Goal: Task Accomplishment & Management: Manage account settings

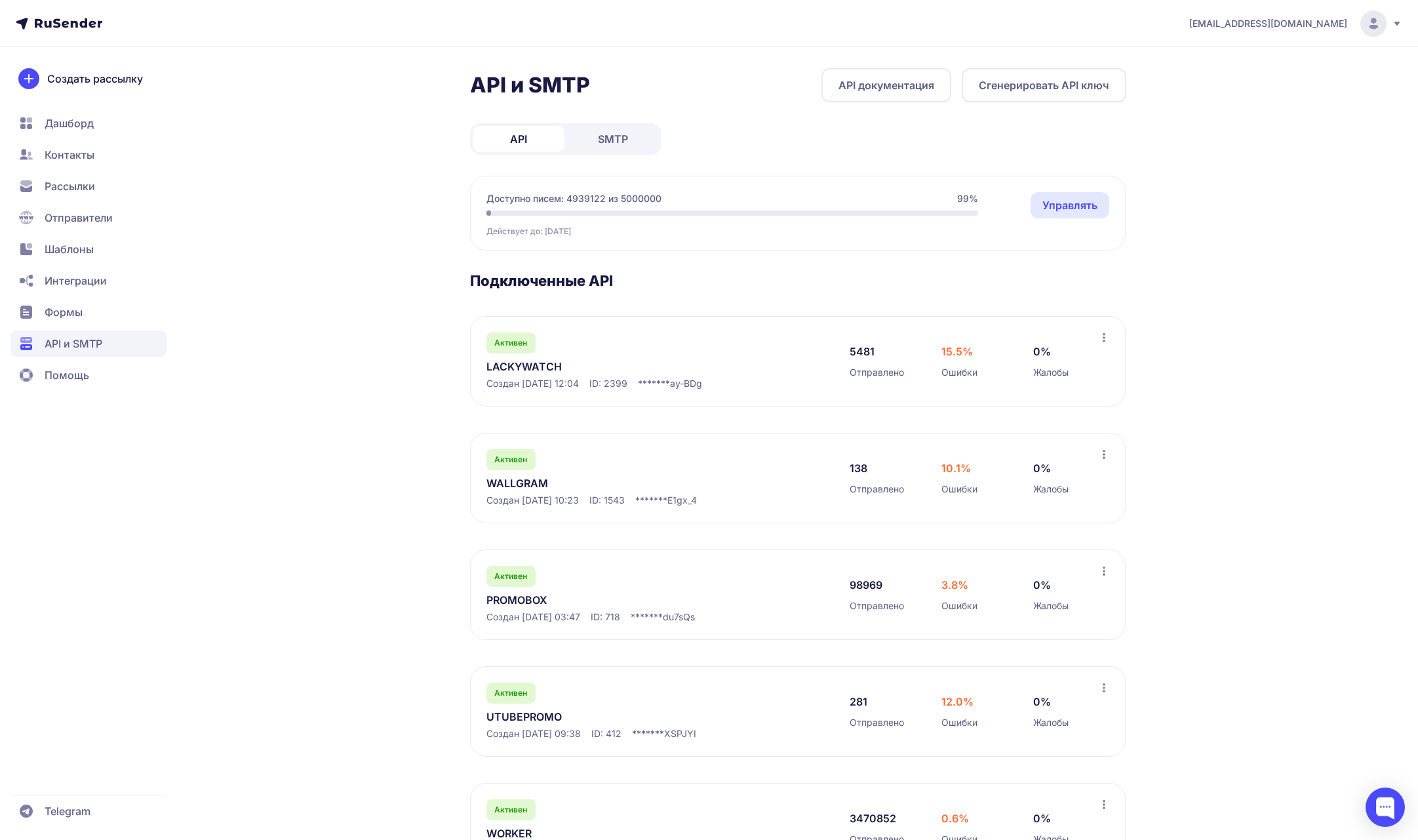
click at [1314, 23] on span "promonik114@gmail.com" at bounding box center [1268, 24] width 158 height 13
click at [1212, 352] on div "promonik114@gmail.com Аккаунт Тарифы Выйти API и SMTP API документация Сгенерир…" at bounding box center [709, 569] width 1418 height 1138
click at [551, 371] on link "LACKYWATCH" at bounding box center [621, 367] width 269 height 16
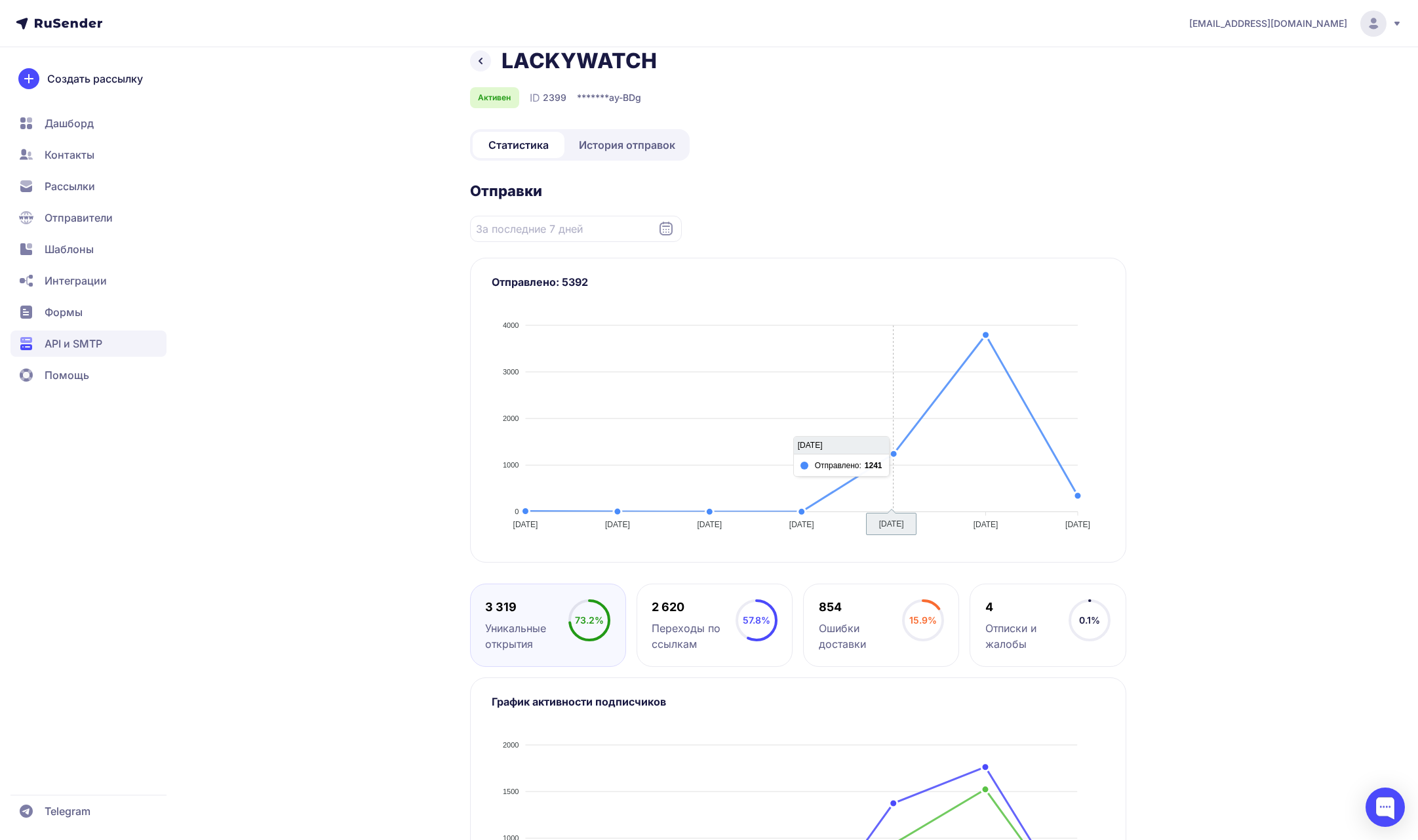
scroll to position [22, 0]
click at [634, 144] on span "История отправок" at bounding box center [627, 143] width 97 height 16
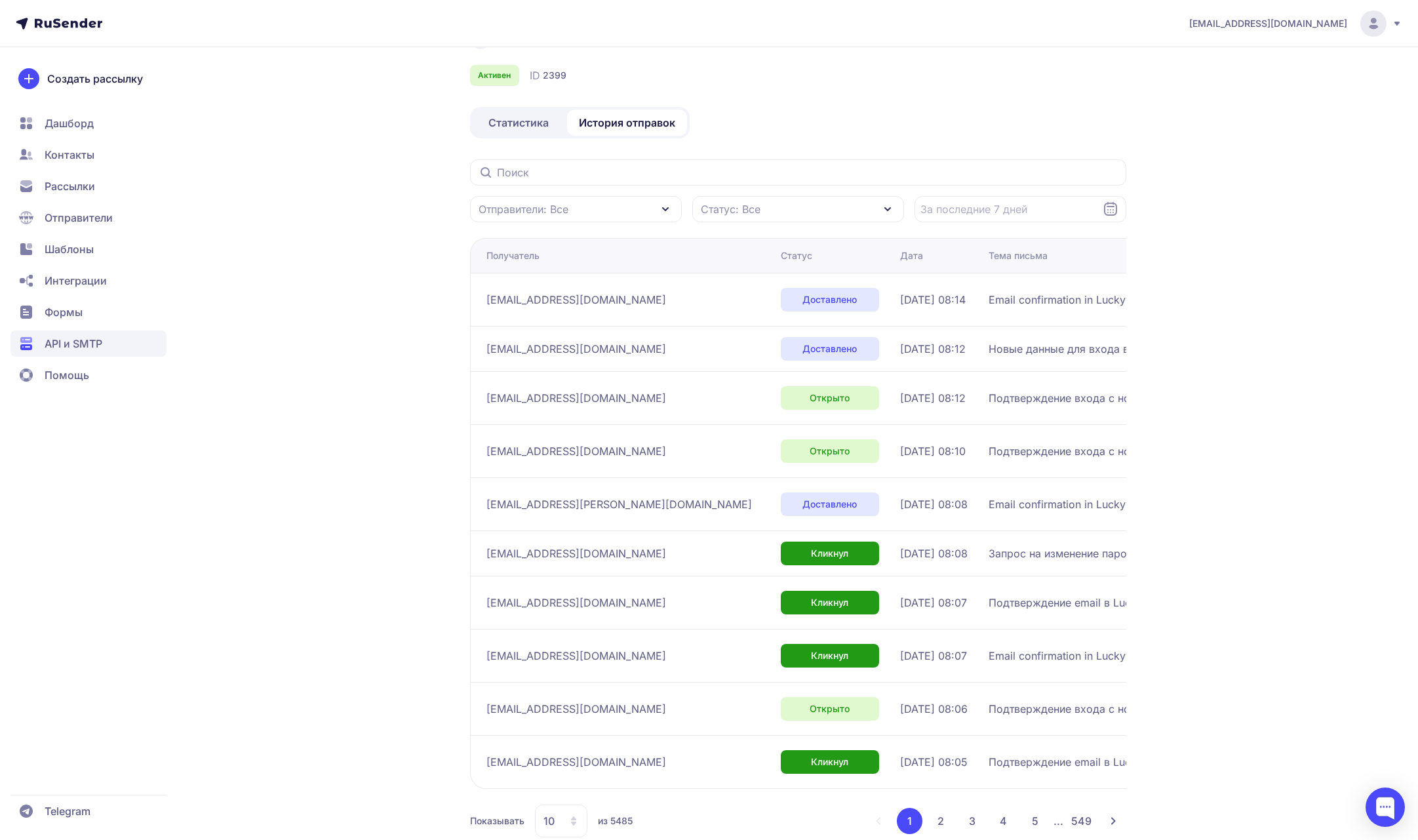
scroll to position [71, 0]
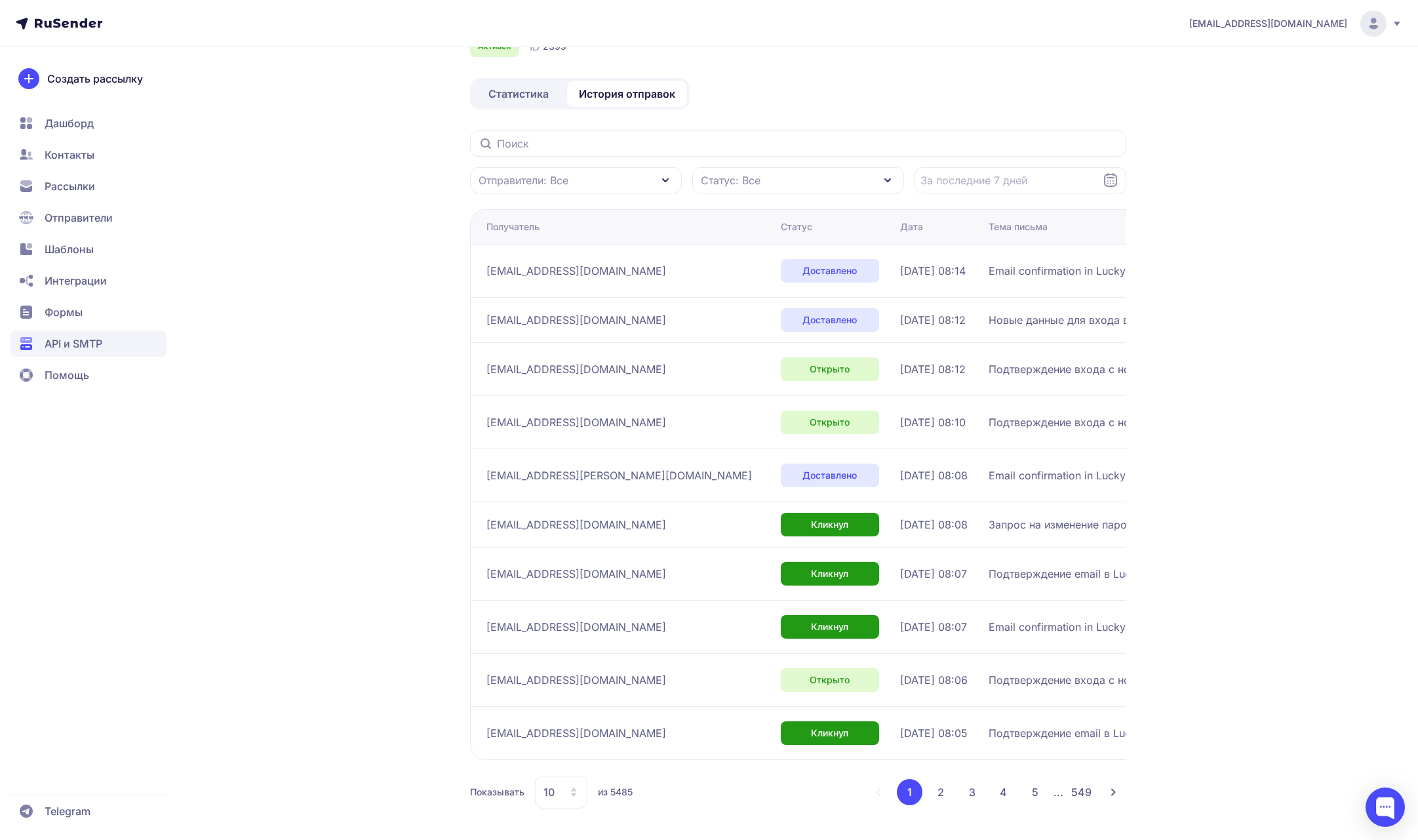
click at [945, 783] on button "2" at bounding box center [941, 791] width 26 height 26
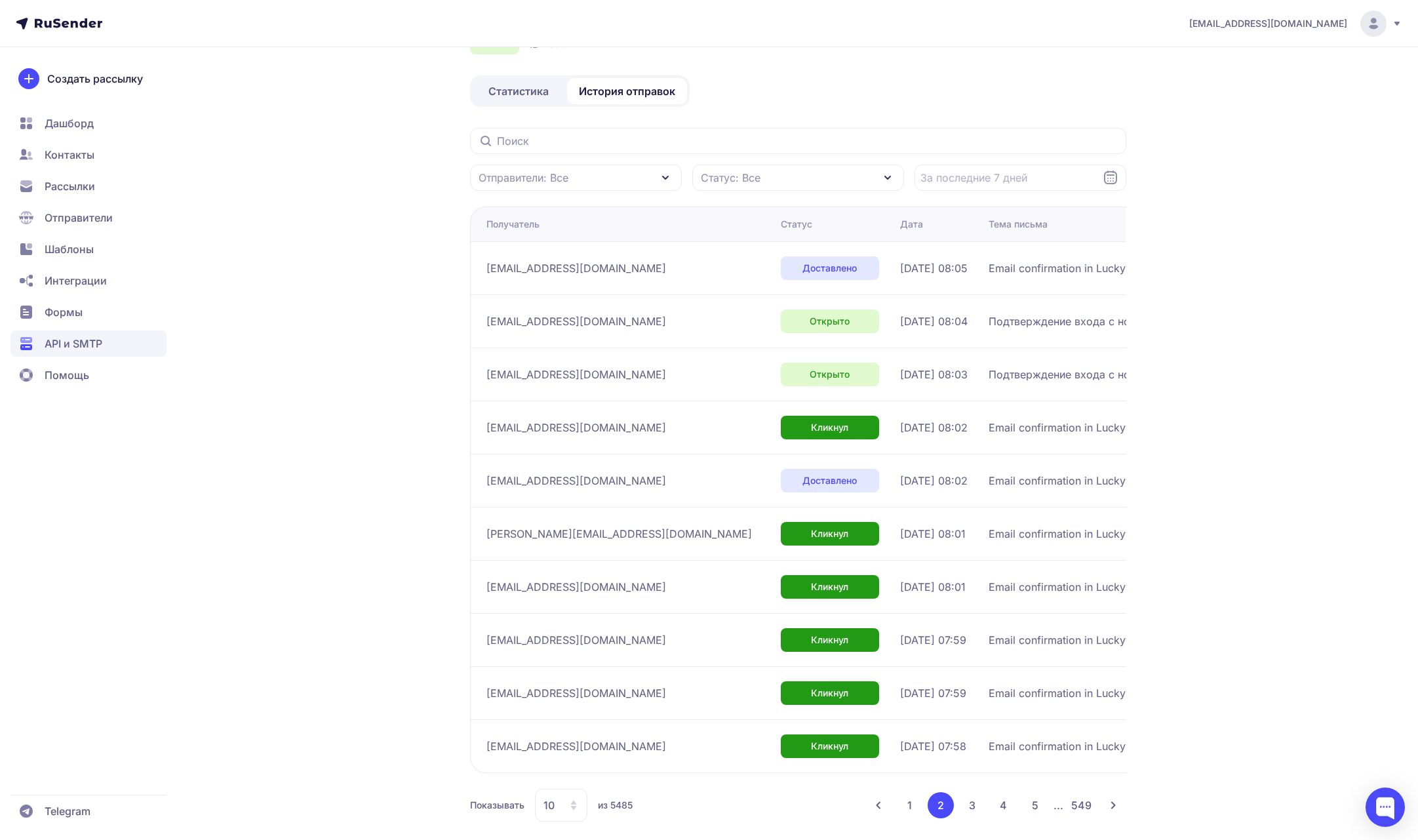
scroll to position [87, 0]
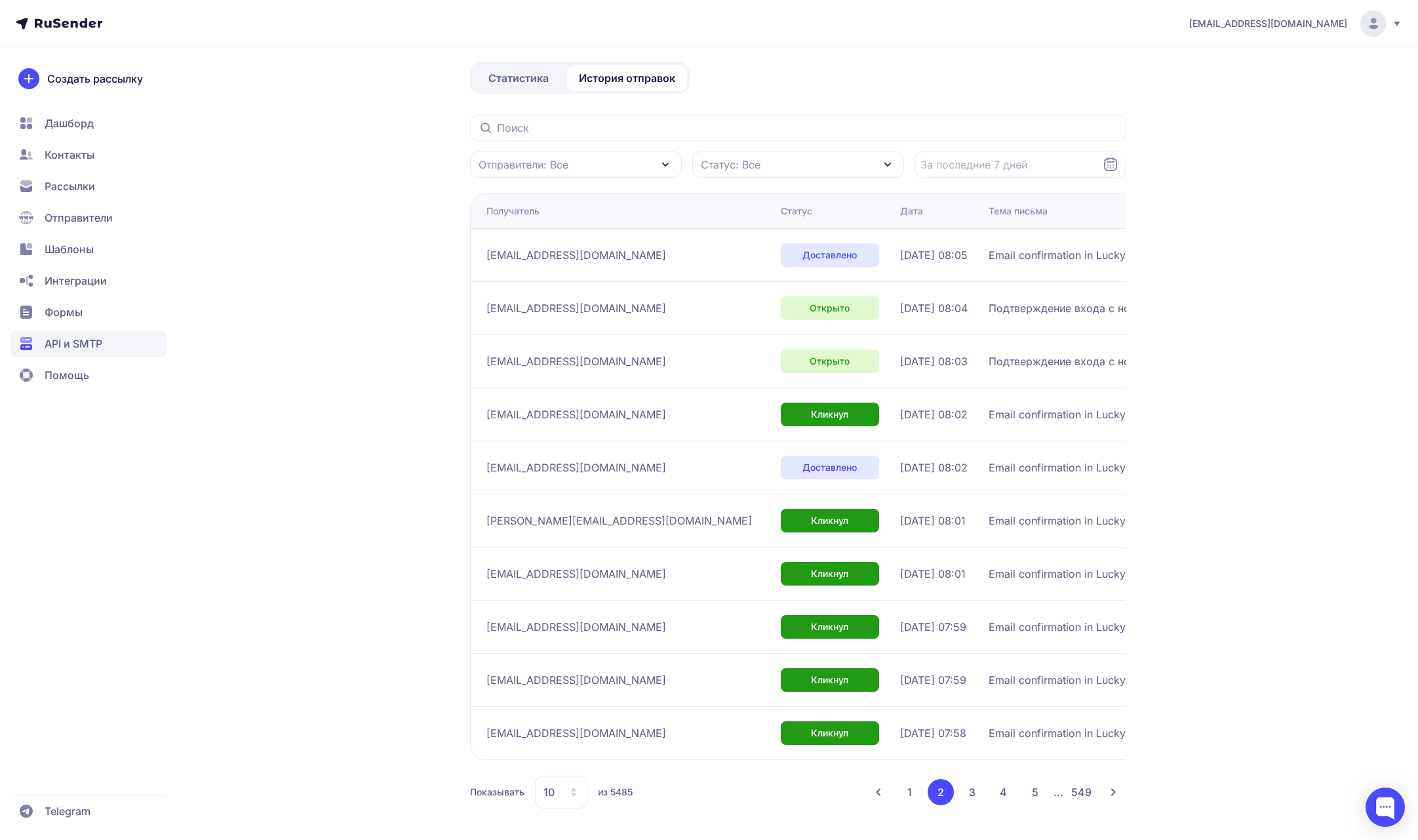
click at [576, 787] on icon at bounding box center [573, 791] width 10 height 10
click at [568, 748] on span "100" at bounding box center [614, 750] width 141 height 26
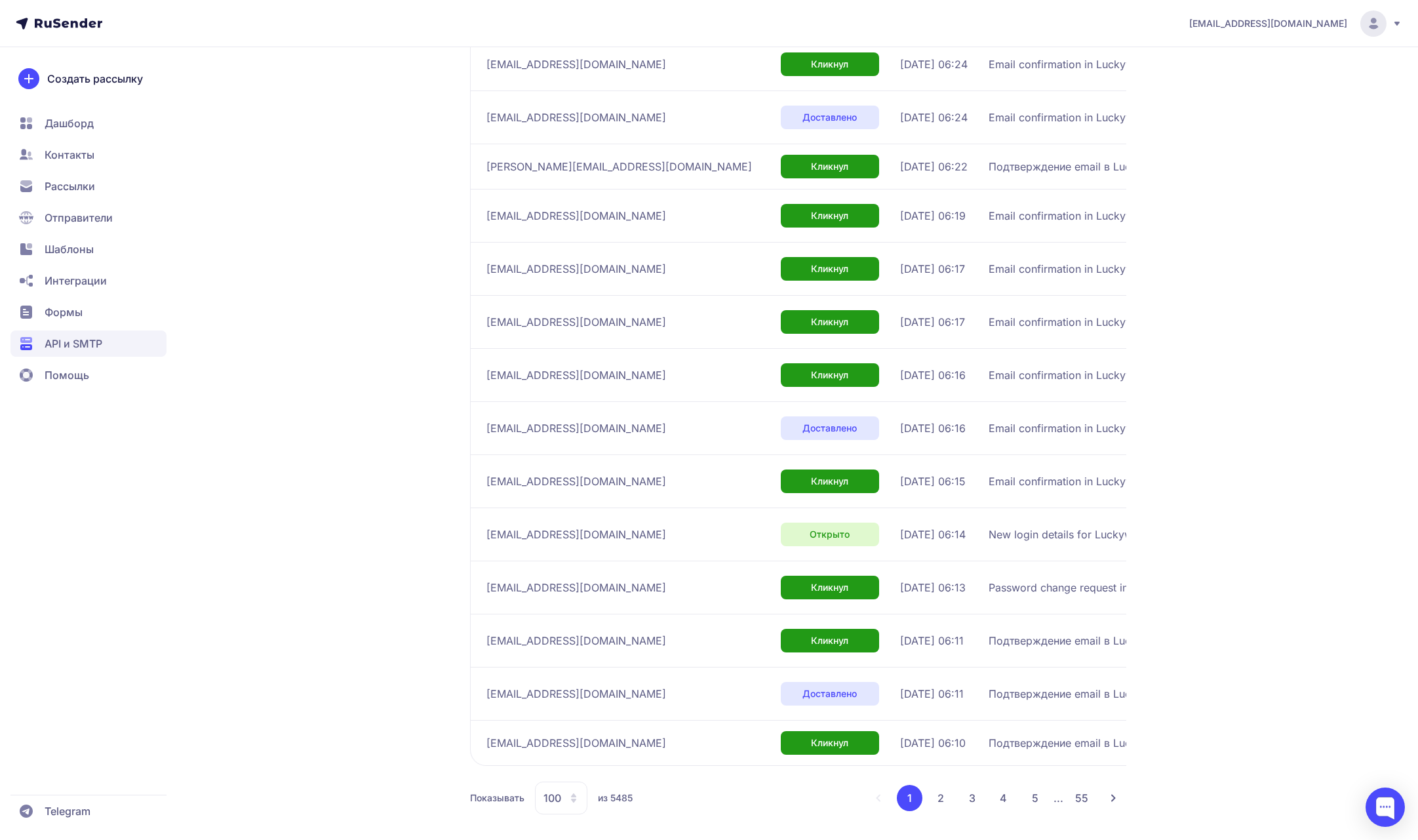
scroll to position [4827, 0]
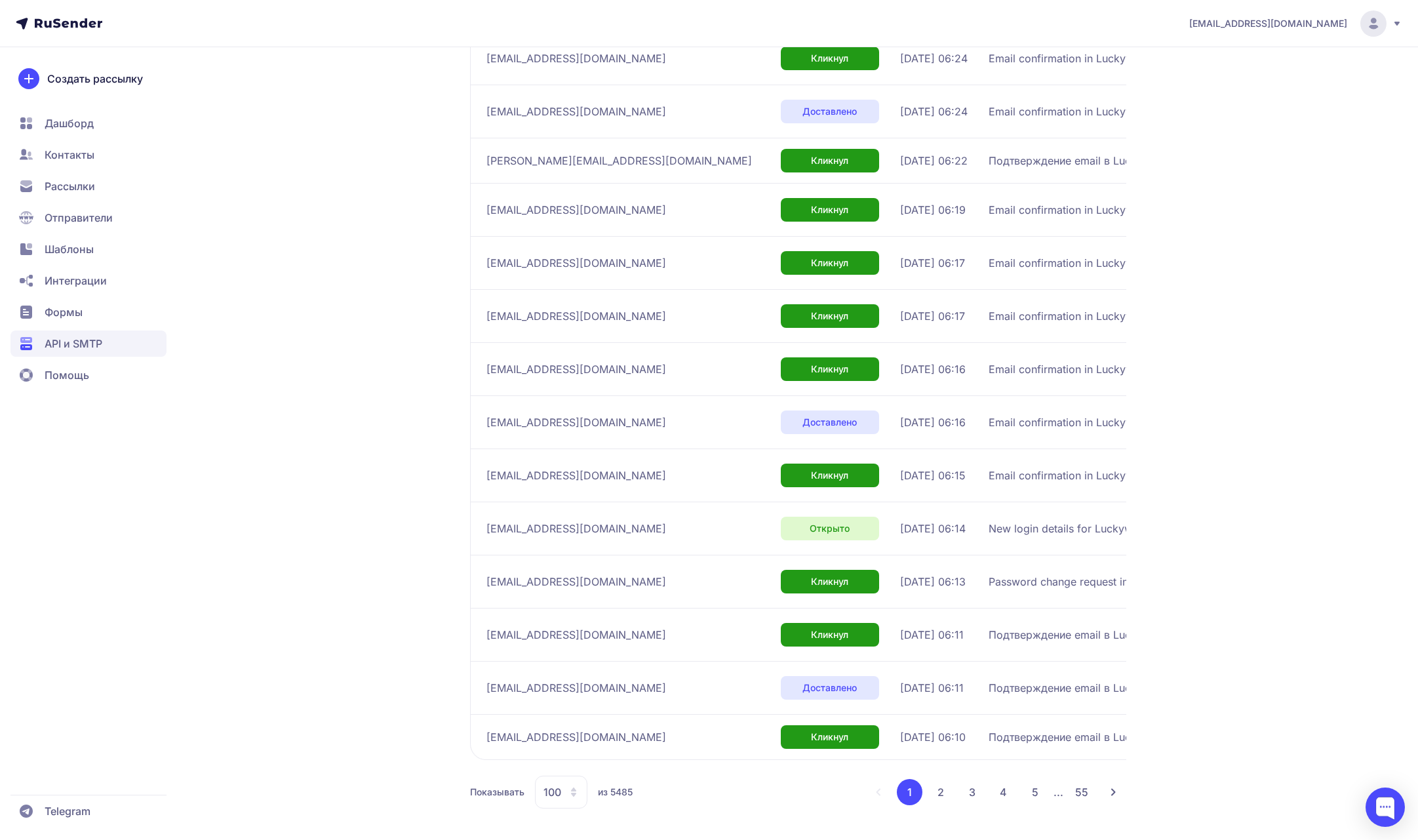
click at [947, 795] on button "2" at bounding box center [941, 791] width 26 height 26
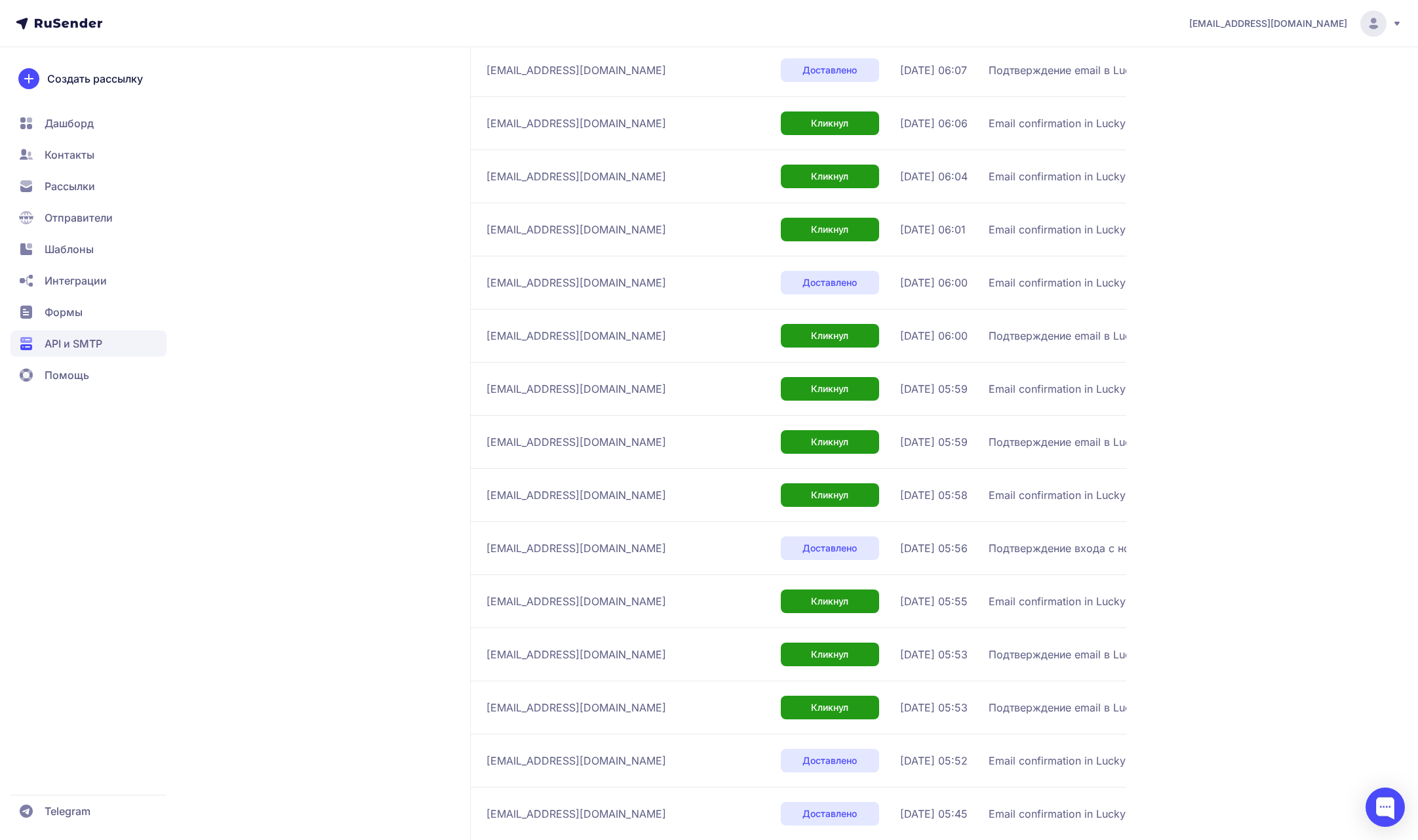
scroll to position [593, 0]
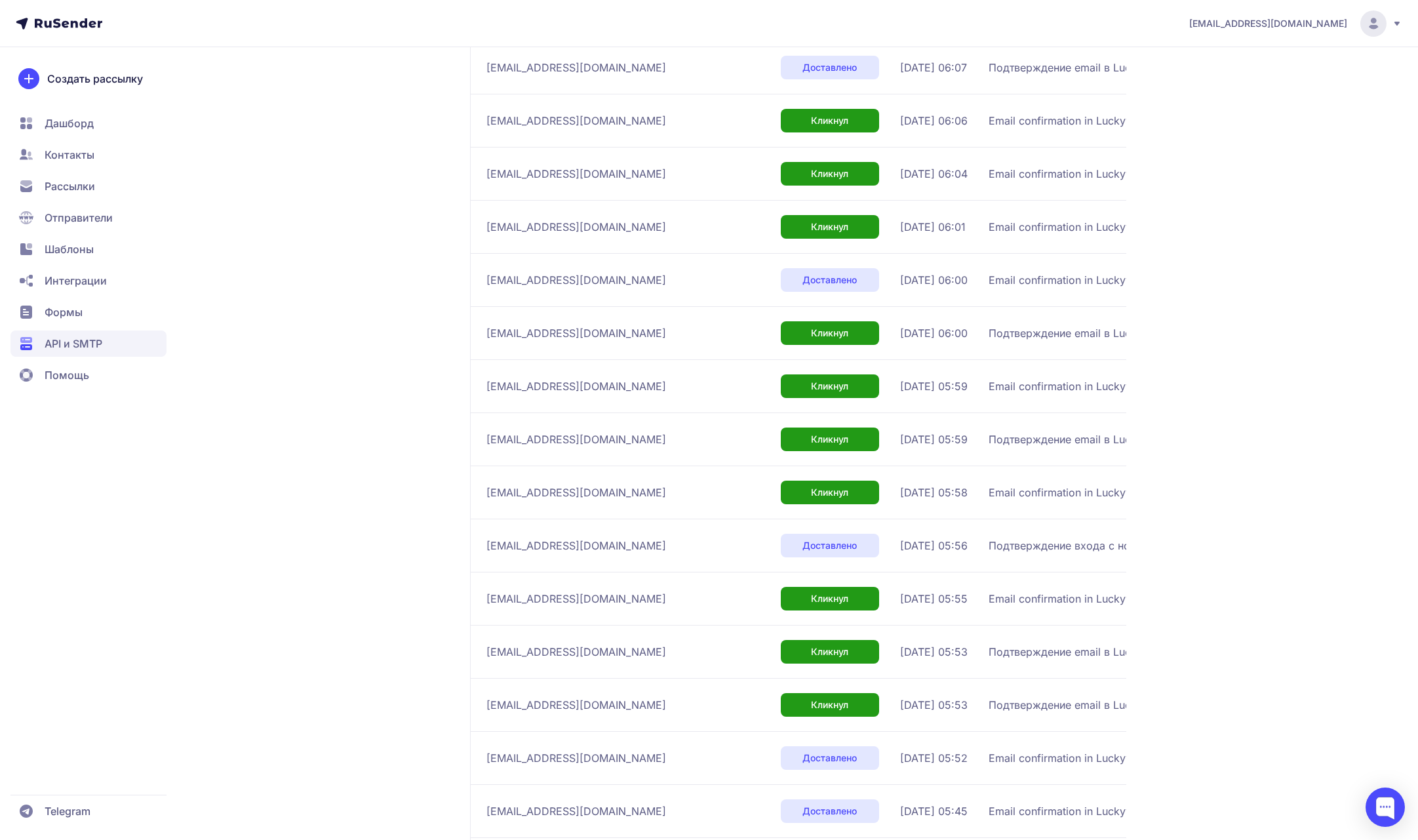
click at [1334, 26] on span "promonik114@gmail.com" at bounding box center [1268, 24] width 158 height 13
click at [1231, 124] on span "Выйти" at bounding box center [1223, 124] width 31 height 16
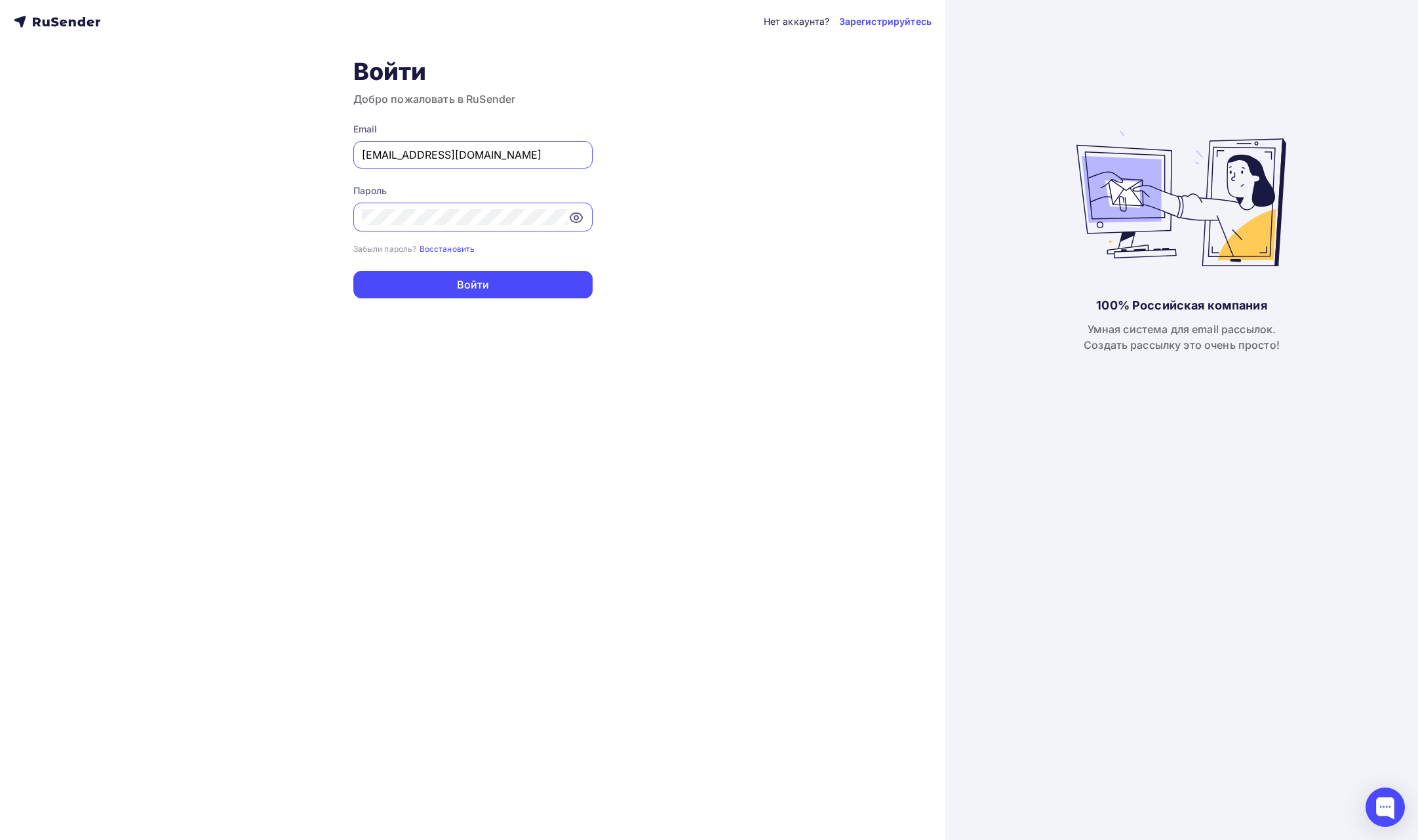
click at [521, 147] on input "promonik114@gmail.com" at bounding box center [473, 155] width 222 height 16
type input "a.shevtsov+rusender@ucoz-team.net"
click at [504, 279] on button "Войти" at bounding box center [473, 284] width 239 height 27
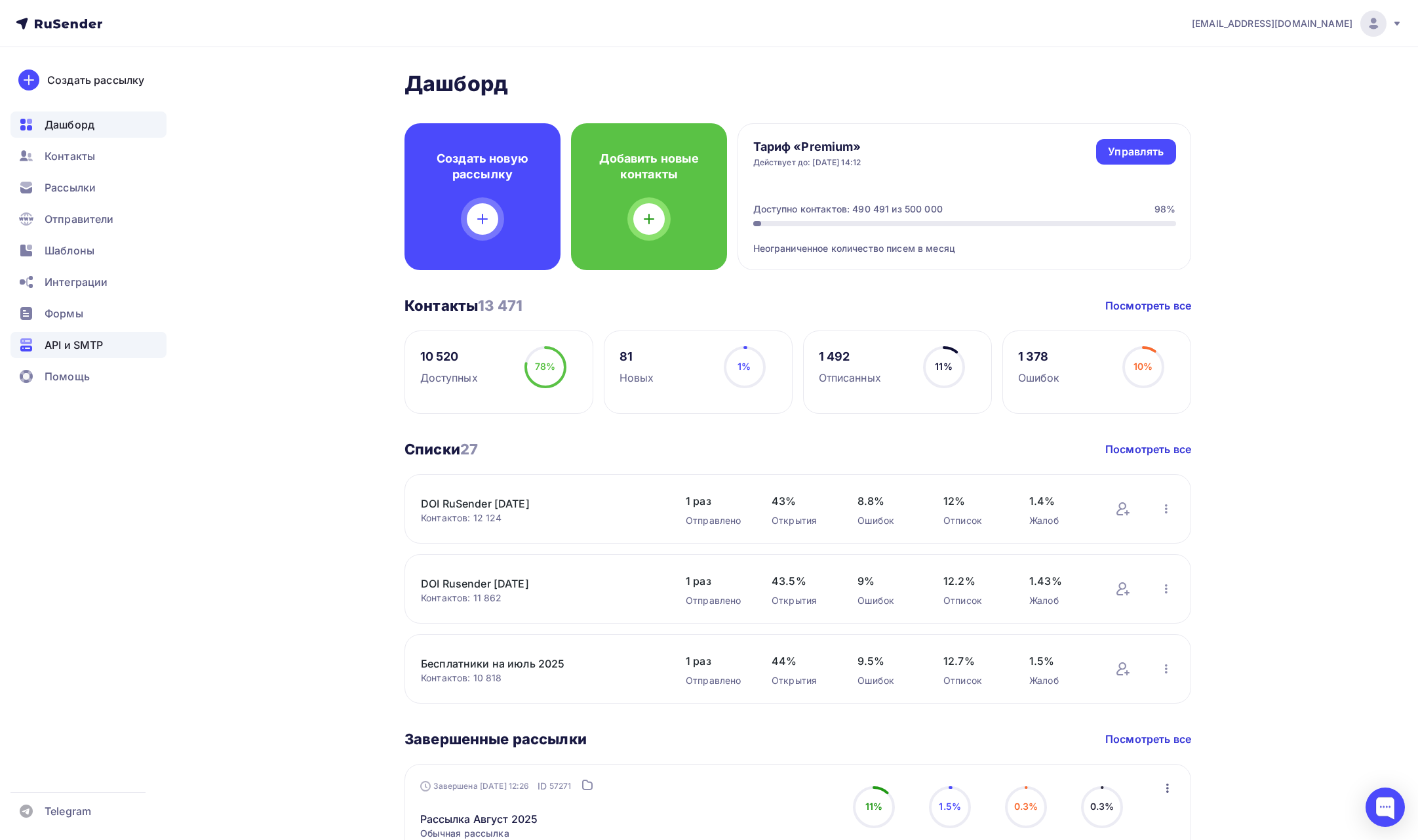
click at [75, 335] on div "API и SMTP" at bounding box center [88, 345] width 156 height 26
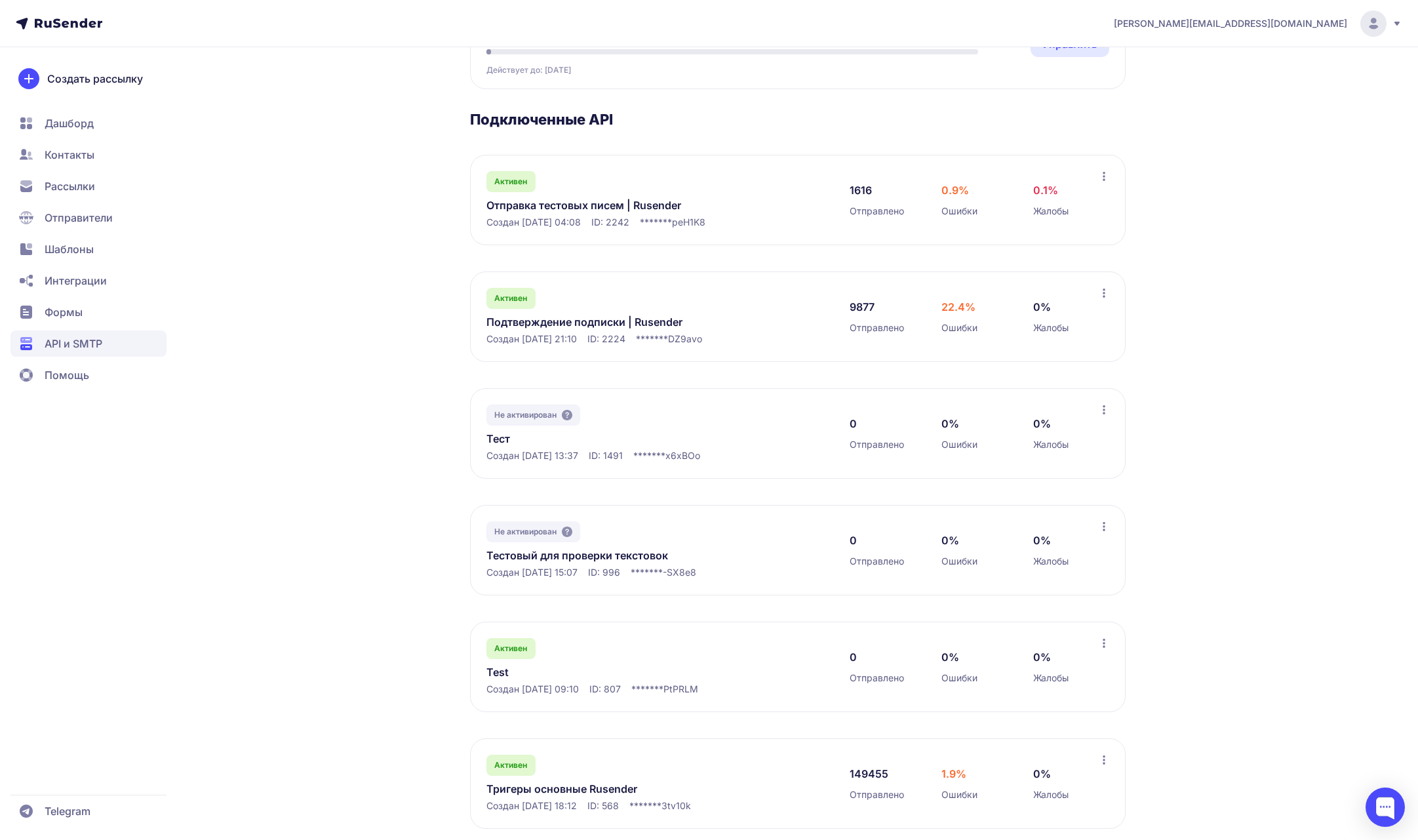
scroll to position [181, 0]
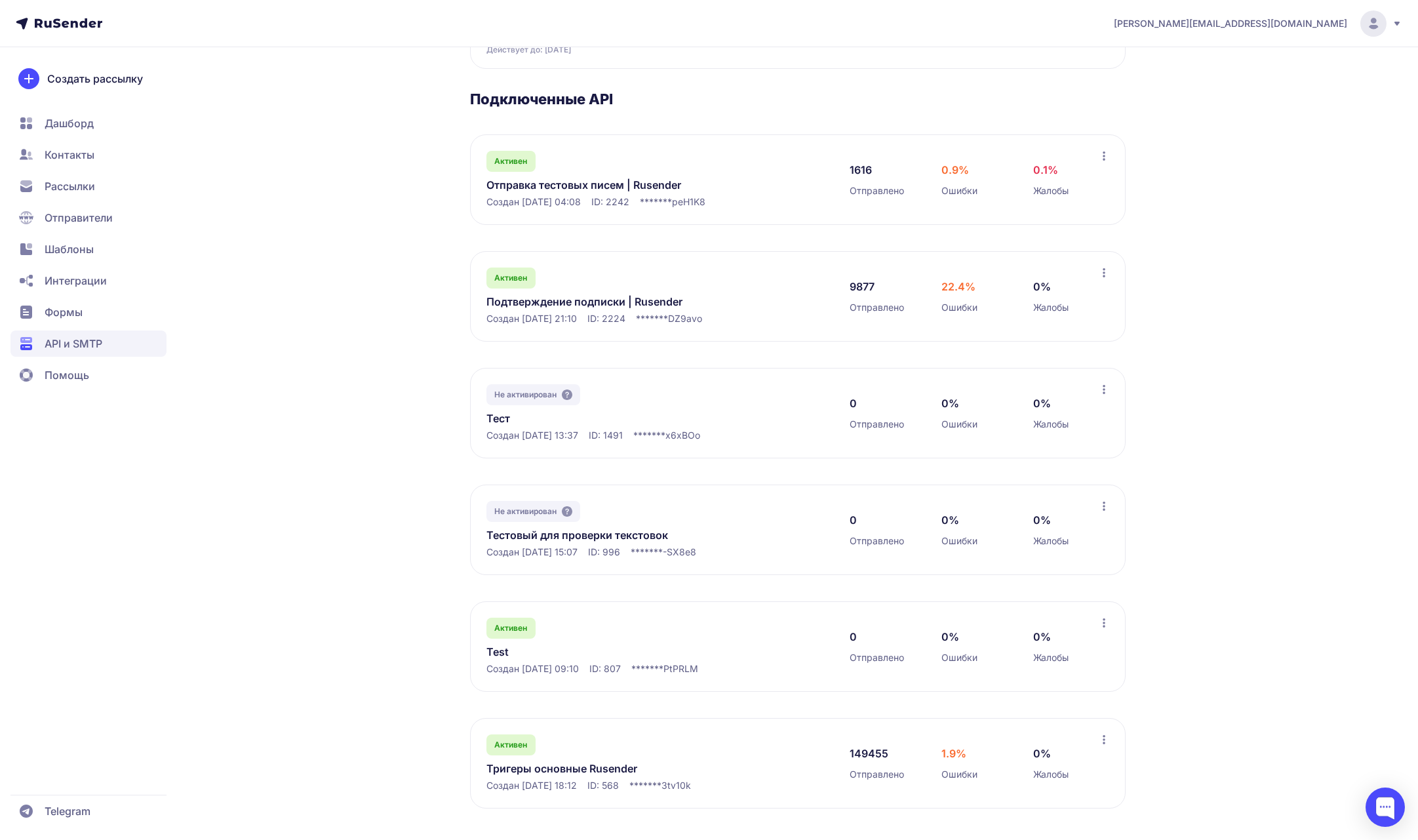
click at [616, 303] on link "Подтверждение подписки | Rusender" at bounding box center [621, 301] width 269 height 16
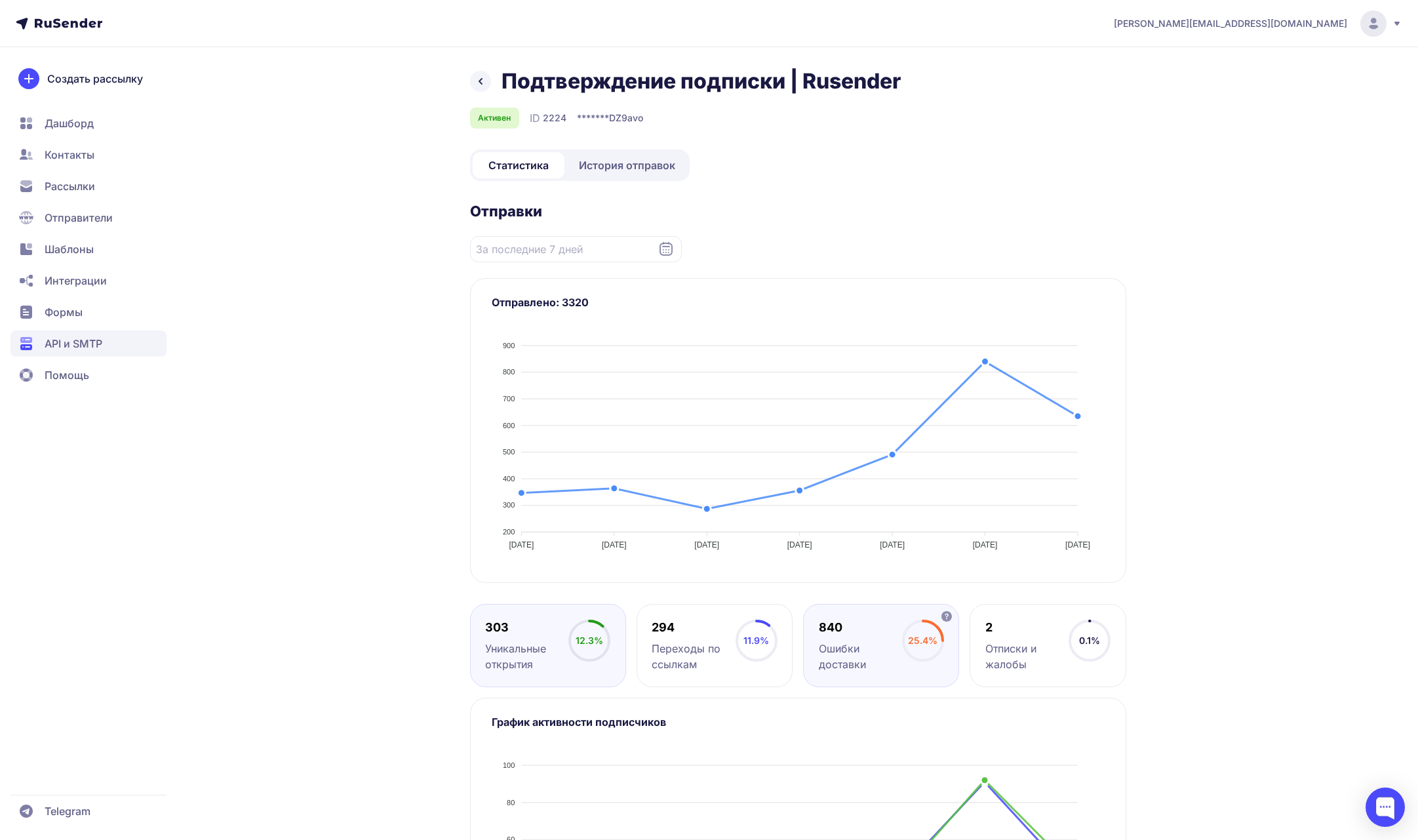
click at [849, 624] on div "840" at bounding box center [861, 627] width 83 height 16
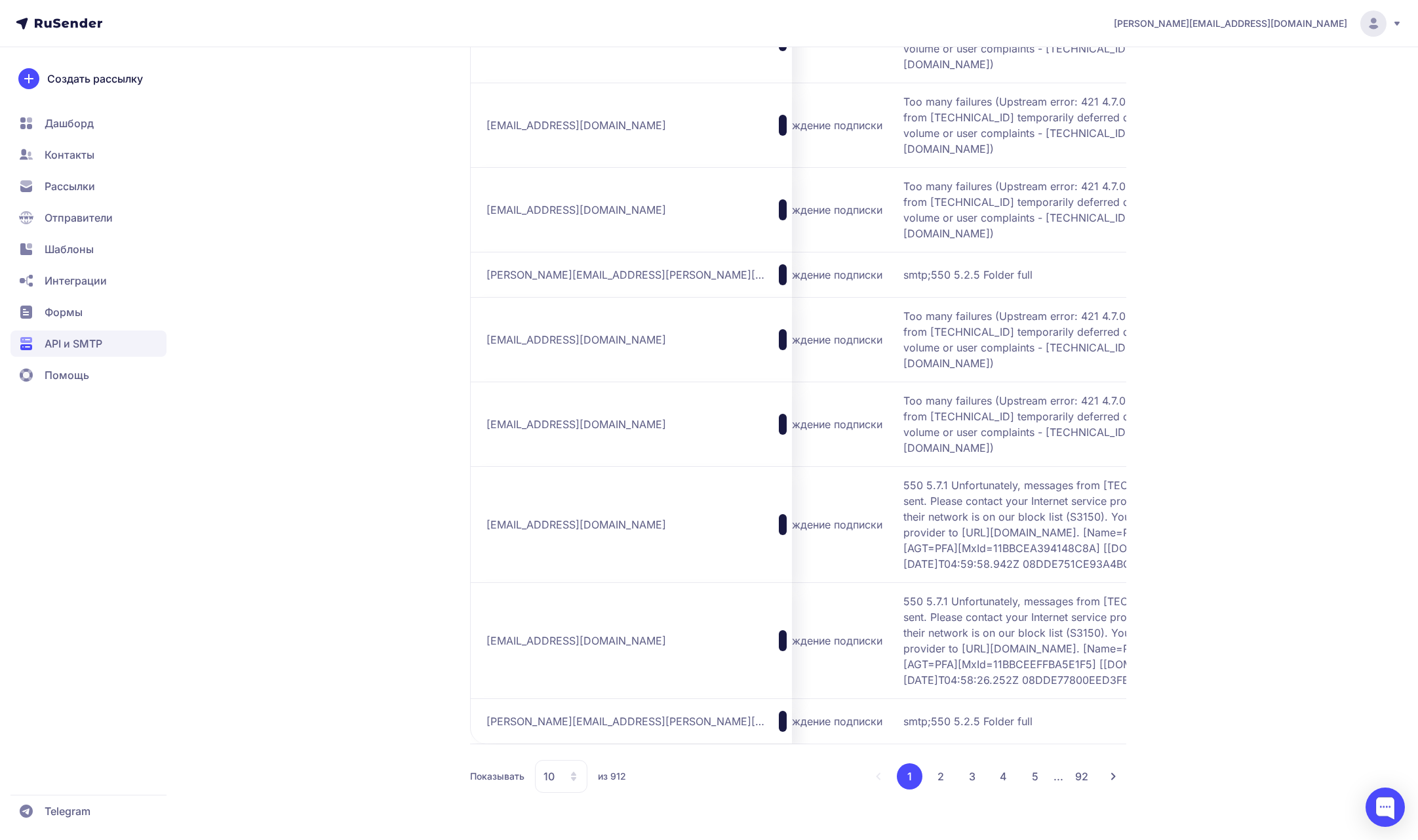
scroll to position [1195, 0]
click at [579, 793] on div "10" at bounding box center [561, 776] width 53 height 33
click at [568, 747] on span "100" at bounding box center [614, 734] width 141 height 26
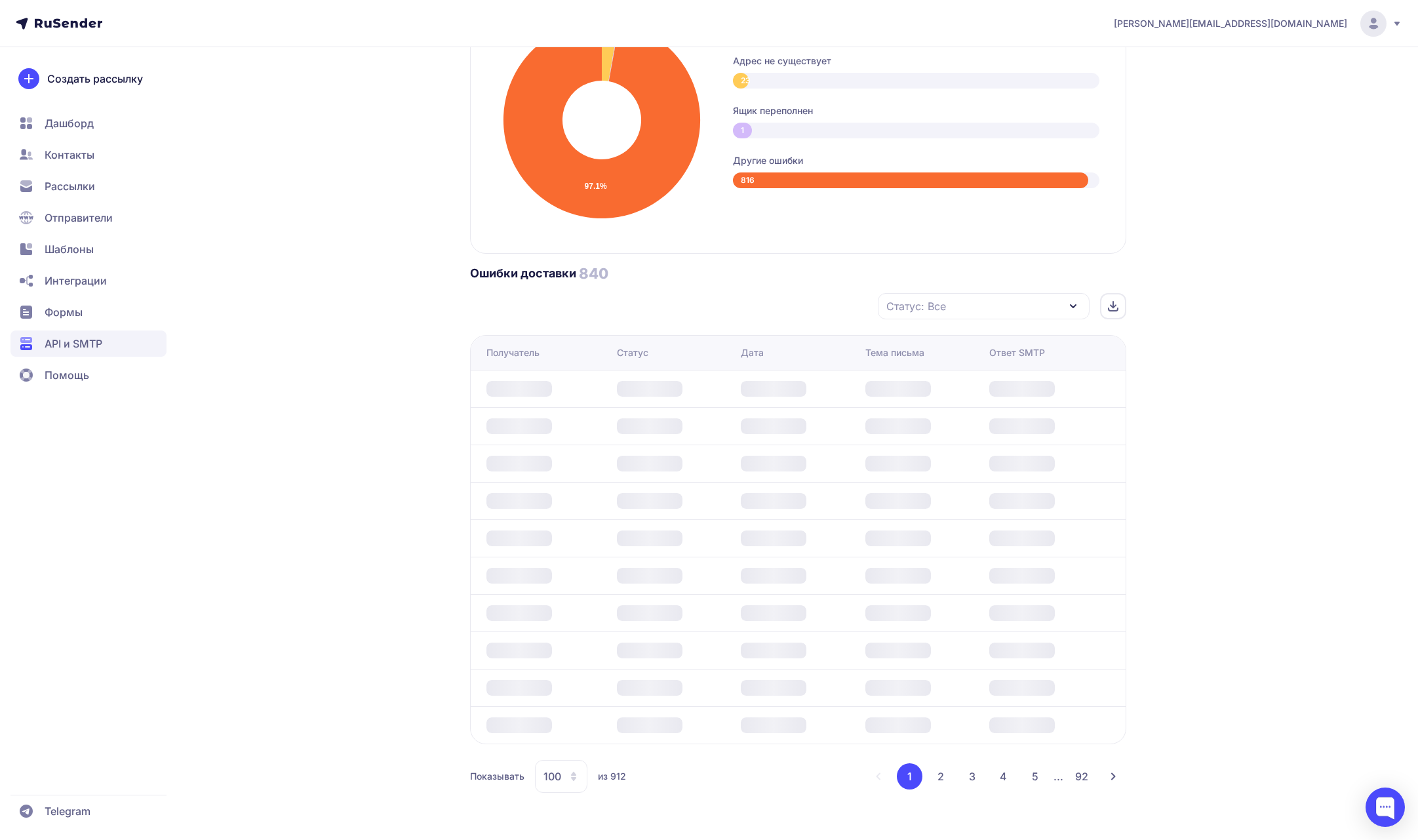
scroll to position [1195, 0]
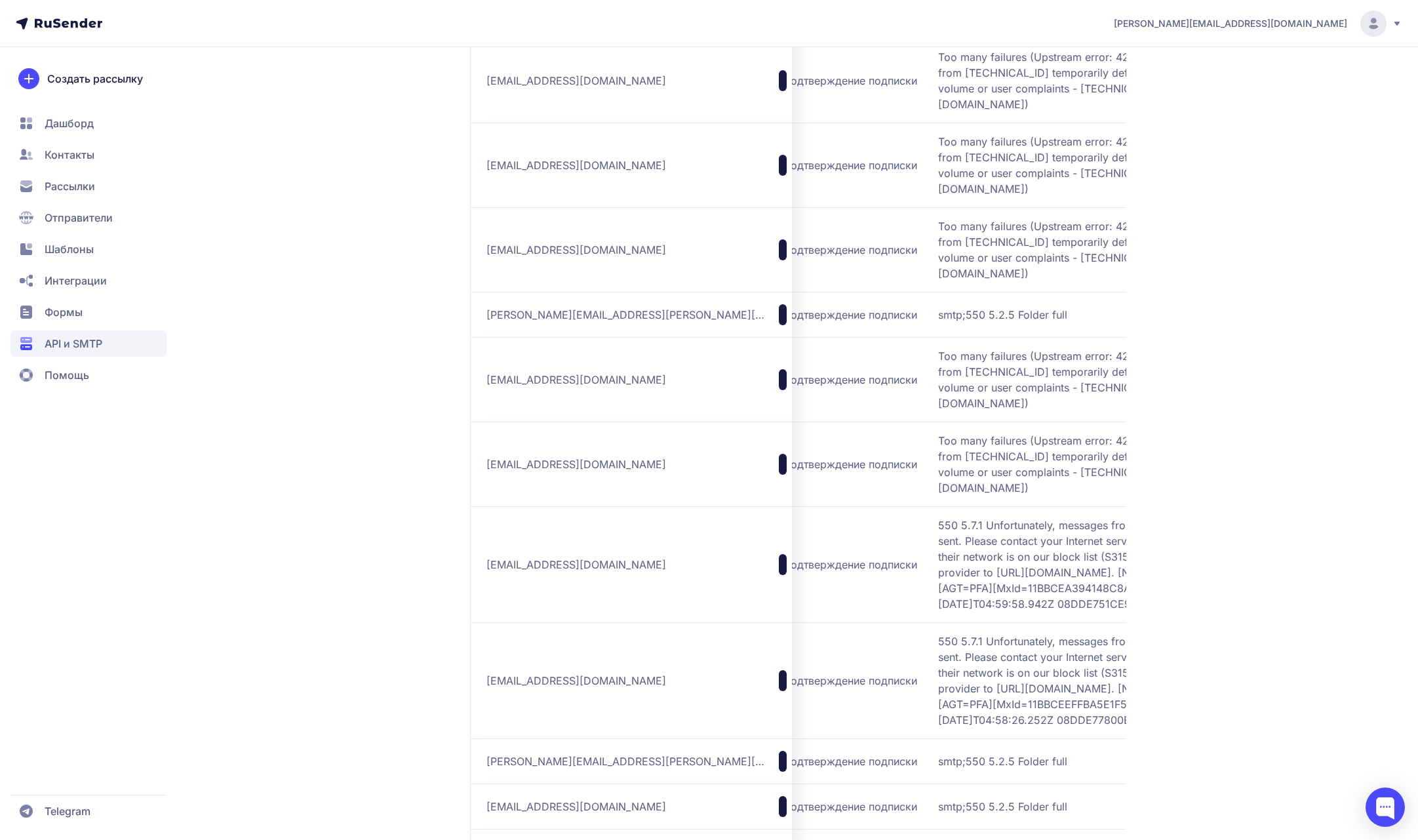
scroll to position [0, 269]
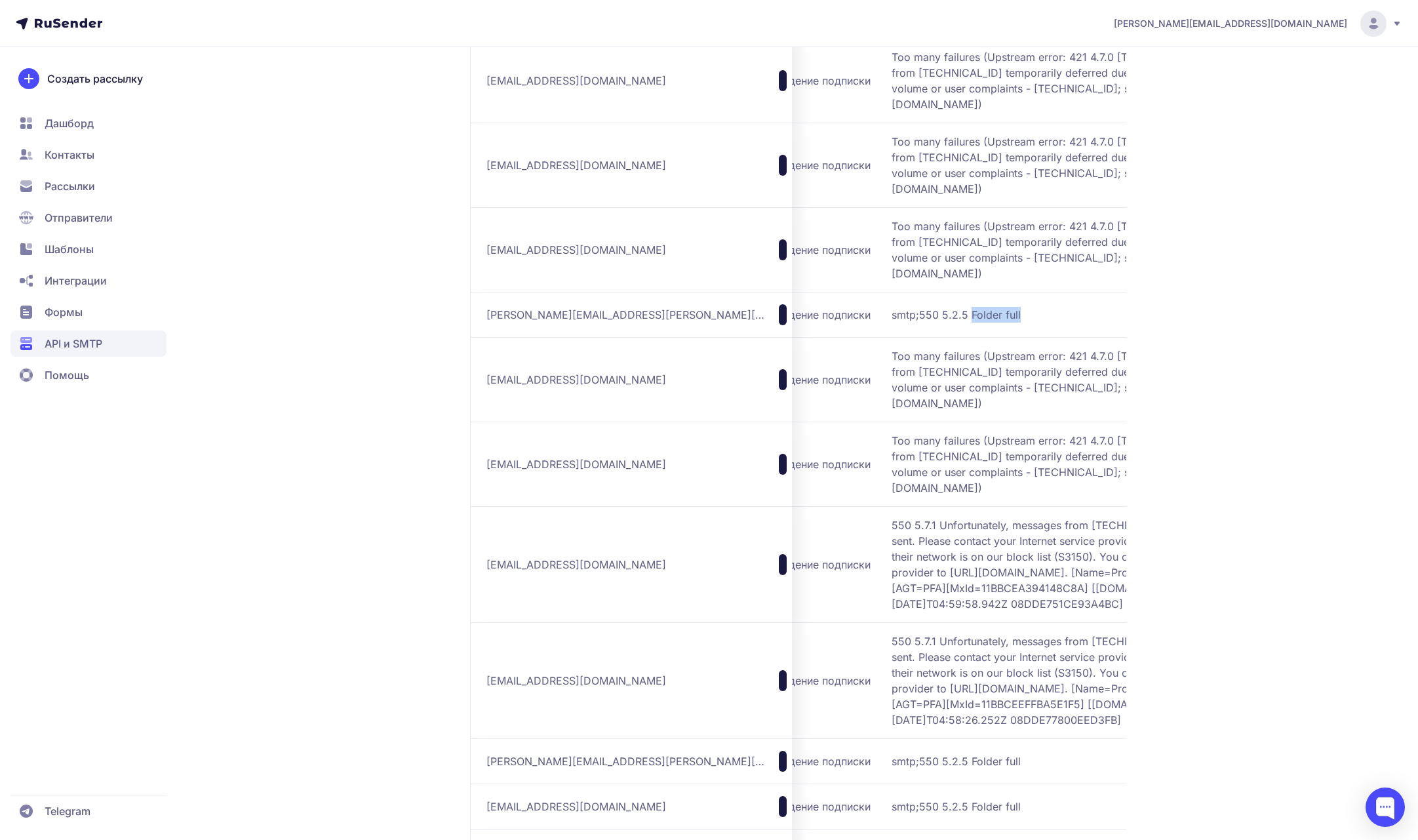
drag, startPoint x: 967, startPoint y: 309, endPoint x: 884, endPoint y: 312, distance: 83.1
click at [892, 312] on span "smtp;550 5.2.5 Folder full" at bounding box center [1056, 315] width 328 height 16
copy span "Folder full"
click at [933, 320] on span "smtp;550 5.2.5 Folder full" at bounding box center [1056, 315] width 328 height 16
drag, startPoint x: 946, startPoint y: 316, endPoint x: 527, endPoint y: 309, distance: 419.1
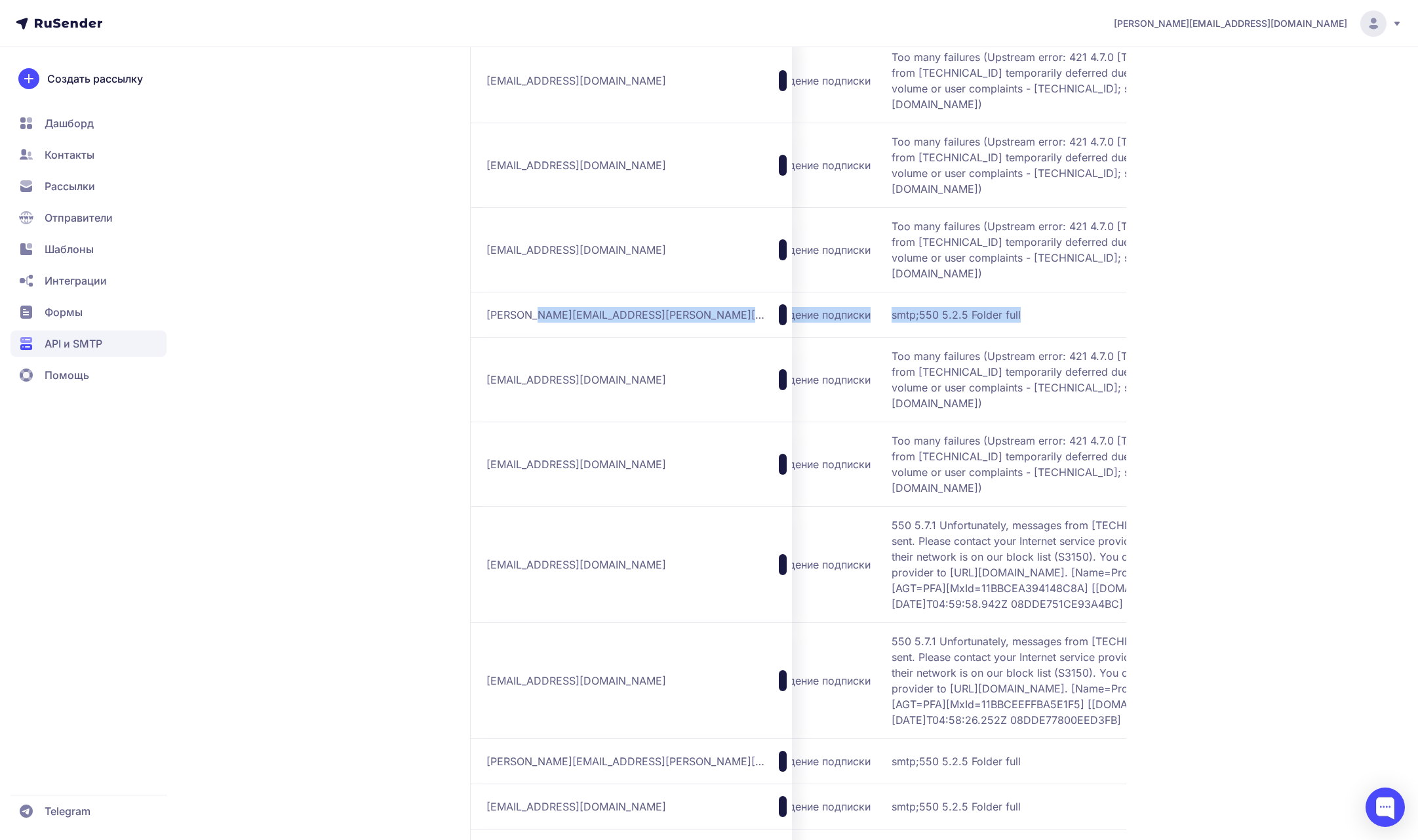
click at [527, 337] on tr "[PERSON_NAME][EMAIL_ADDRESS][PERSON_NAME][DOMAIN_NAME] Недоступен [DATE] 08:08 …" at bounding box center [718, 379] width 1034 height 85
click at [624, 312] on div "[PERSON_NAME][EMAIL_ADDRESS][PERSON_NAME][DOMAIN_NAME]" at bounding box center [637, 314] width 300 height 21
drag, startPoint x: 619, startPoint y: 314, endPoint x: 488, endPoint y: 315, distance: 131.0
click at [488, 315] on span "[PERSON_NAME][EMAIL_ADDRESS][PERSON_NAME][DOMAIN_NAME]" at bounding box center [627, 315] width 282 height 16
copy span "[PERSON_NAME][EMAIL_ADDRESS][PERSON_NAME][DOMAIN_NAME]"
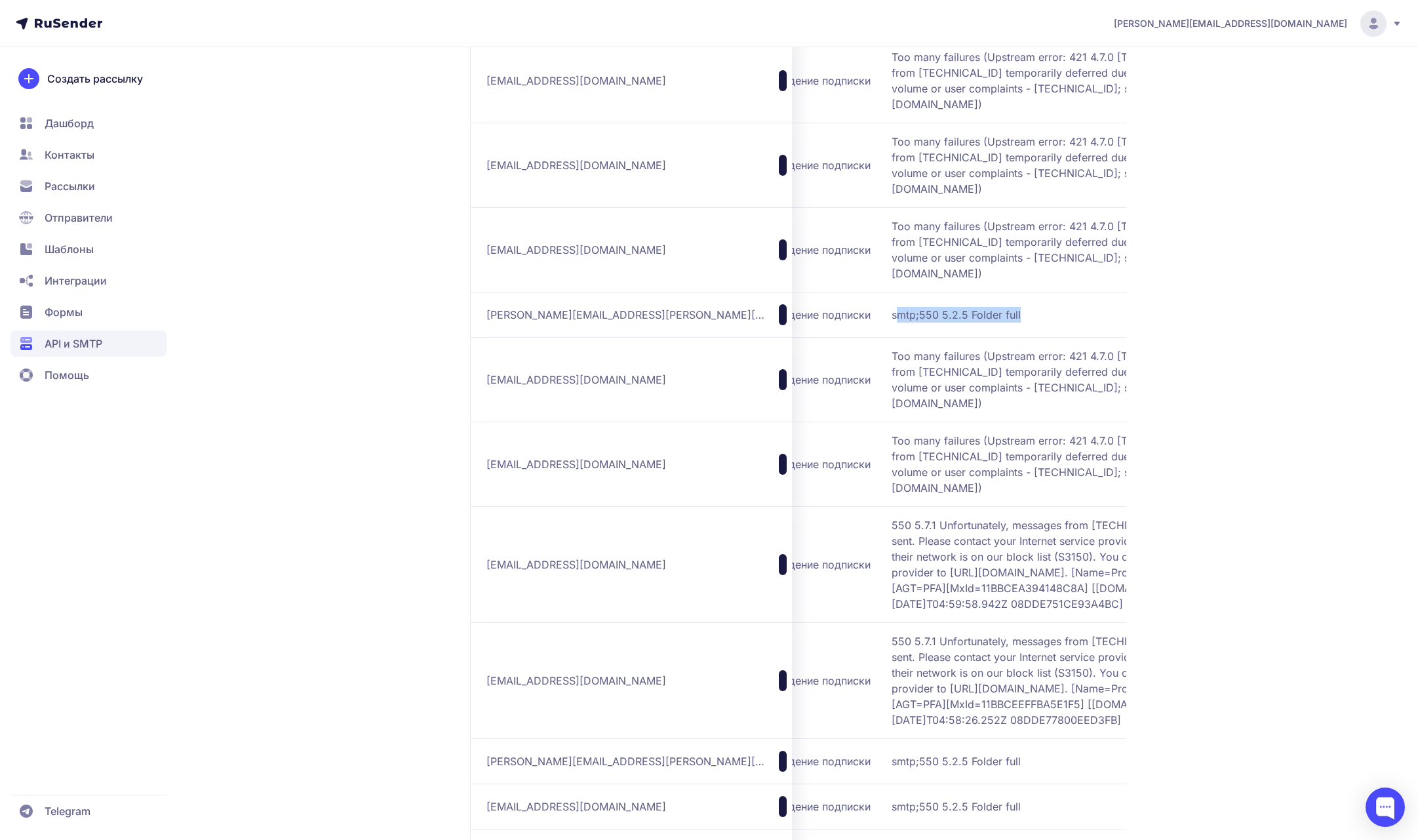
drag, startPoint x: 936, startPoint y: 325, endPoint x: 808, endPoint y: 316, distance: 128.3
click at [886, 316] on td "smtp;550 5.2.5 Folder full" at bounding box center [1061, 315] width 349 height 46
click at [892, 316] on span "smtp;550 5.2.5 Folder full" at bounding box center [1056, 315] width 328 height 16
copy span "smtp;550 5.2.5 Folder full"
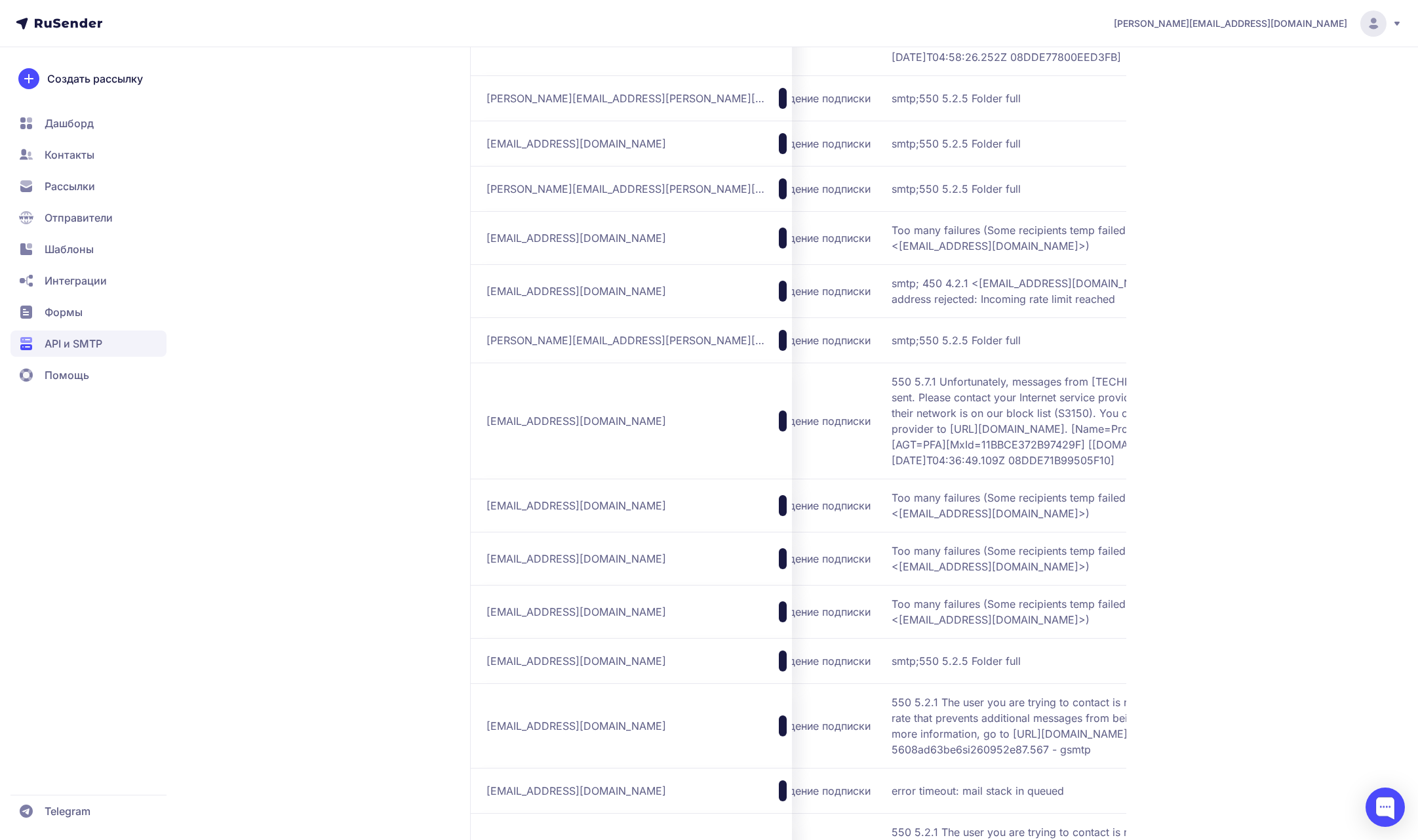
scroll to position [1898, 0]
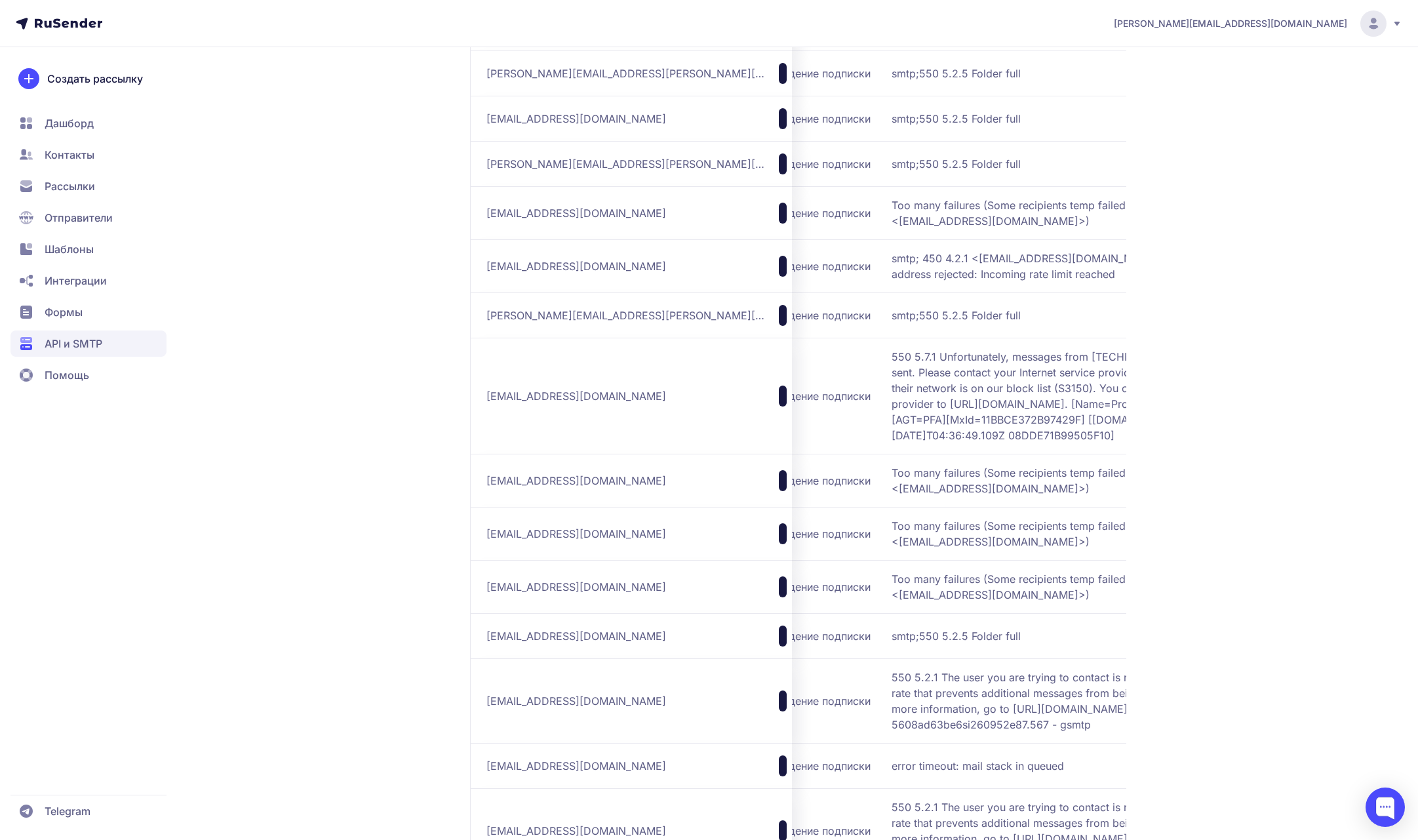
drag, startPoint x: 1056, startPoint y: 333, endPoint x: 1068, endPoint y: 323, distance: 15.6
click at [1068, 282] on span "smtp; 450 4.2.1 <[EMAIL_ADDRESS][DOMAIN_NAME]>: Recipient address rejected: Inc…" at bounding box center [1056, 266] width 328 height 31
copy span "Recipient address rejected: Incoming rate limit reached"
click at [1013, 292] on td "smtp; 450 4.2.1 <[EMAIL_ADDRESS][DOMAIN_NAME]>: Recipient address rejected: Inc…" at bounding box center [1061, 266] width 349 height 53
drag, startPoint x: 641, startPoint y: 327, endPoint x: 488, endPoint y: 332, distance: 153.1
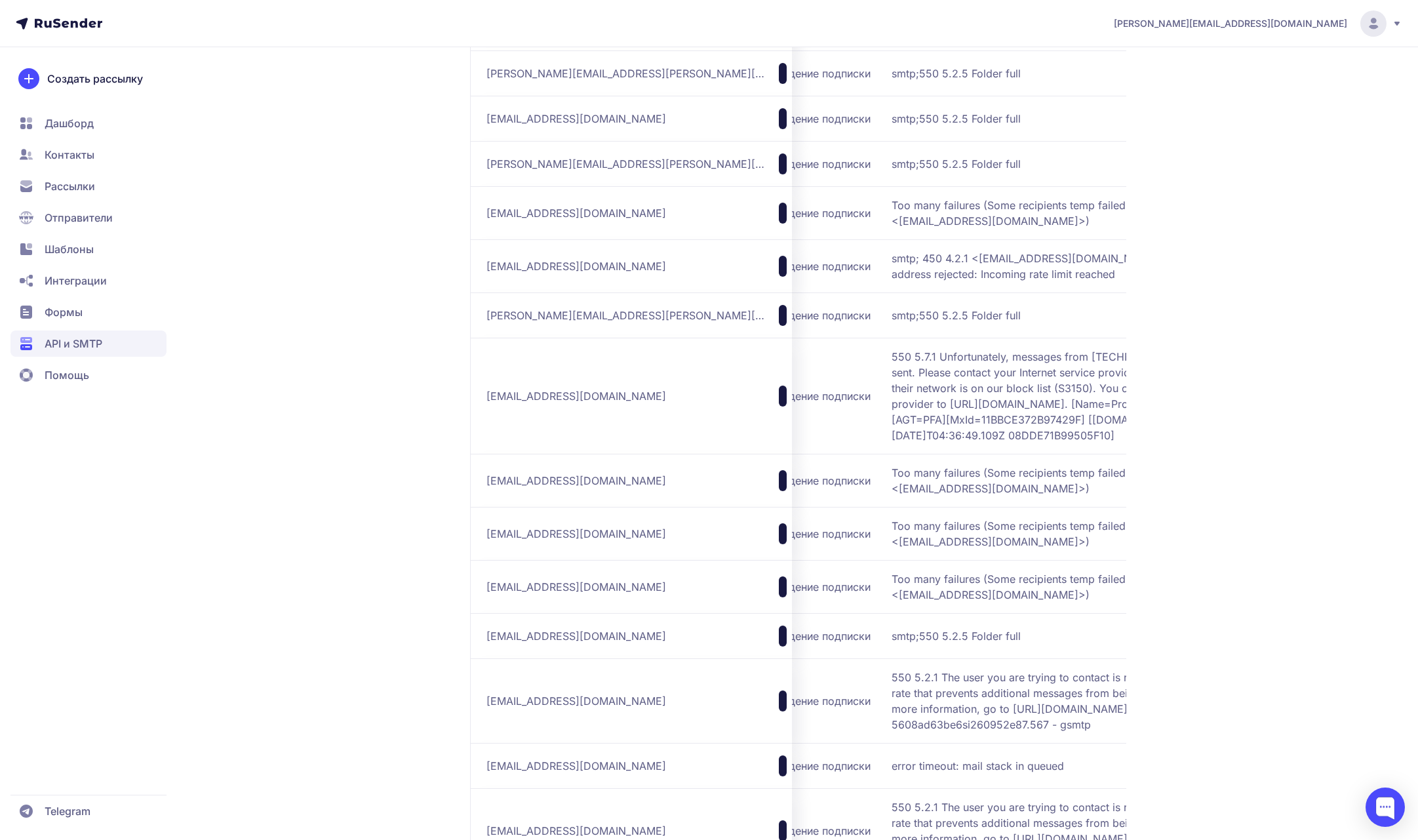
click at [488, 276] on div "[EMAIL_ADDRESS][DOMAIN_NAME]" at bounding box center [637, 266] width 300 height 21
copy span "[EMAIL_ADDRESS][DOMAIN_NAME]"
drag, startPoint x: 1043, startPoint y: 338, endPoint x: 807, endPoint y: 320, distance: 236.7
click at [892, 282] on span "smtp; 450 4.2.1 <[EMAIL_ADDRESS][DOMAIN_NAME]>: Recipient address rejected: Inc…" at bounding box center [1056, 266] width 328 height 31
copy span "smtp; 450 4.2.1 <[EMAIL_ADDRESS][DOMAIN_NAME]>: Recipient address rejected: Inc…"
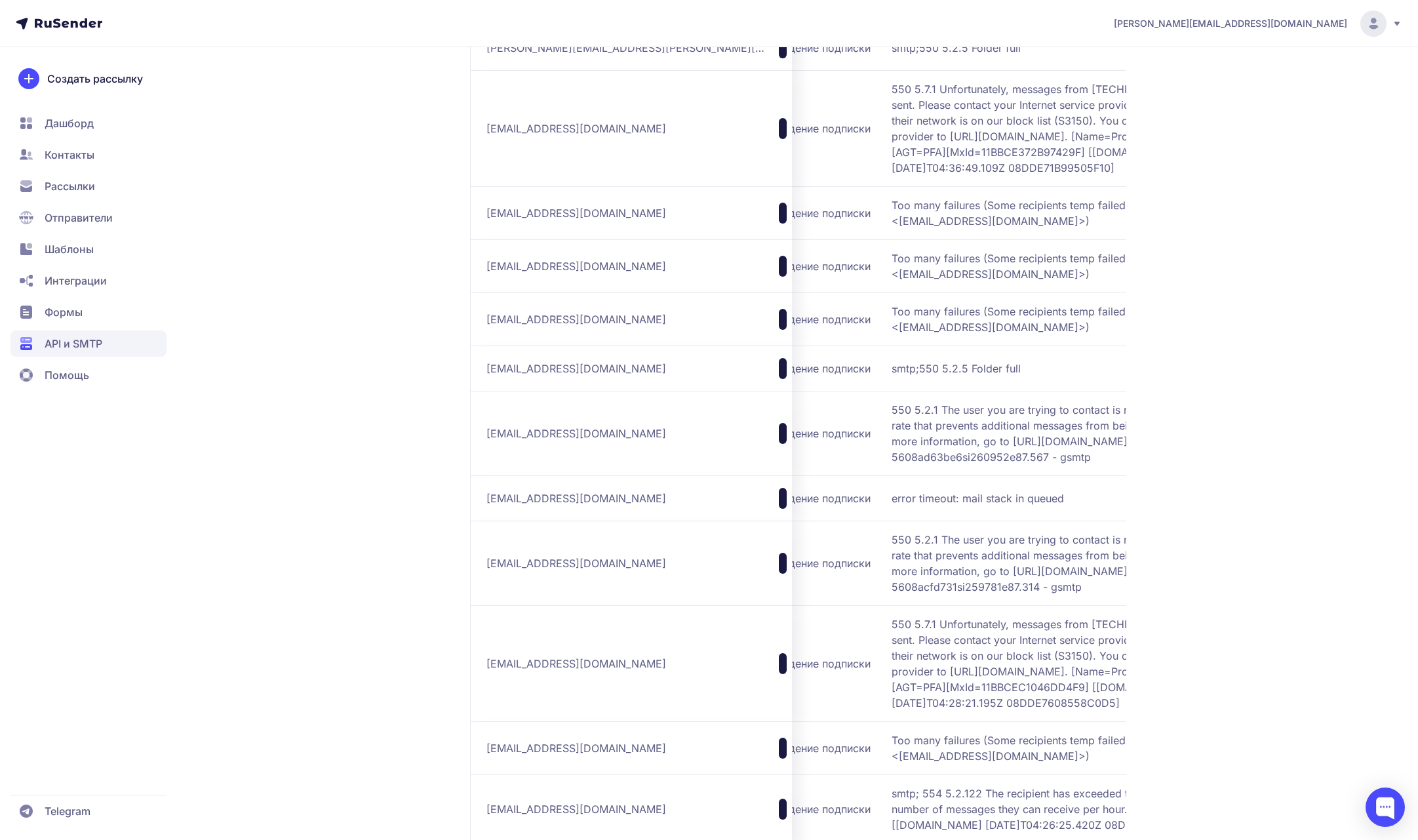
scroll to position [2186, 0]
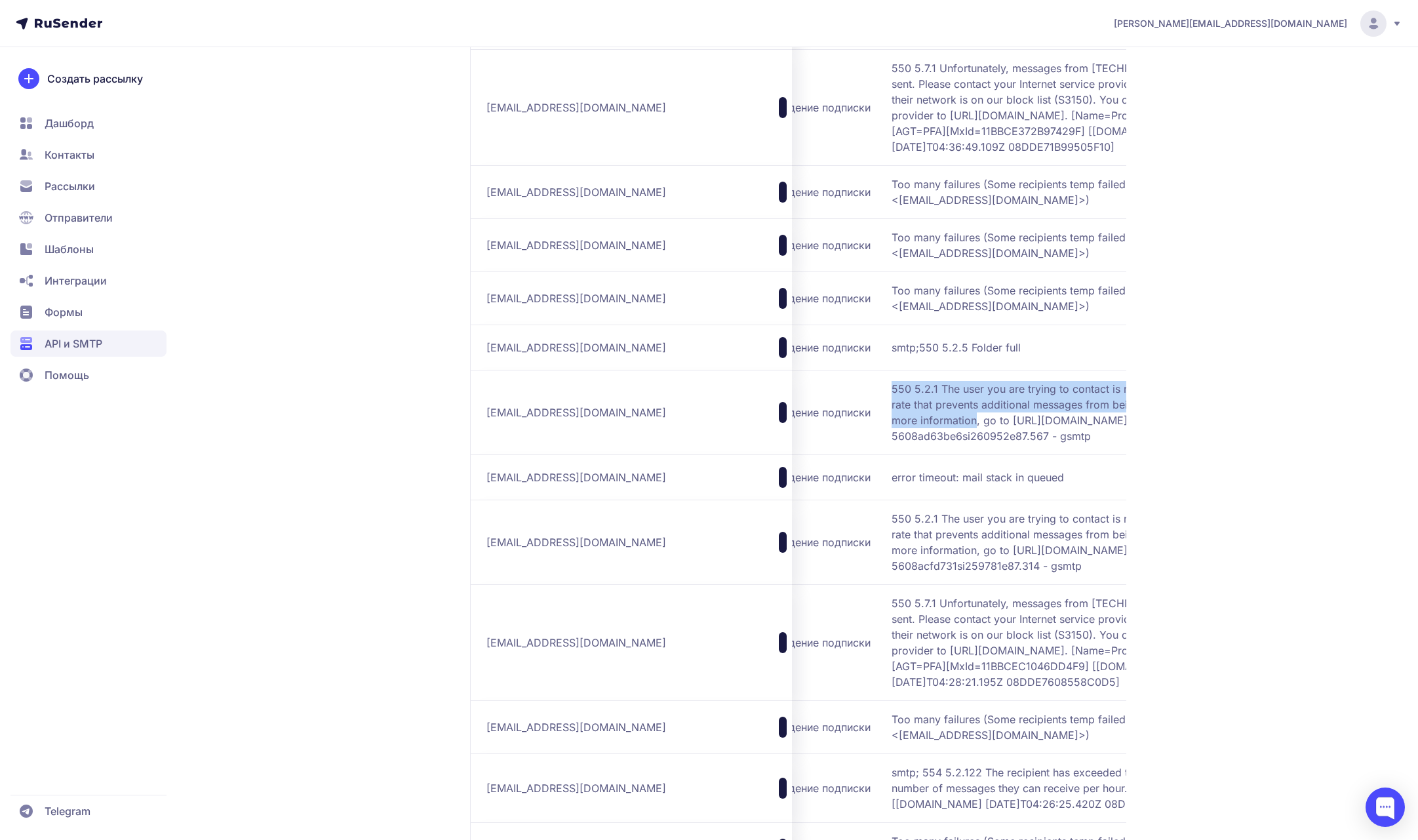
drag, startPoint x: 806, startPoint y: 481, endPoint x: 889, endPoint y: 513, distance: 89.0
click at [892, 444] on span "550 5.2.1 The user you are trying to contact is receiving mail at a rate that p…" at bounding box center [1056, 412] width 328 height 63
copy span "550 5.2.1 The user you are trying to contact is receiving mail at a rate that p…"
drag, startPoint x: 999, startPoint y: 546, endPoint x: 802, endPoint y: 486, distance: 205.9
click at [886, 455] on td "550 5.2.1 The user you are trying to contact is receiving mail at a rate that p…" at bounding box center [1061, 412] width 349 height 85
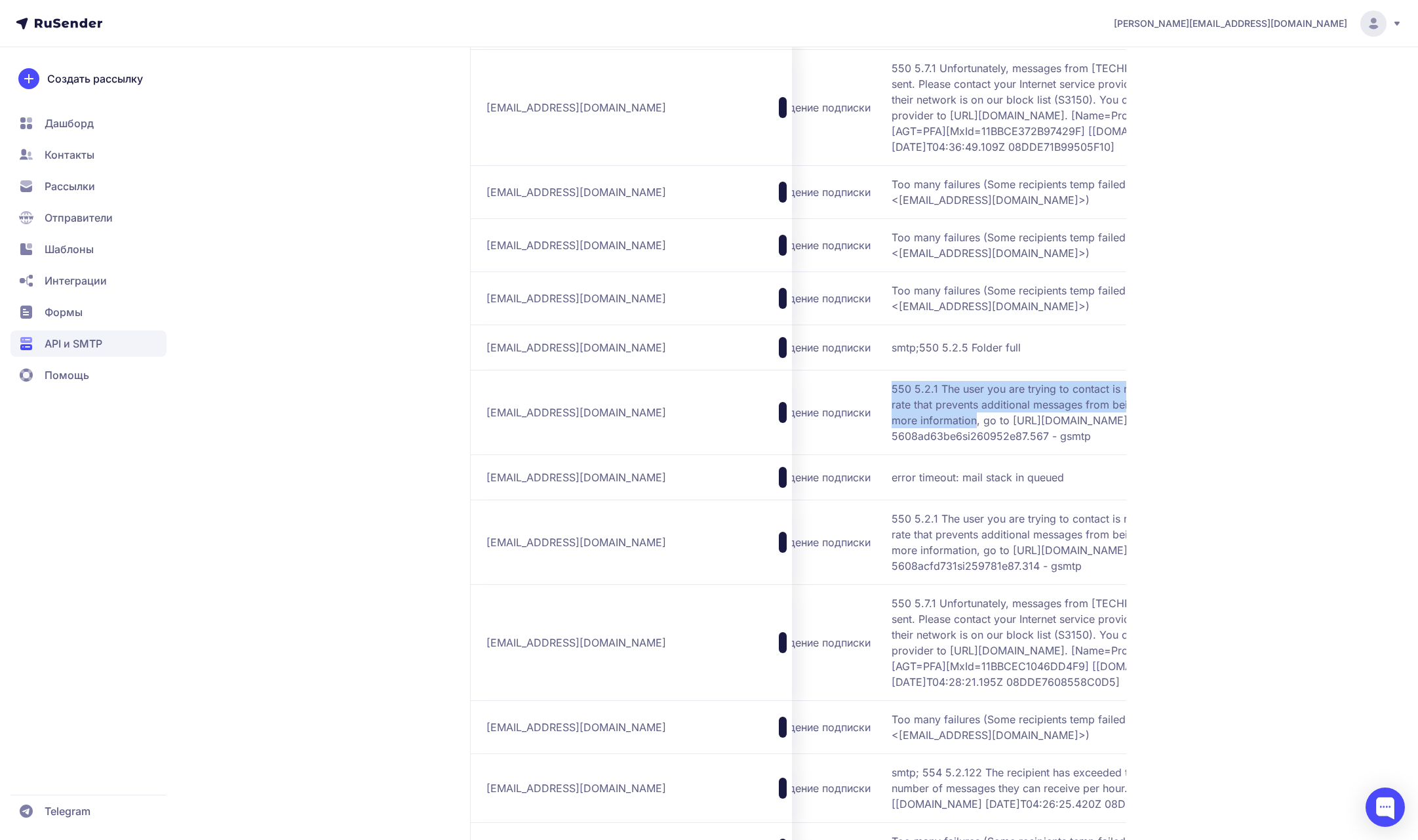
copy span "550 5.2.1 The user you are trying to contact is receiving mail at a rate that p…"
drag, startPoint x: 612, startPoint y: 515, endPoint x: 485, endPoint y: 517, distance: 127.0
click at [487, 423] on div "[EMAIL_ADDRESS][DOMAIN_NAME]" at bounding box center [637, 412] width 300 height 21
copy span "[EMAIL_ADDRESS][DOMAIN_NAME]"
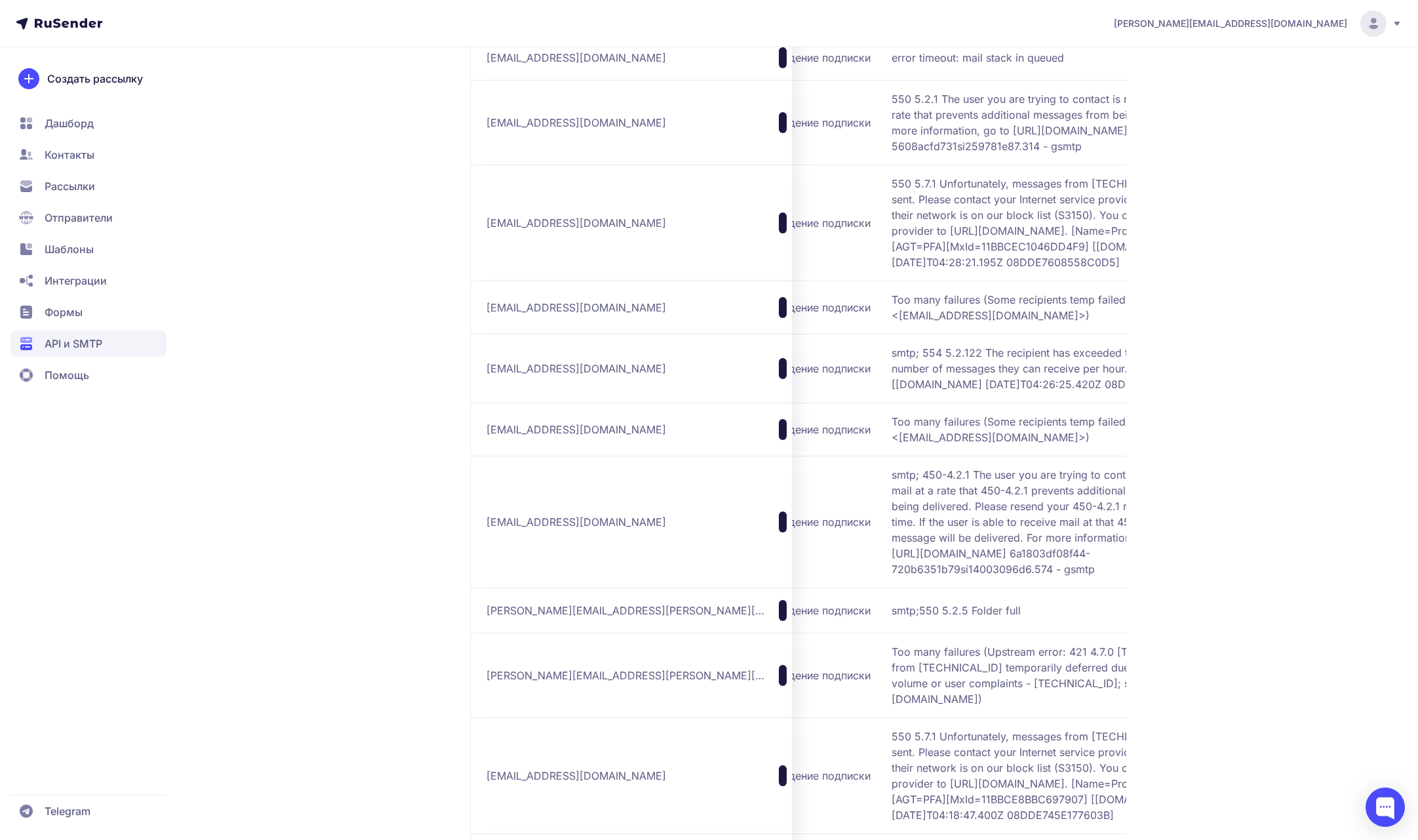
scroll to position [2715, 0]
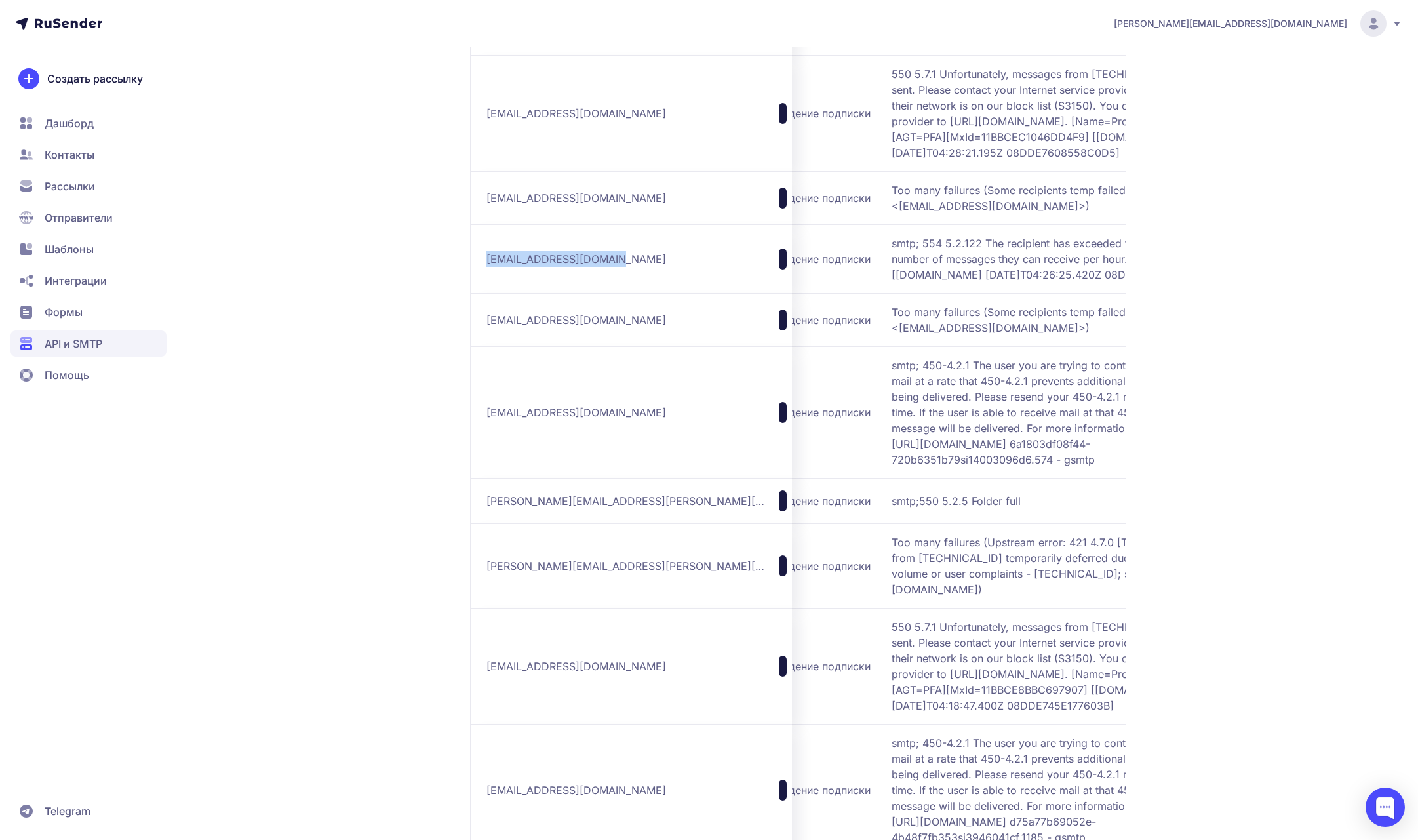
drag, startPoint x: 620, startPoint y: 422, endPoint x: 488, endPoint y: 420, distance: 132.0
click at [488, 269] on div "[EMAIL_ADDRESS][DOMAIN_NAME]" at bounding box center [637, 259] width 300 height 21
copy span "[EMAIL_ADDRESS][DOMAIN_NAME]"
drag, startPoint x: 1011, startPoint y: 446, endPoint x: 807, endPoint y: 406, distance: 207.9
click at [892, 283] on span "smtp; 554 5.2.122 The recipient has exceeded their limit for the number of mess…" at bounding box center [1056, 259] width 328 height 47
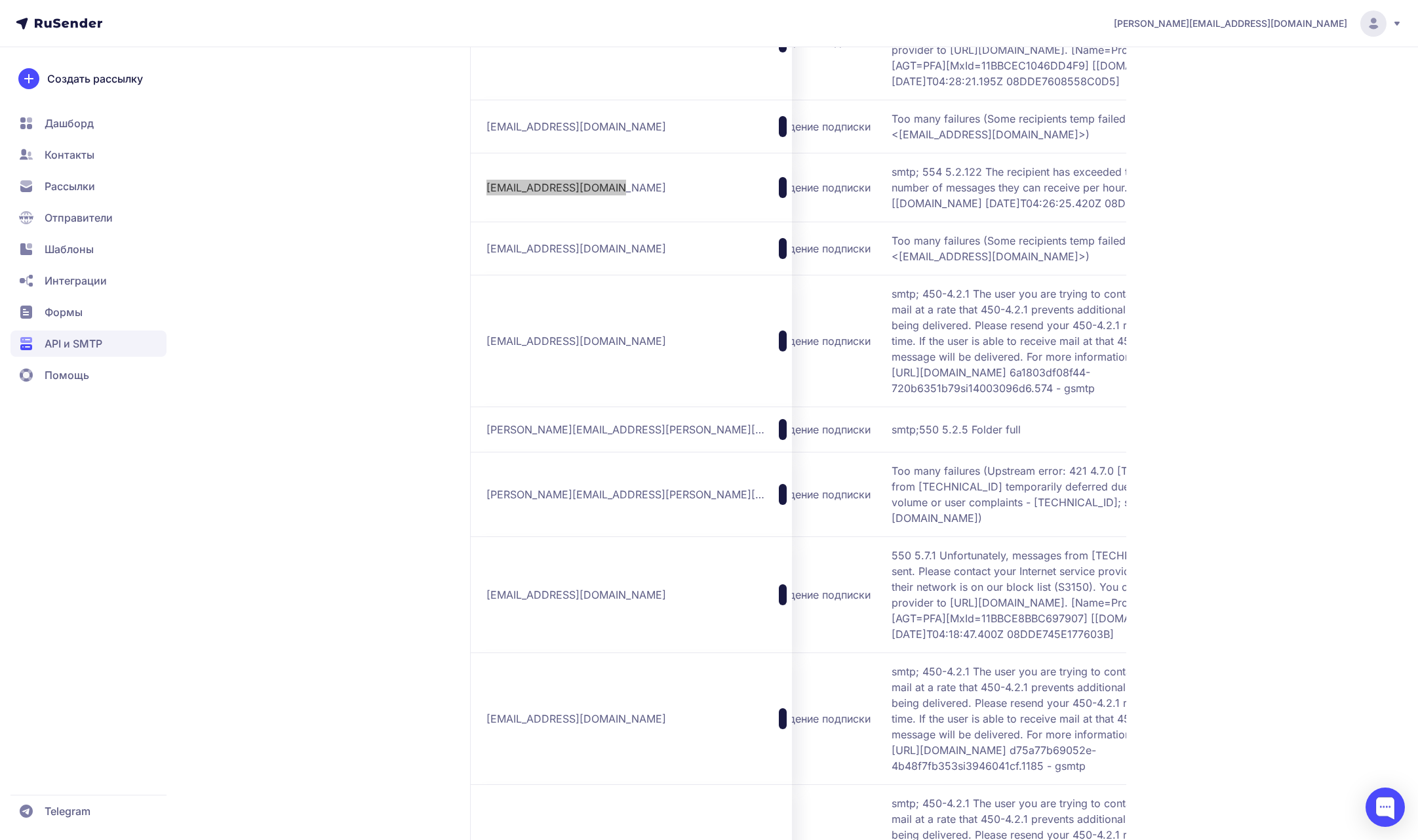
scroll to position [2803, 0]
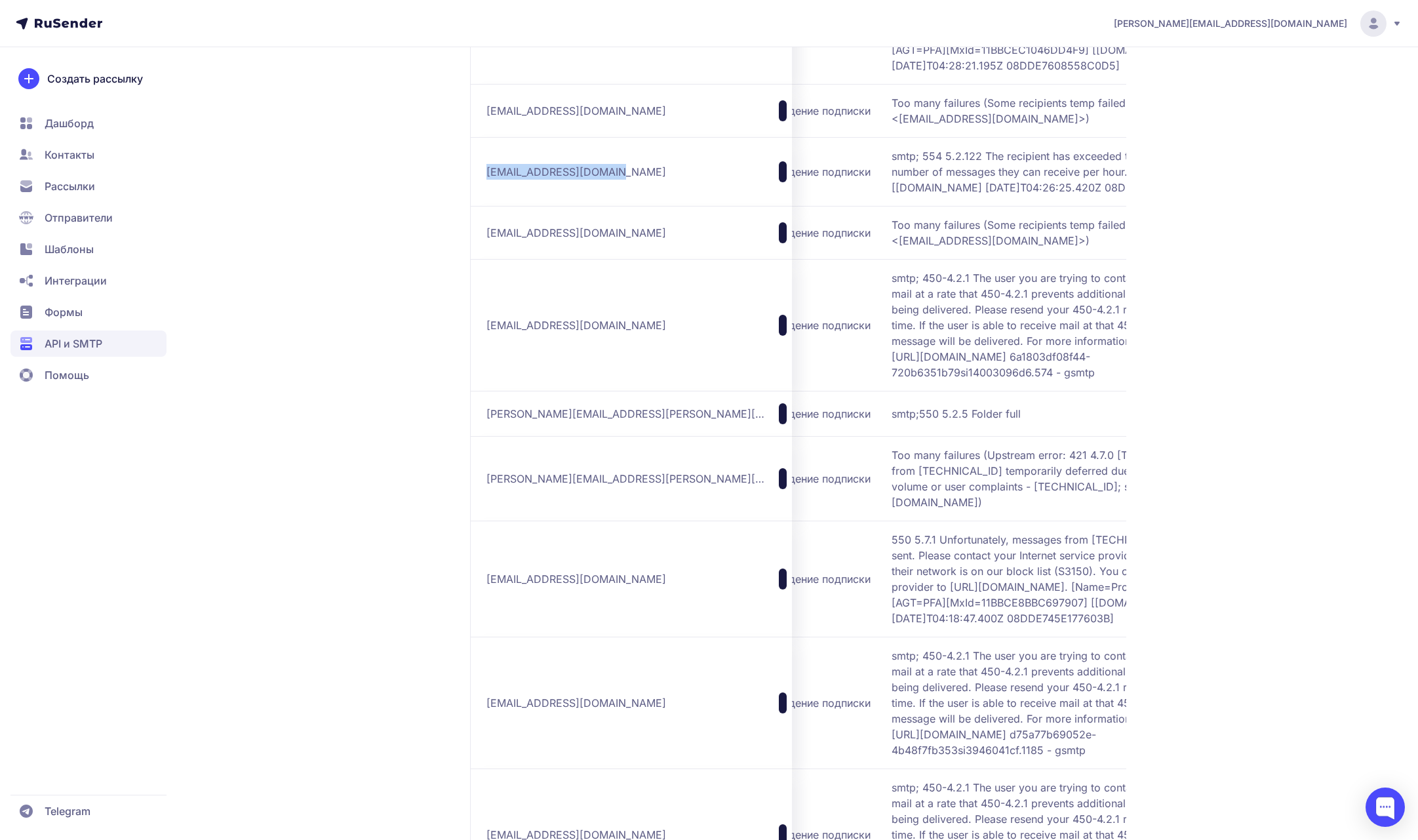
drag, startPoint x: 1056, startPoint y: 537, endPoint x: 803, endPoint y: 444, distance: 269.6
click at [886, 391] on td "smtp; 450-4.2.1 The user you are trying to contact is receiving mail at a rate …" at bounding box center [1061, 325] width 349 height 132
drag, startPoint x: 606, startPoint y: 496, endPoint x: 487, endPoint y: 495, distance: 119.0
click at [487, 336] on div "[EMAIL_ADDRESS][DOMAIN_NAME]" at bounding box center [637, 325] width 300 height 21
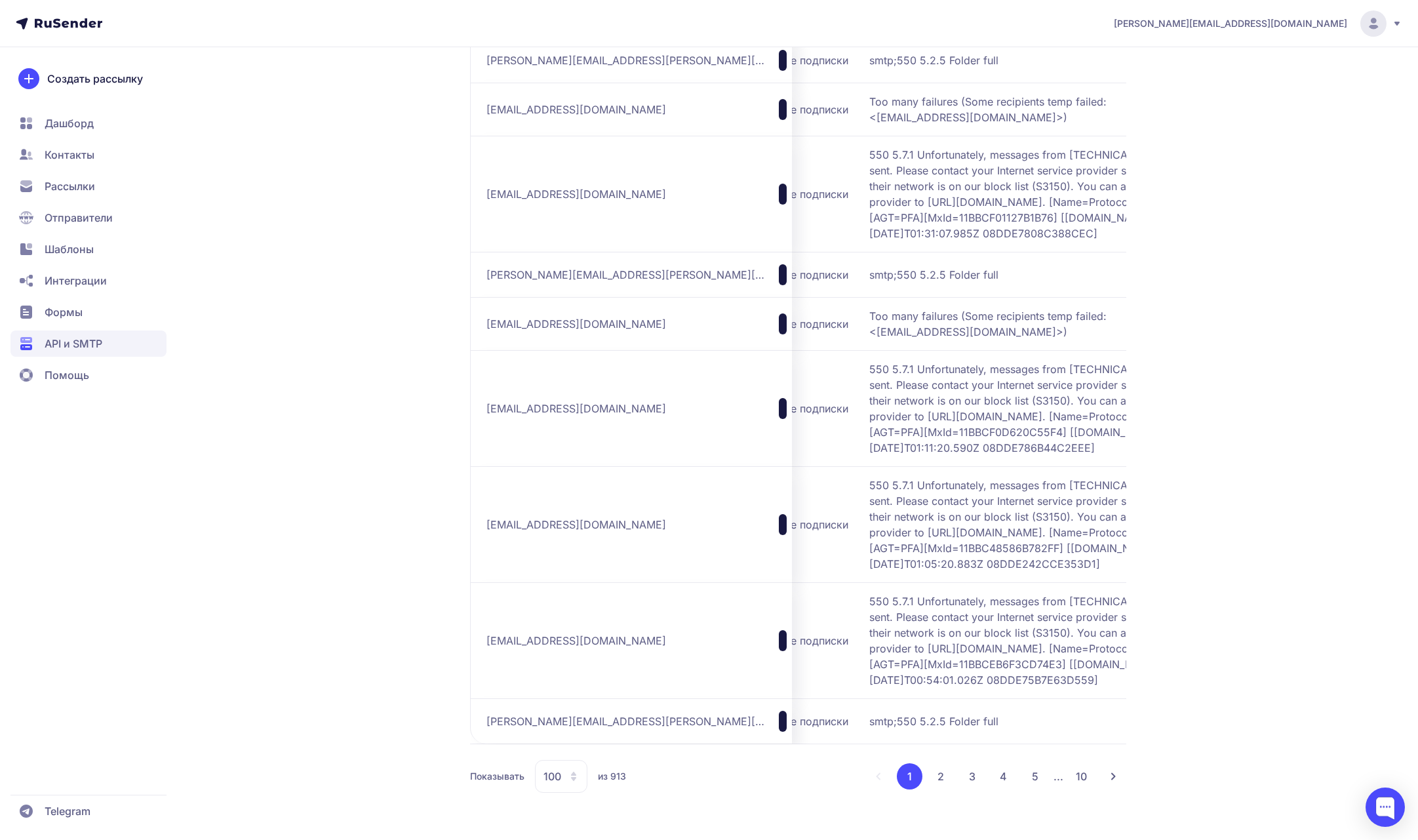
scroll to position [8421, 0]
drag, startPoint x: 484, startPoint y: 275, endPoint x: 601, endPoint y: 276, distance: 117.0
click at [937, 773] on button "2" at bounding box center [941, 776] width 26 height 26
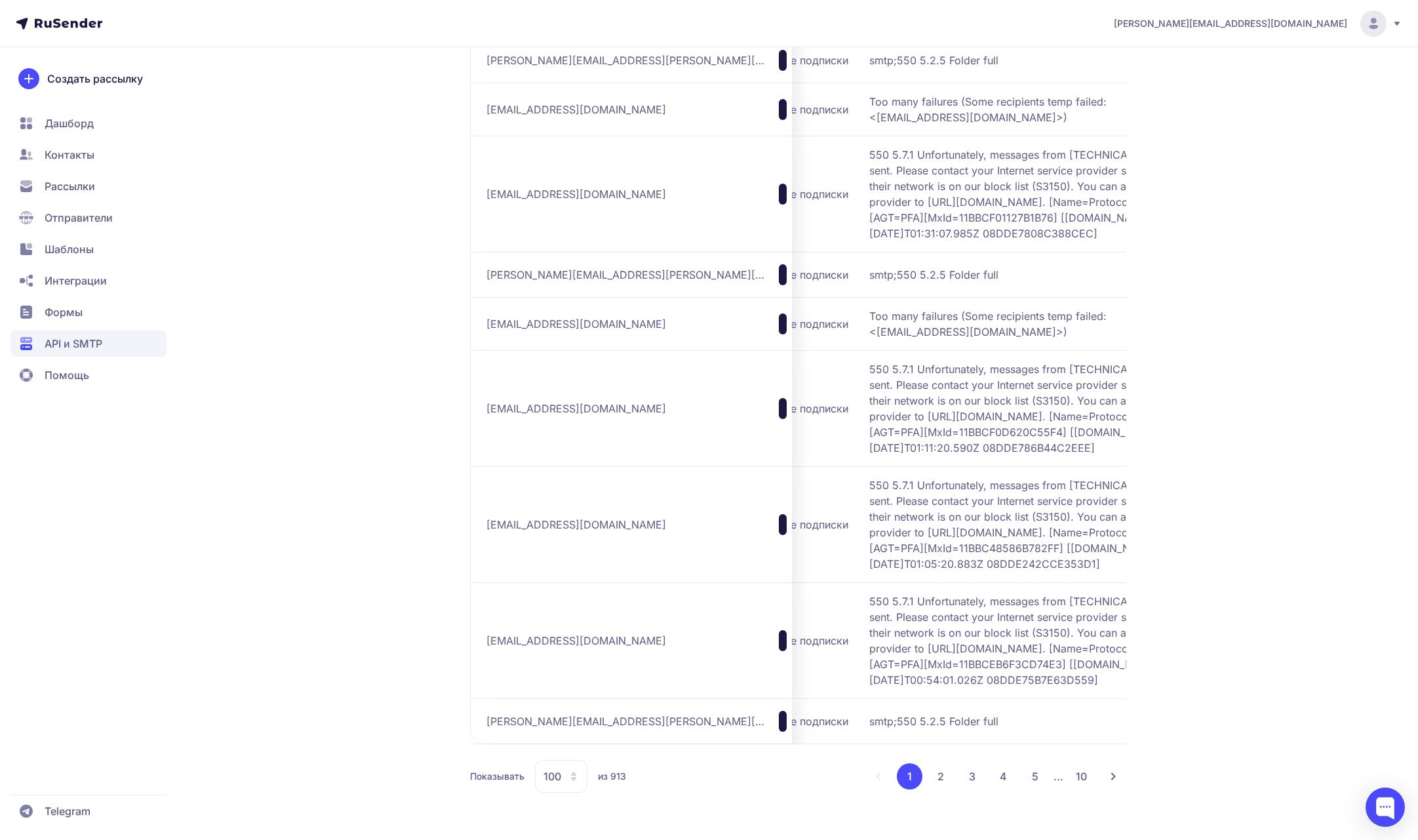
scroll to position [710, 0]
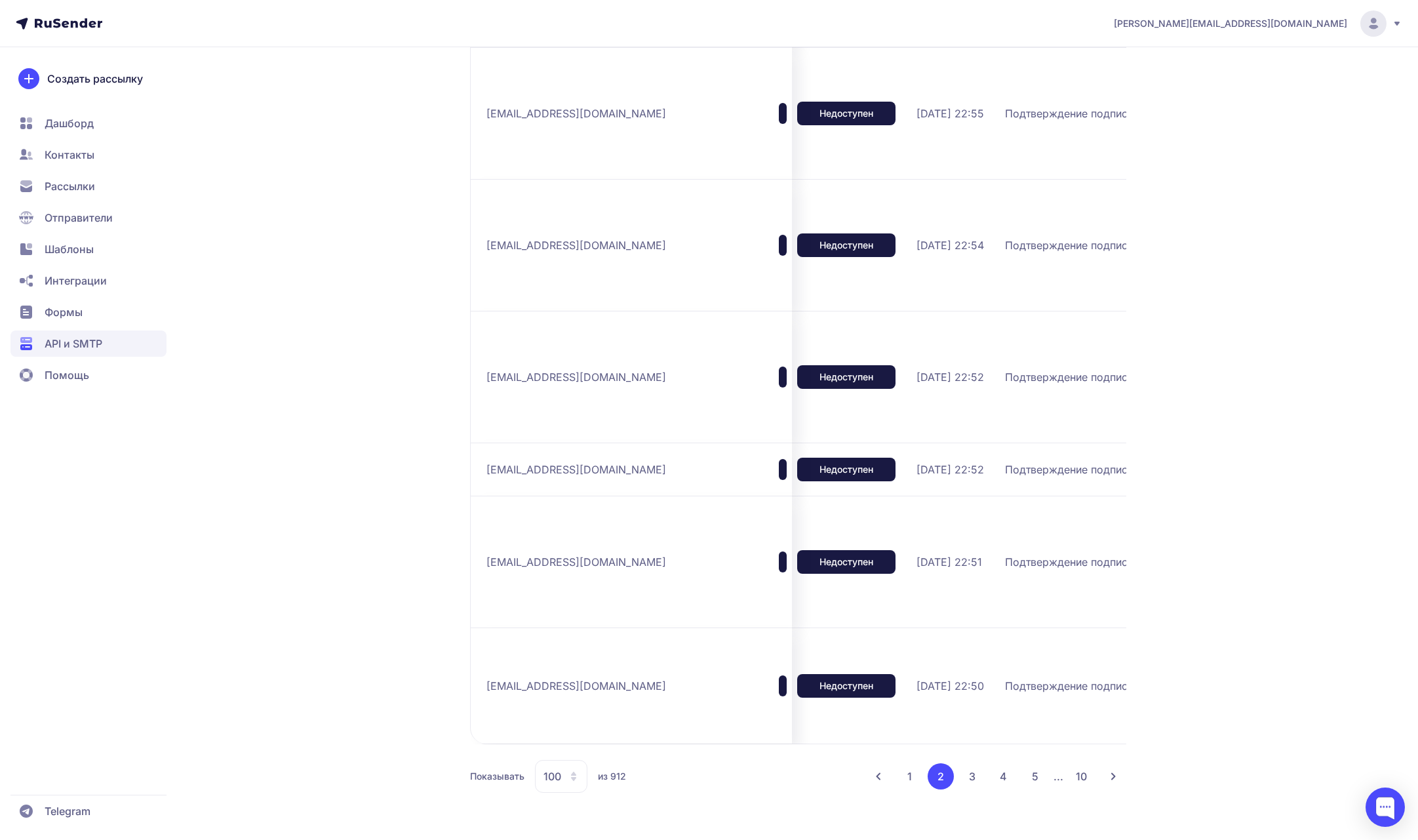
scroll to position [0, 294]
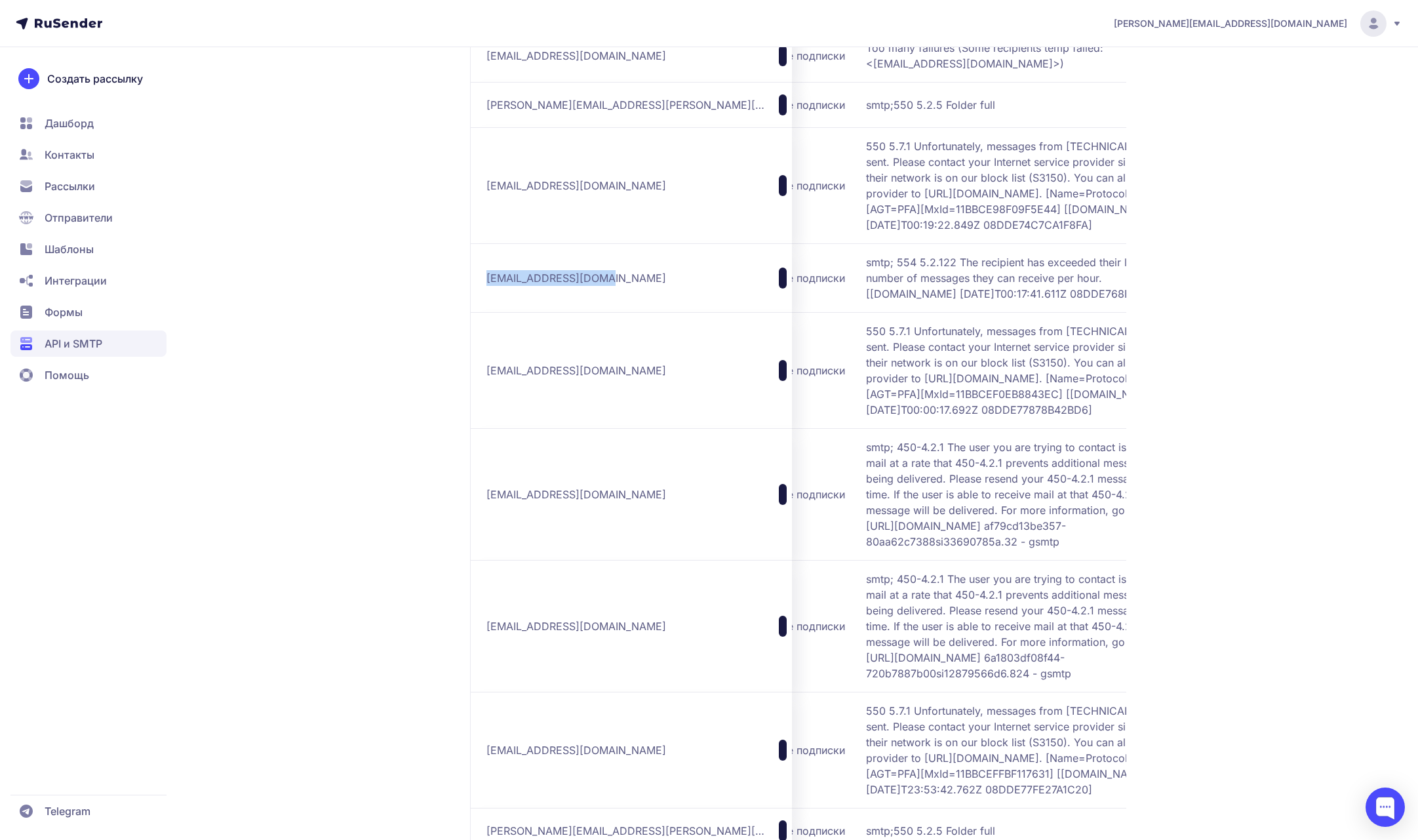
drag, startPoint x: 598, startPoint y: 444, endPoint x: 483, endPoint y: 447, distance: 115.0
click at [483, 312] on td "[EMAIL_ADDRESS][DOMAIN_NAME]" at bounding box center [631, 278] width 322 height 69
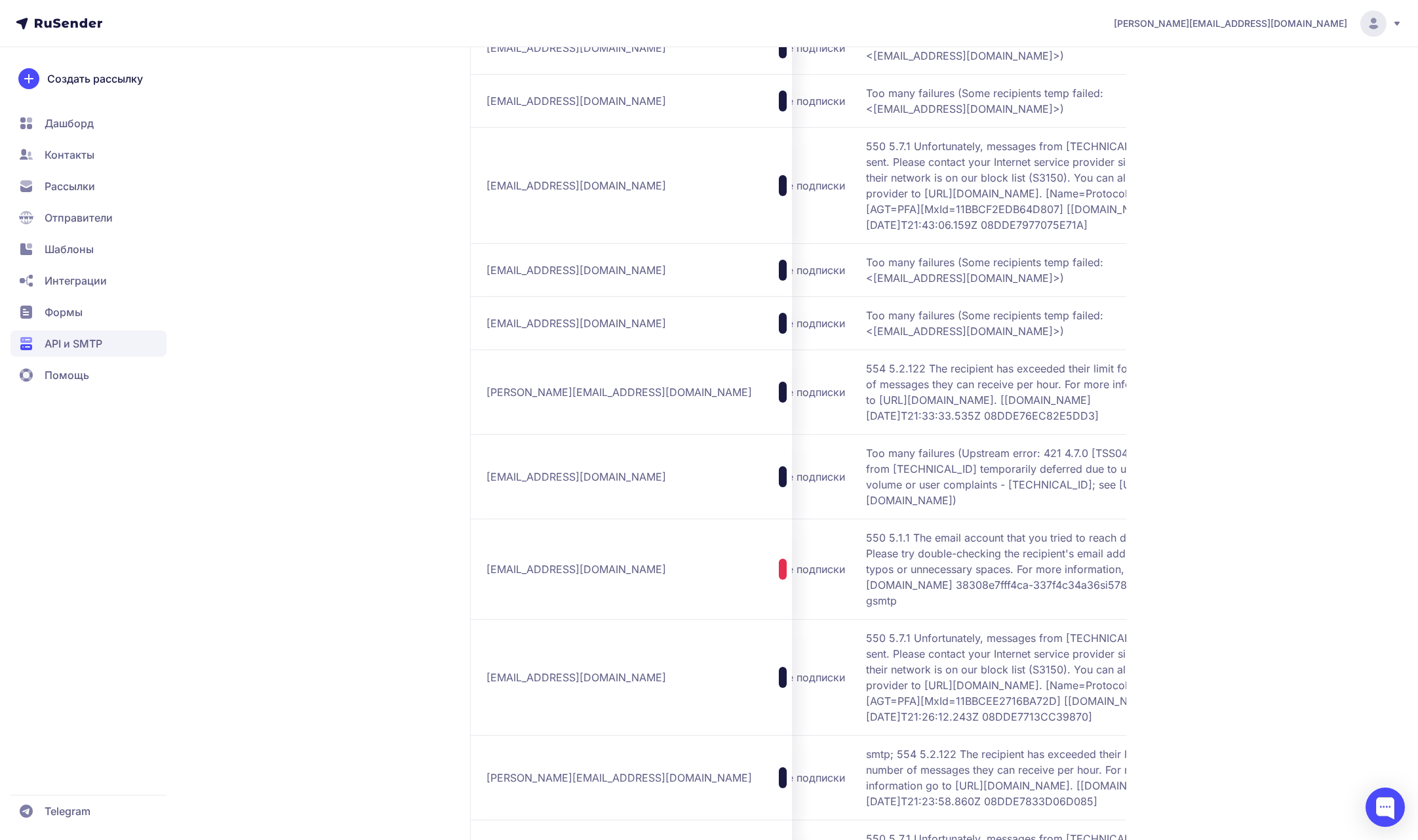
scroll to position [6992, 0]
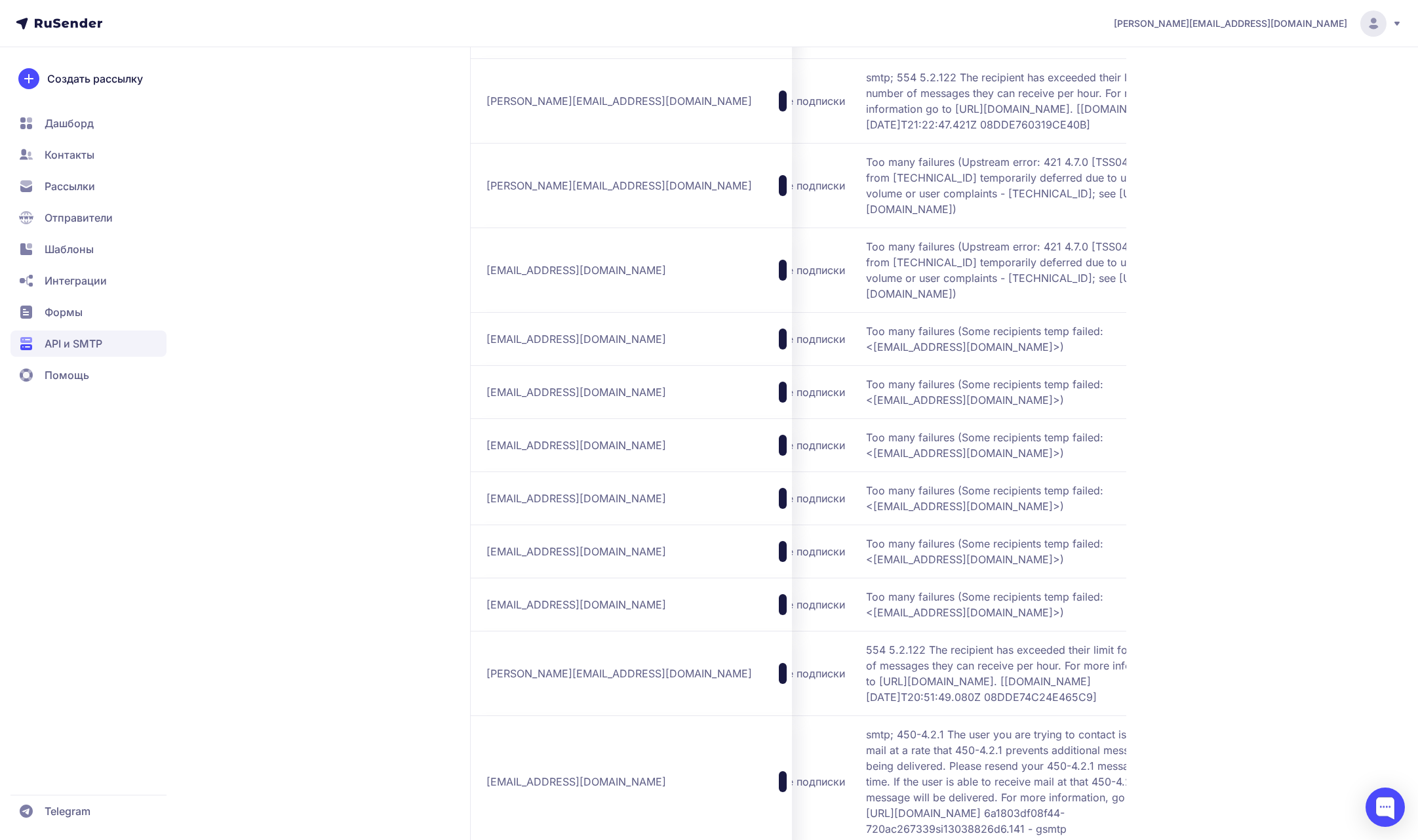
drag, startPoint x: 479, startPoint y: 454, endPoint x: 663, endPoint y: 454, distance: 184.0
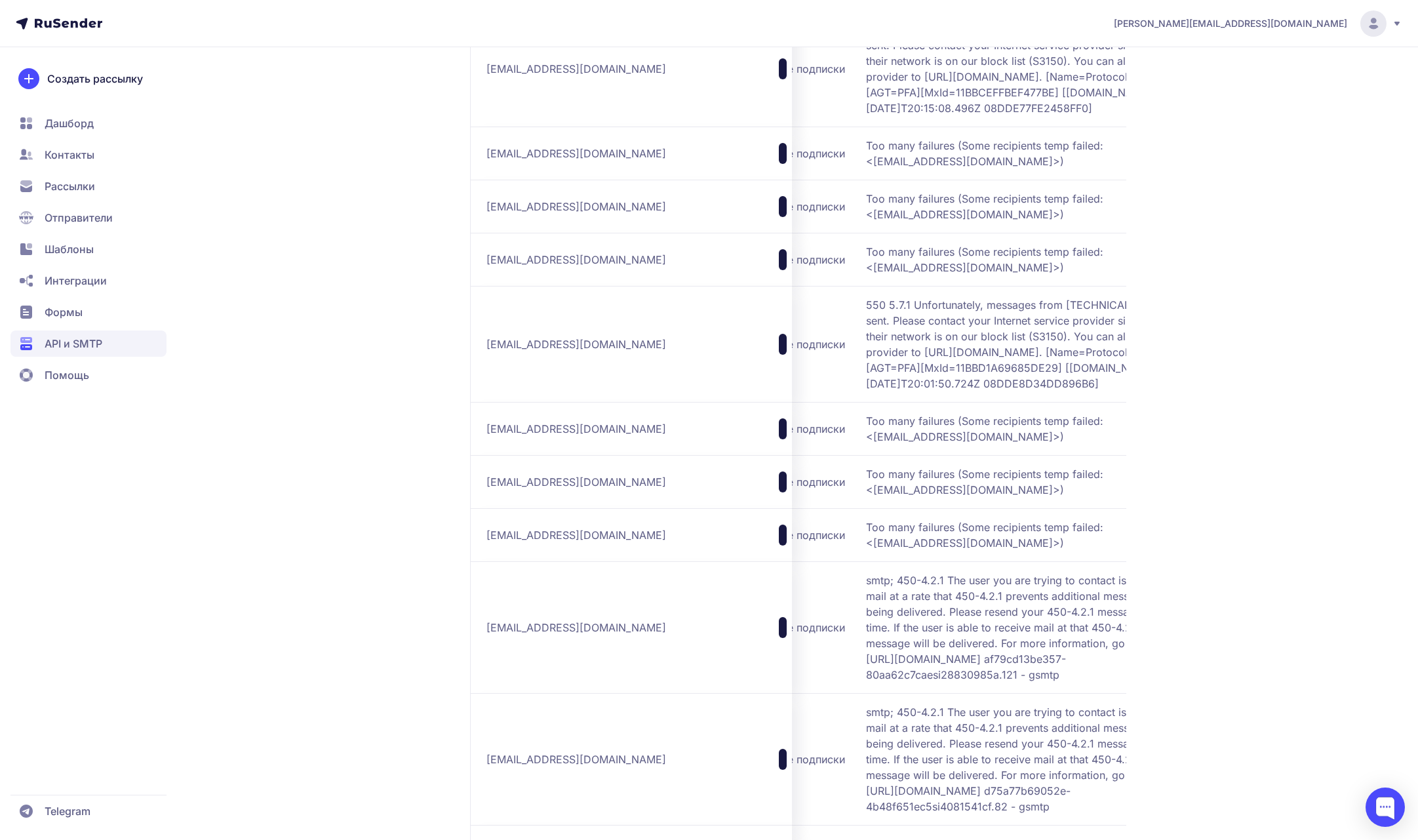
scroll to position [9973, 0]
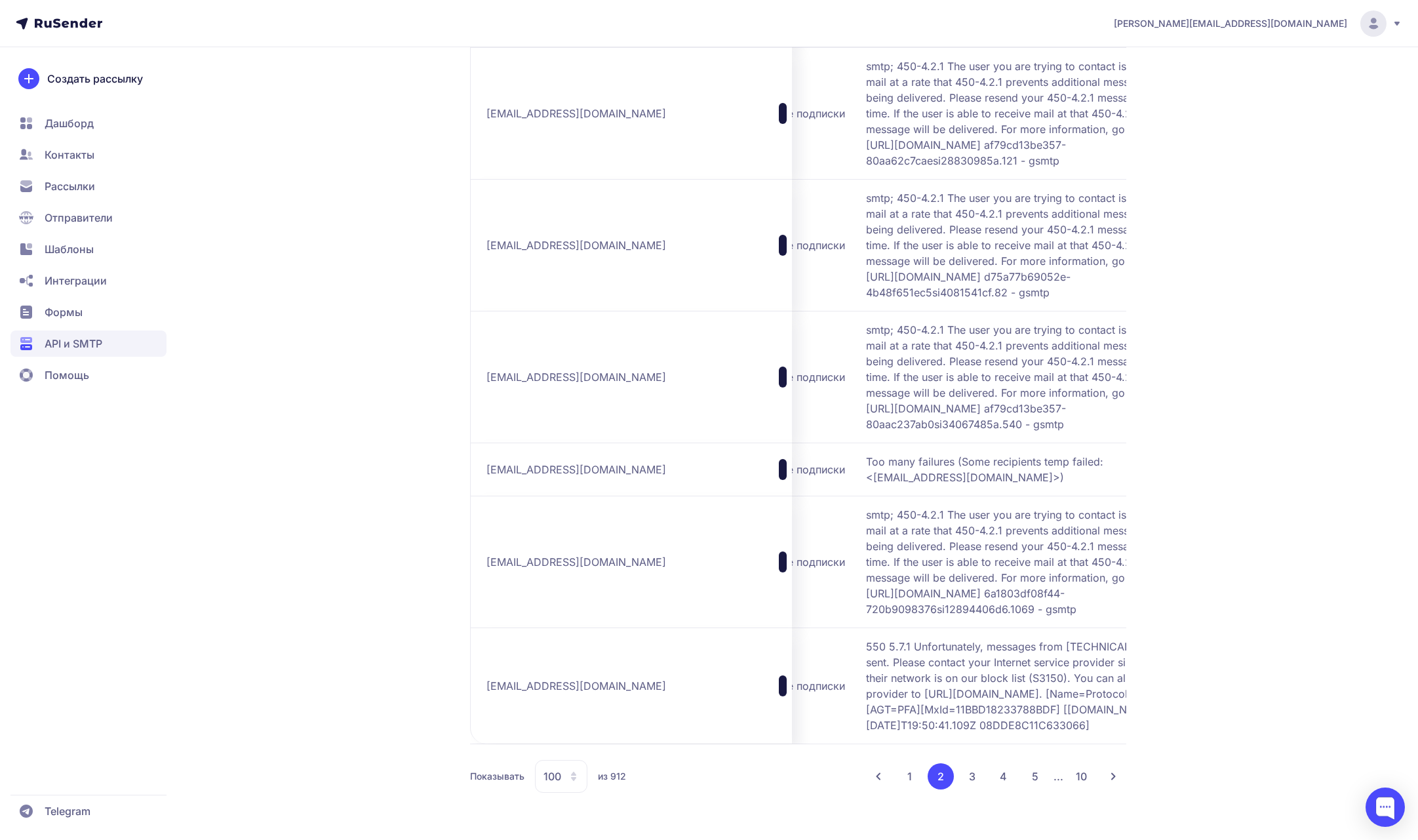
click at [964, 779] on button "3" at bounding box center [972, 776] width 26 height 26
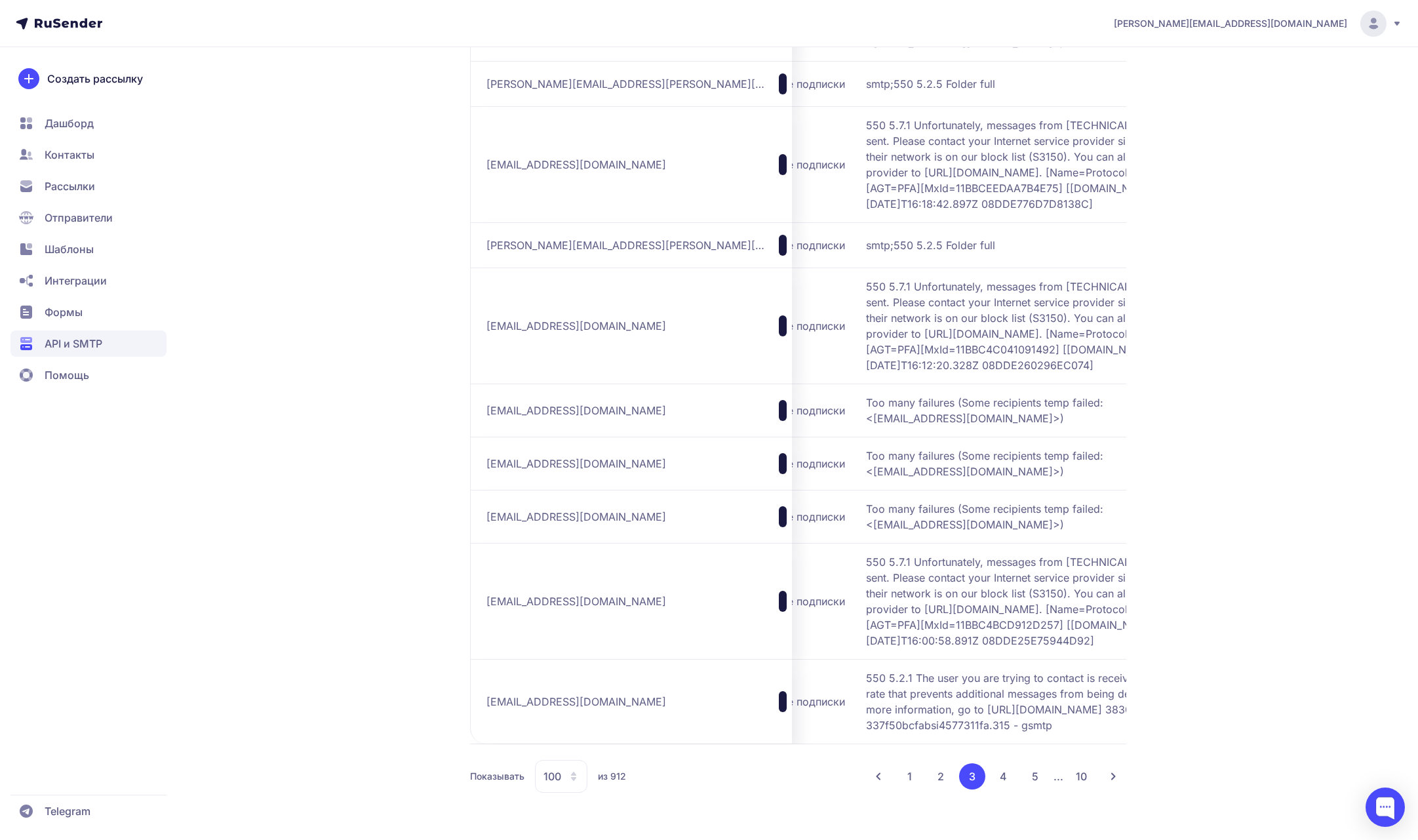
scroll to position [8698, 0]
click at [1029, 770] on button "5" at bounding box center [1035, 776] width 26 height 26
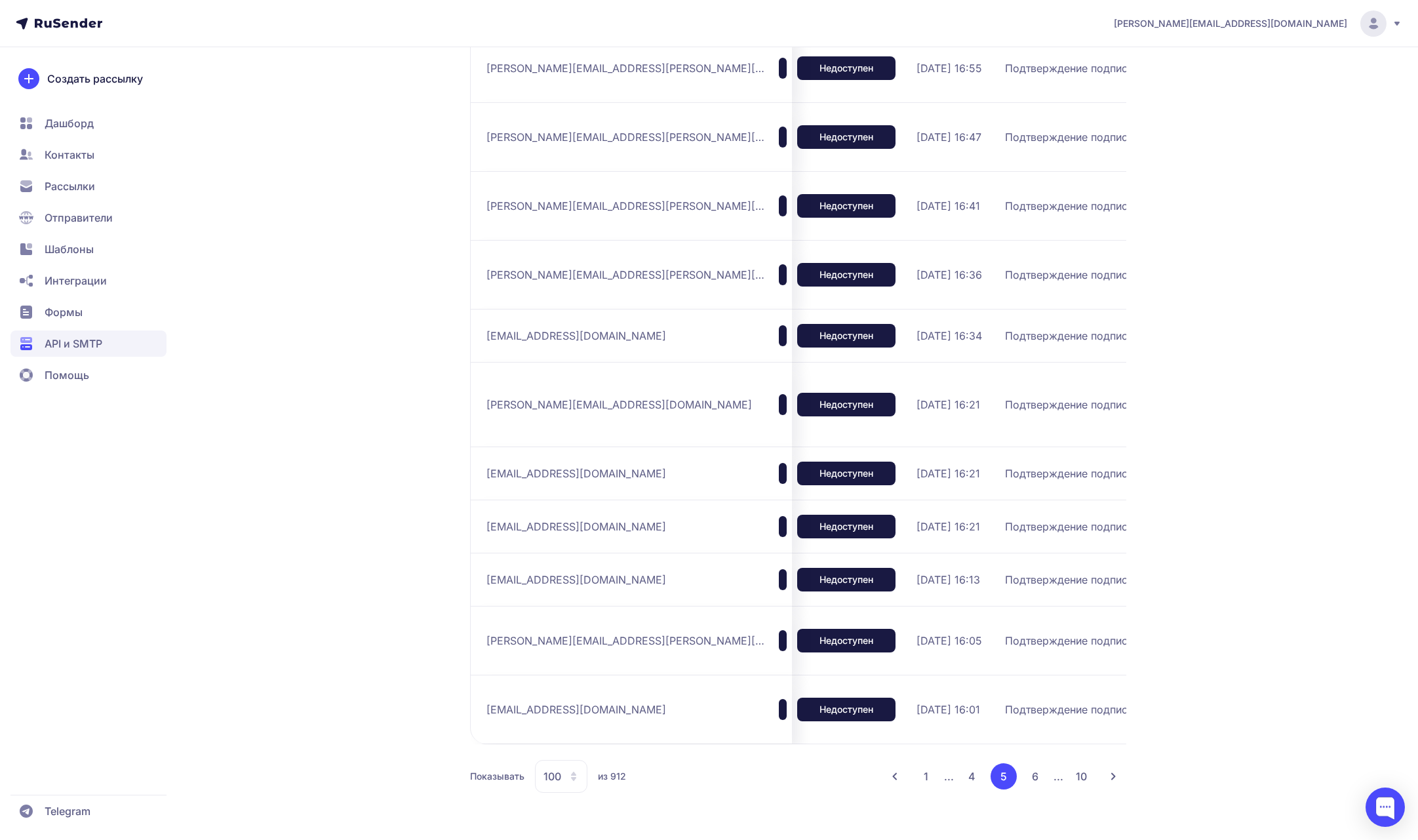
scroll to position [6486, 0]
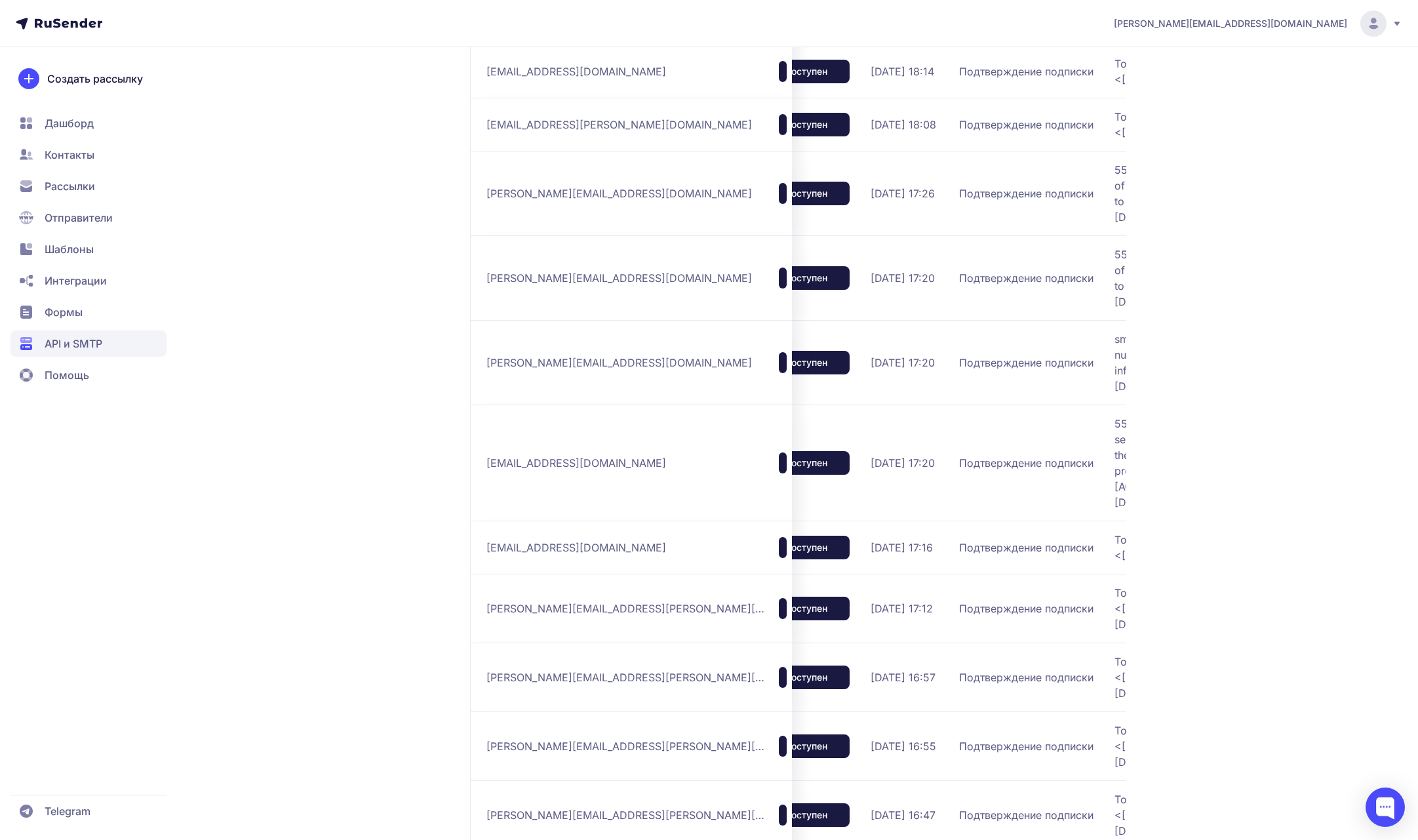
drag, startPoint x: 605, startPoint y: 447, endPoint x: 473, endPoint y: 448, distance: 132.0
click at [473, 45] on td "[EMAIL_ADDRESS][DOMAIN_NAME]" at bounding box center [631, 2] width 322 height 85
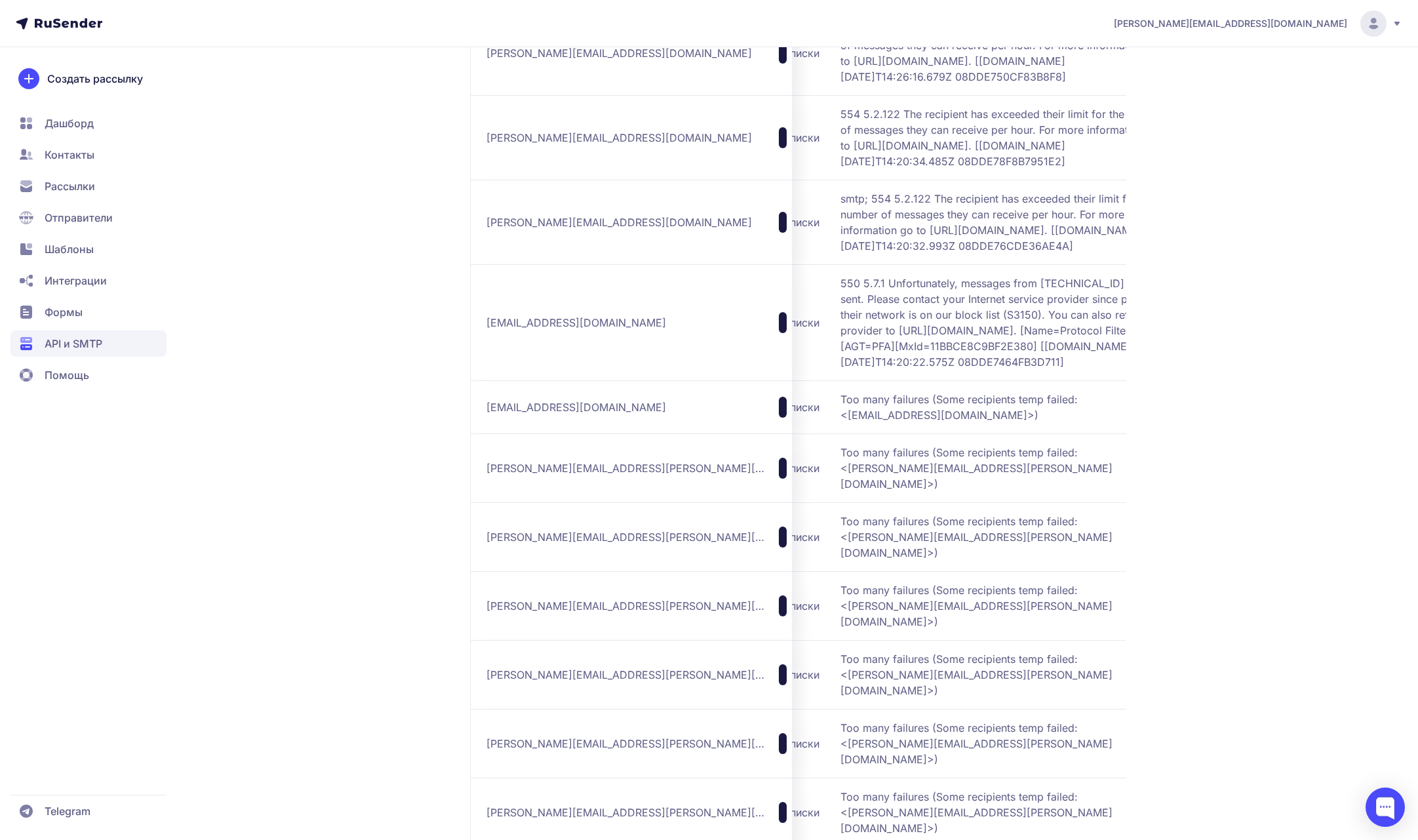
scroll to position [7566, 0]
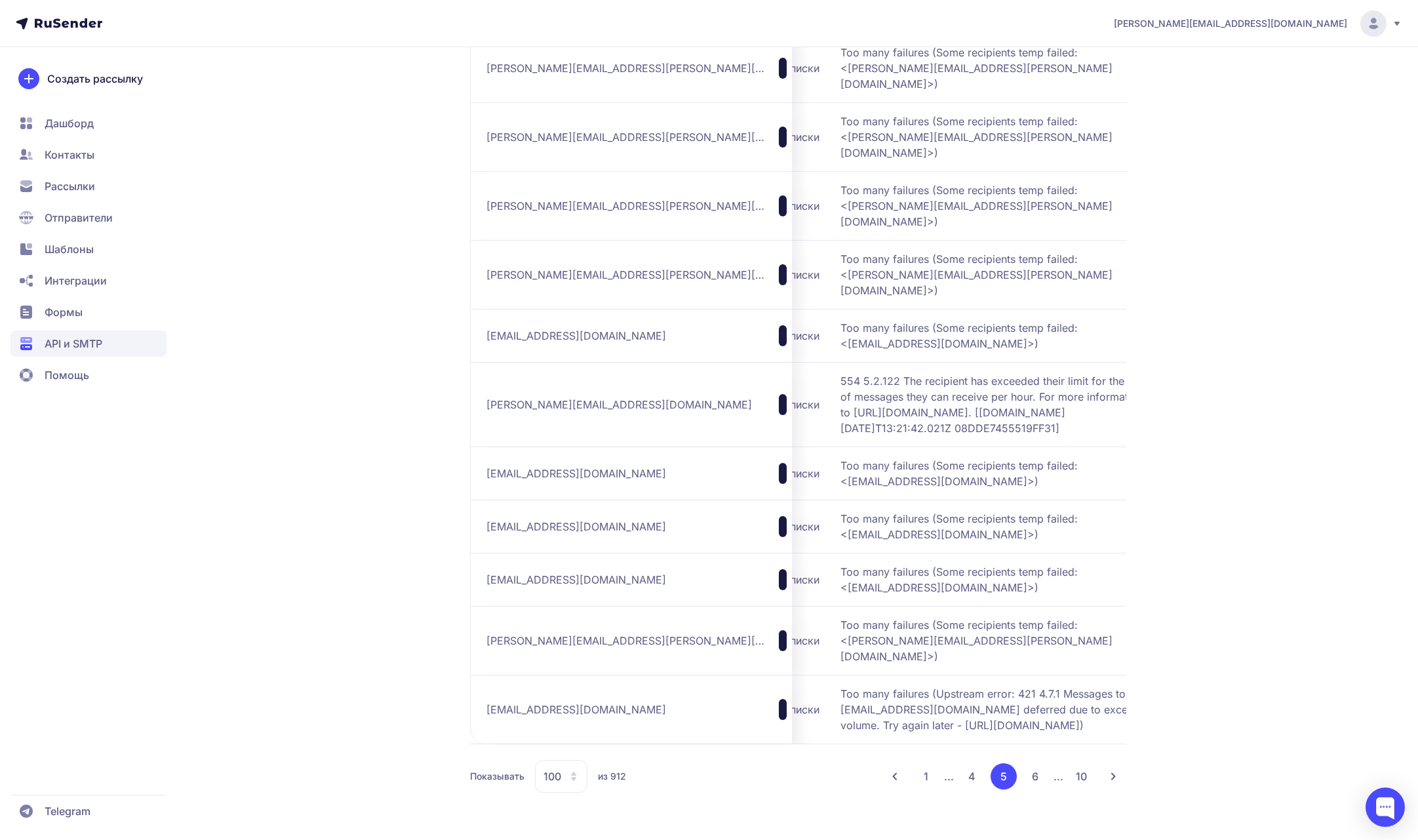
click at [1036, 789] on button "6" at bounding box center [1035, 776] width 26 height 26
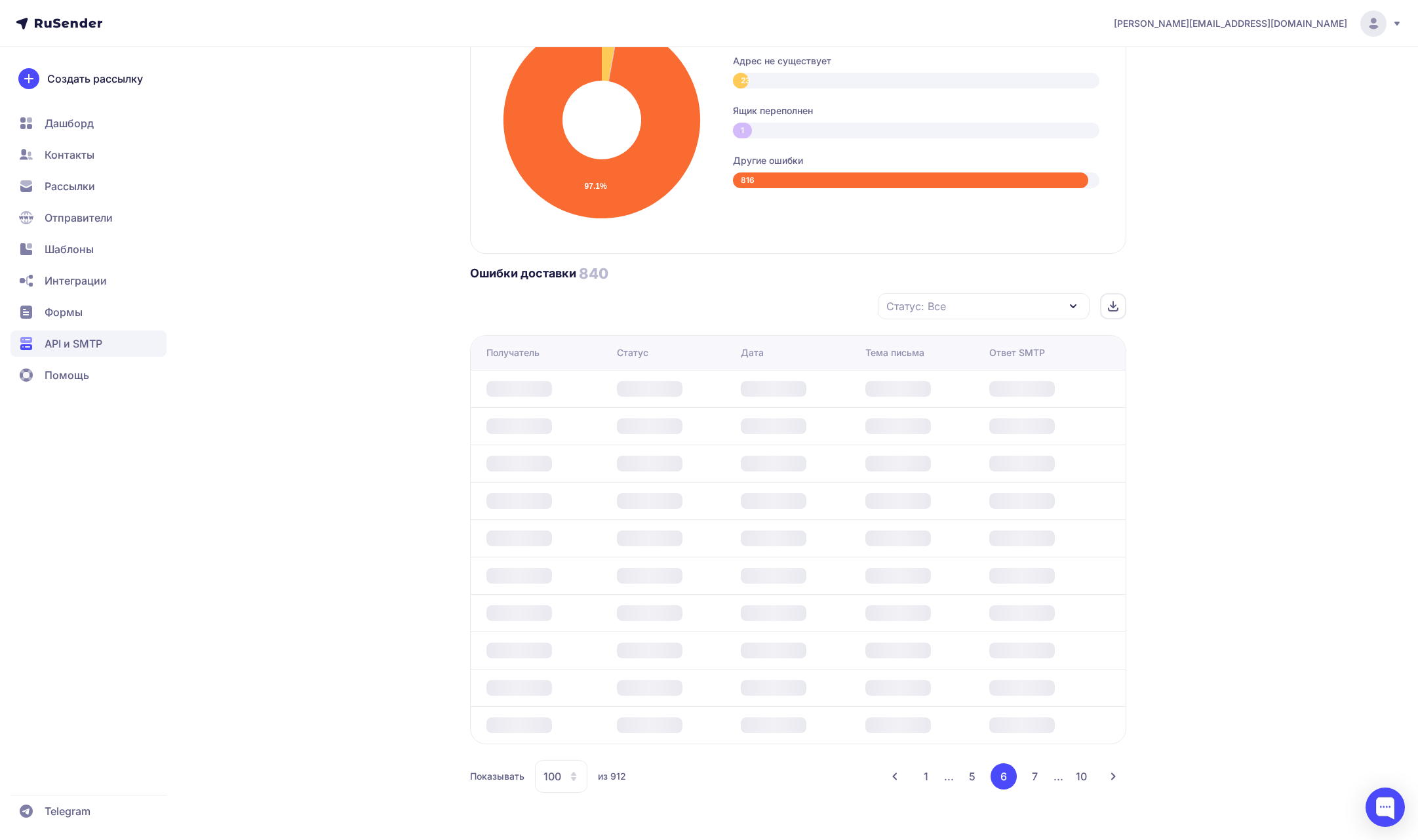
scroll to position [710, 0]
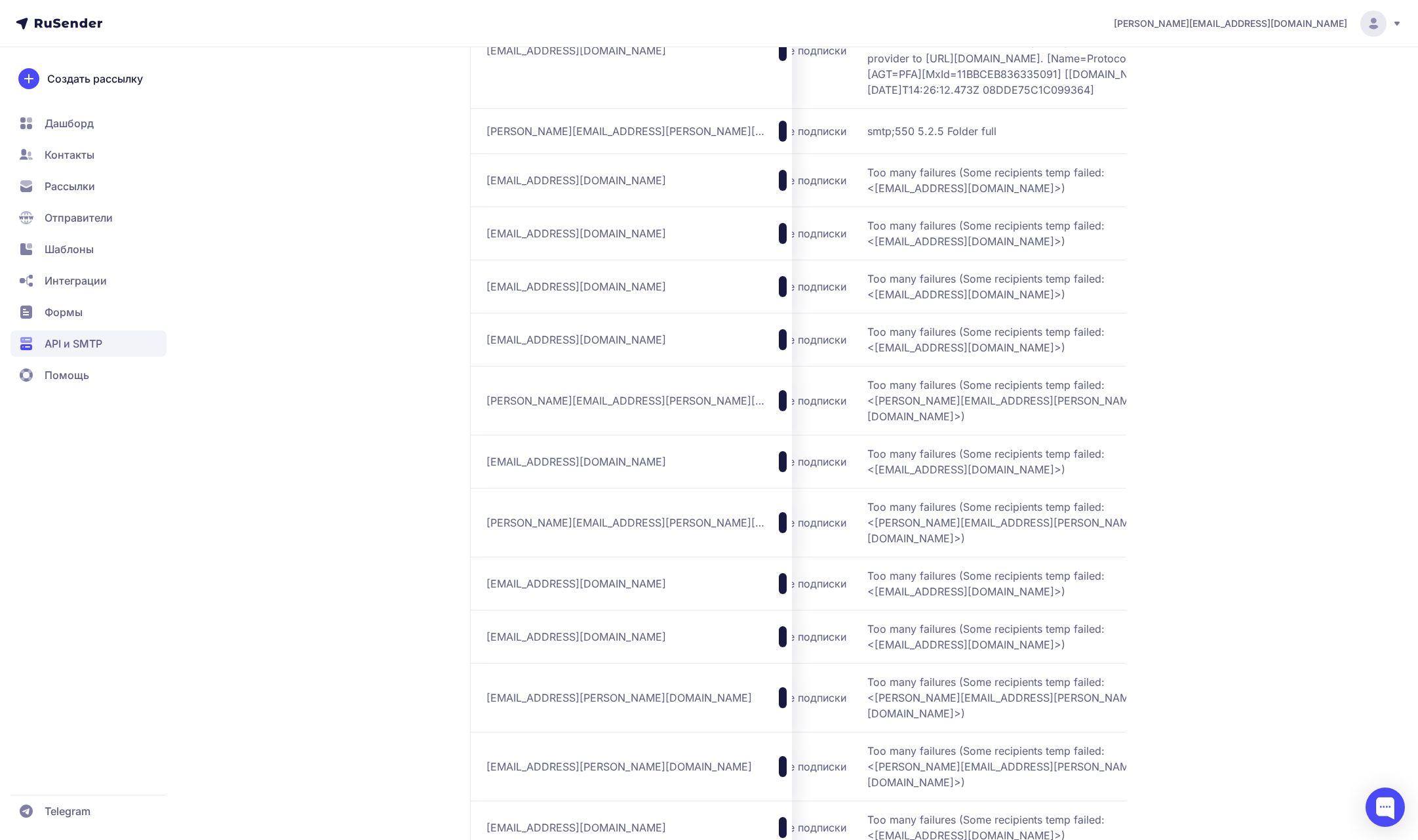
scroll to position [6546, 0]
drag, startPoint x: 773, startPoint y: 268, endPoint x: 900, endPoint y: 269, distance: 127.0
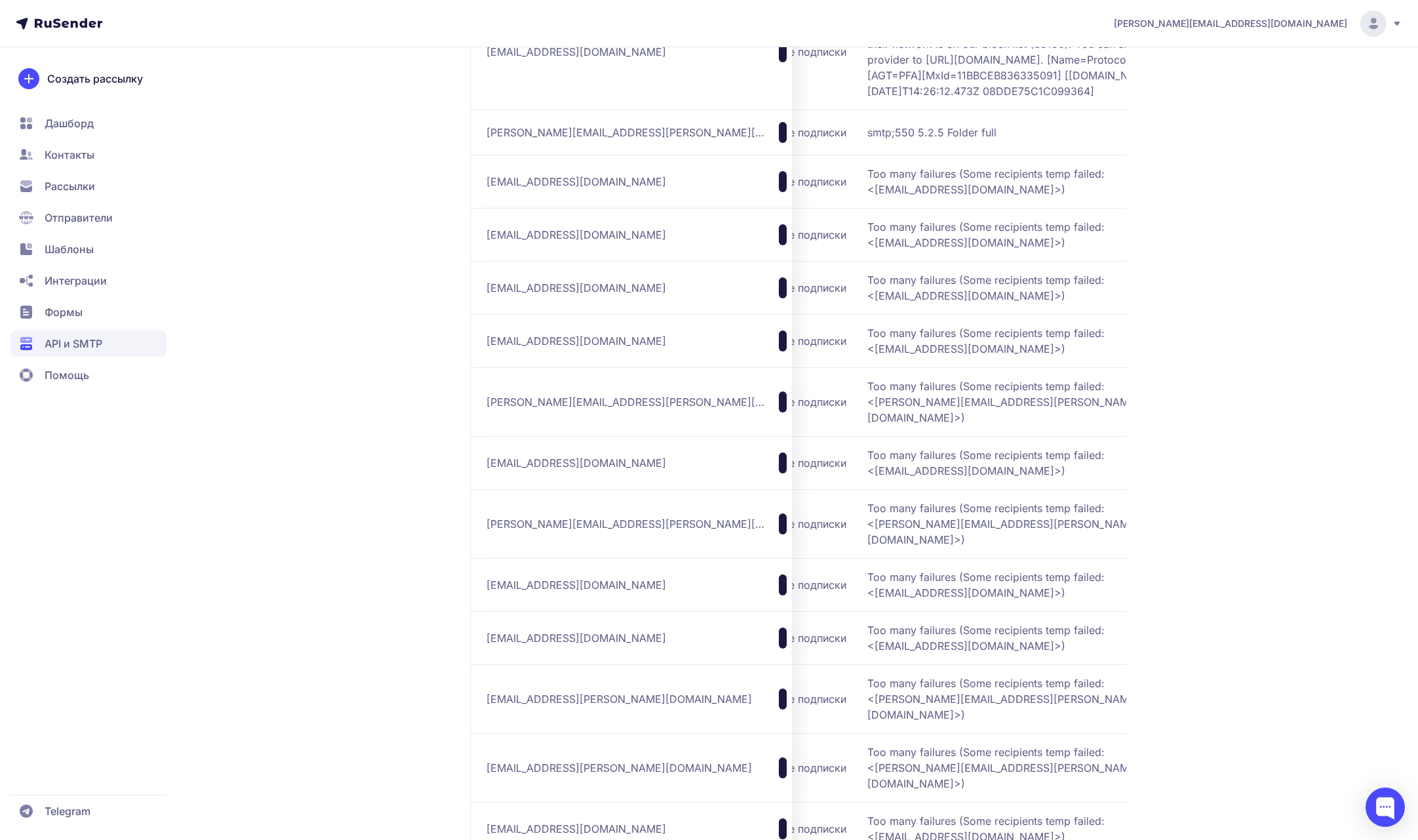
drag, startPoint x: 992, startPoint y: 373, endPoint x: 785, endPoint y: 273, distance: 229.9
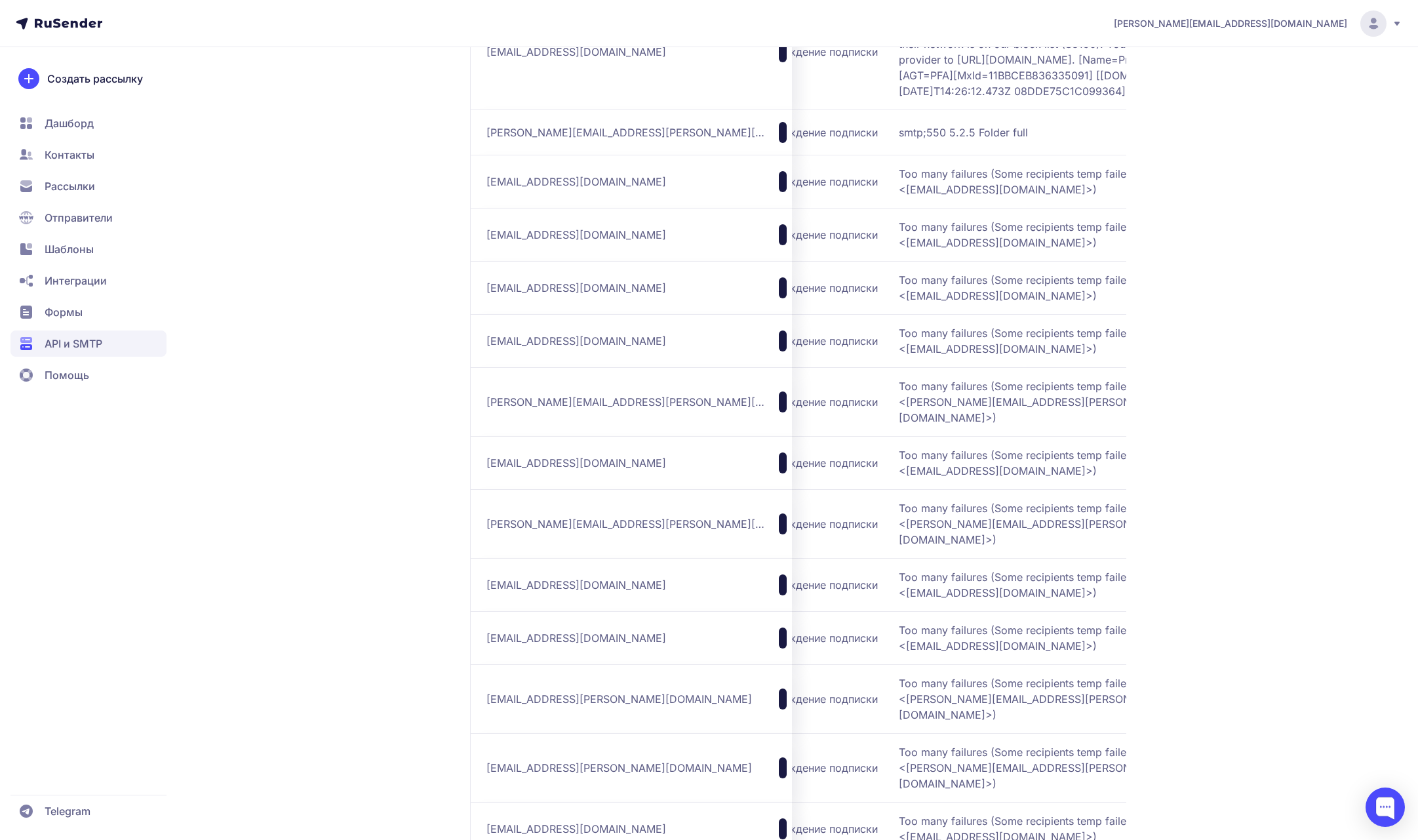
scroll to position [0, 244]
drag, startPoint x: 629, startPoint y: 319, endPoint x: 481, endPoint y: 314, distance: 148.1
drag, startPoint x: 1039, startPoint y: 576, endPoint x: 833, endPoint y: 472, distance: 230.8
click at [916, 99] on span "550 5.7.1 Unfortunately, messages from [TECHNICAL_ID] weren't sent. Please cont…" at bounding box center [1080, 52] width 328 height 94
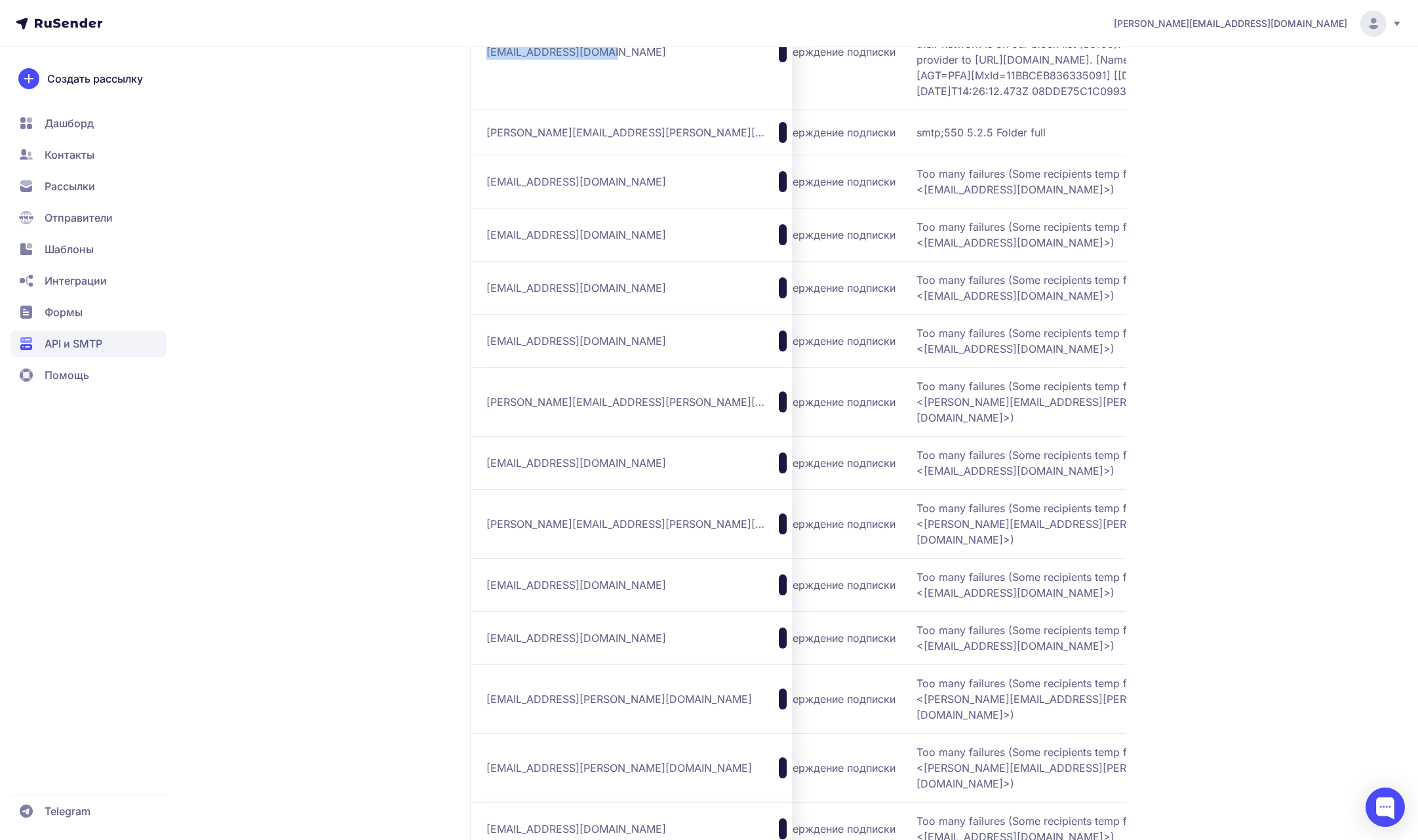
drag, startPoint x: 590, startPoint y: 534, endPoint x: 487, endPoint y: 526, distance: 103.3
click at [487, 62] on div "[EMAIL_ADDRESS][DOMAIN_NAME]" at bounding box center [637, 52] width 300 height 21
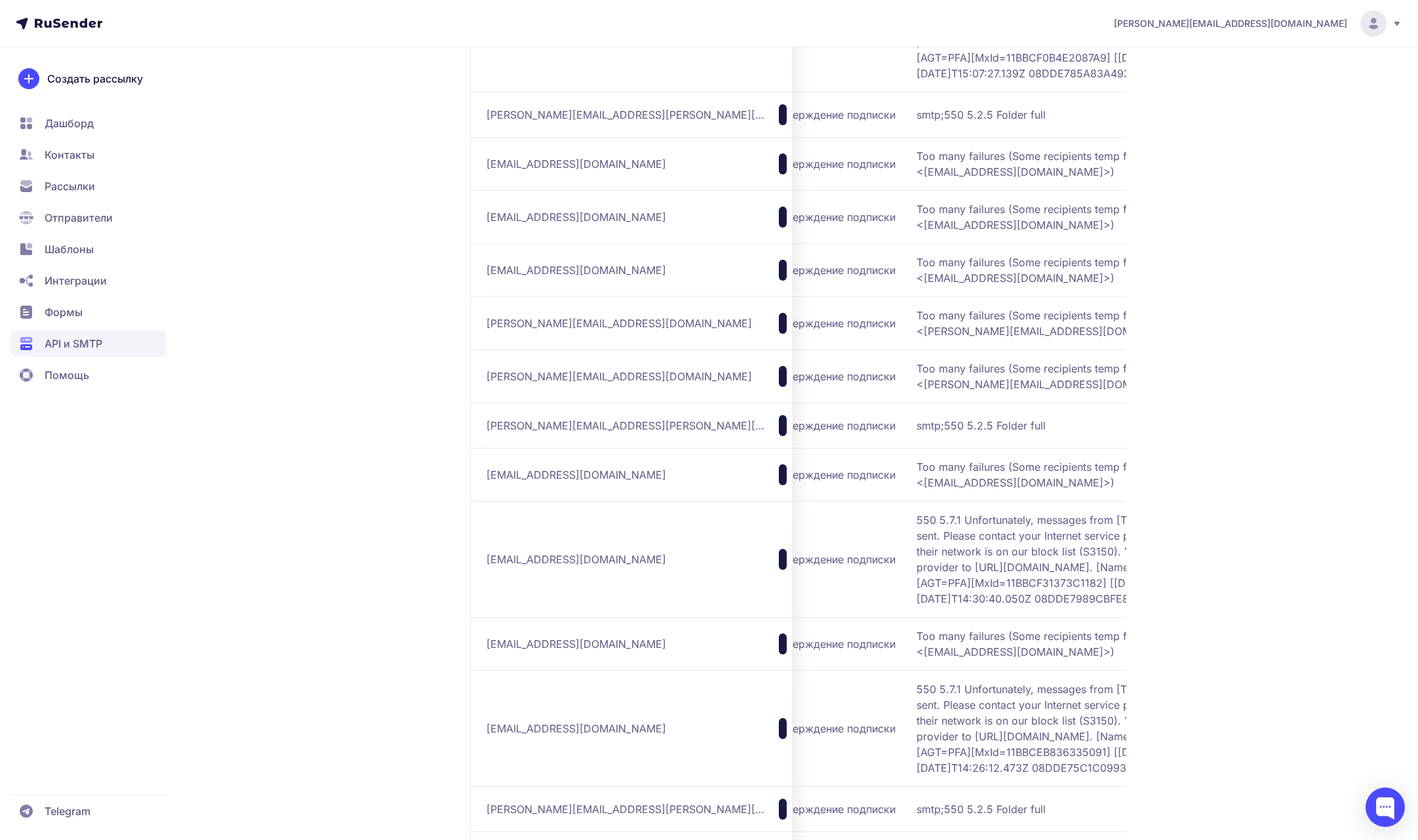
drag, startPoint x: 487, startPoint y: 444, endPoint x: 602, endPoint y: 441, distance: 115.0
click at [602, 45] on div "[EMAIL_ADDRESS][DOMAIN_NAME]" at bounding box center [637, 34] width 300 height 21
drag, startPoint x: 1037, startPoint y: 499, endPoint x: 832, endPoint y: 393, distance: 230.8
click at [916, 82] on span "550 5.7.1 Unfortunately, messages from [TECHNICAL_ID] weren't sent. Please cont…" at bounding box center [1080, 34] width 328 height 94
drag, startPoint x: 1032, startPoint y: 385, endPoint x: 1044, endPoint y: 387, distance: 12.2
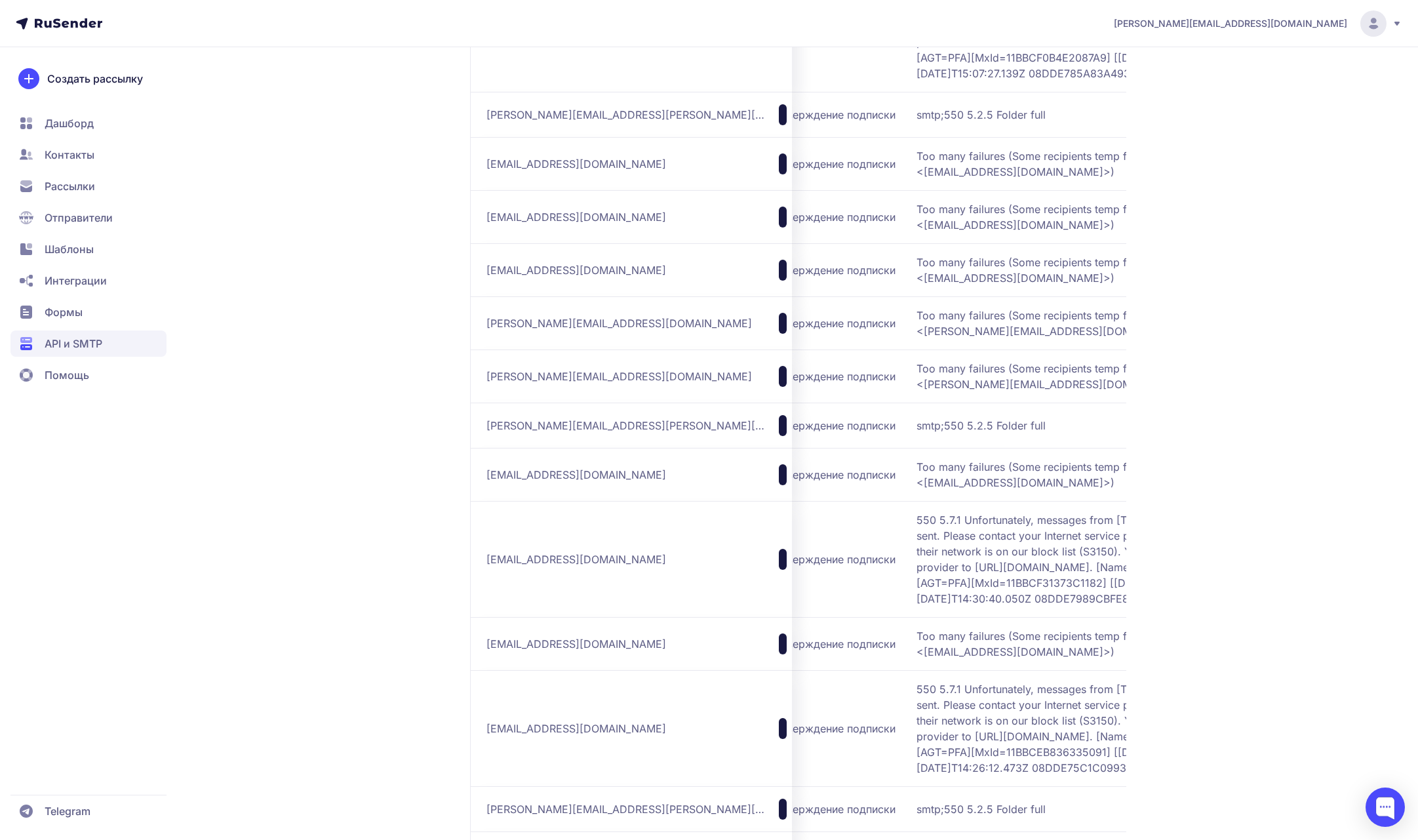
click at [1032, 82] on span "550 5.7.1 Unfortunately, messages from [TECHNICAL_ID] weren't sent. Please cont…" at bounding box center [1080, 34] width 328 height 94
drag, startPoint x: 1098, startPoint y: 388, endPoint x: 1089, endPoint y: 388, distance: 9.0
click at [1089, 82] on span "550 5.7.1 Unfortunately, messages from [TECHNICAL_ID] weren't sent. Please cont…" at bounding box center [1080, 34] width 328 height 94
click at [1098, 82] on span "550 5.7.1 Unfortunately, messages from [TECHNICAL_ID] weren't sent. Please cont…" at bounding box center [1080, 34] width 328 height 94
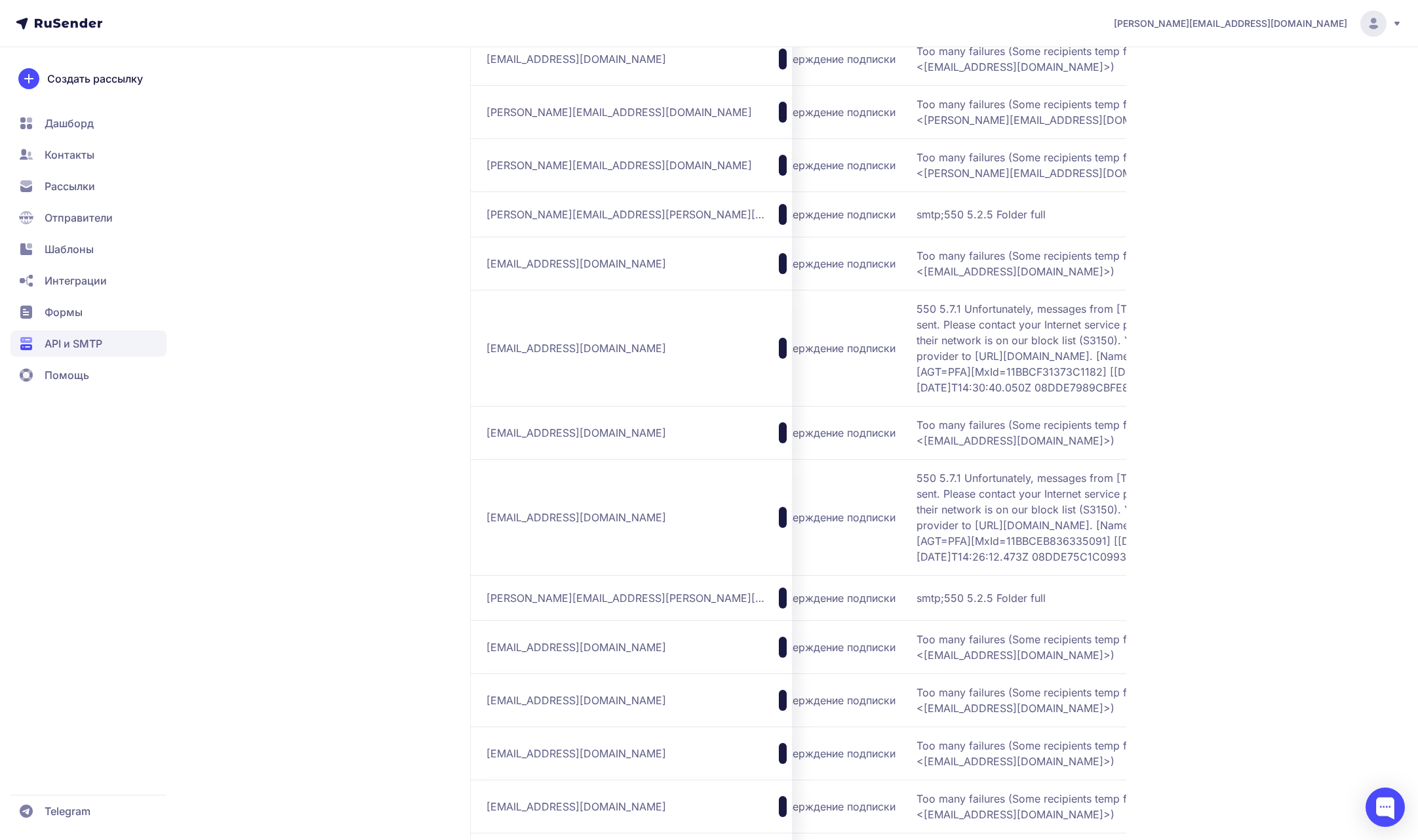
scroll to position [7188, 0]
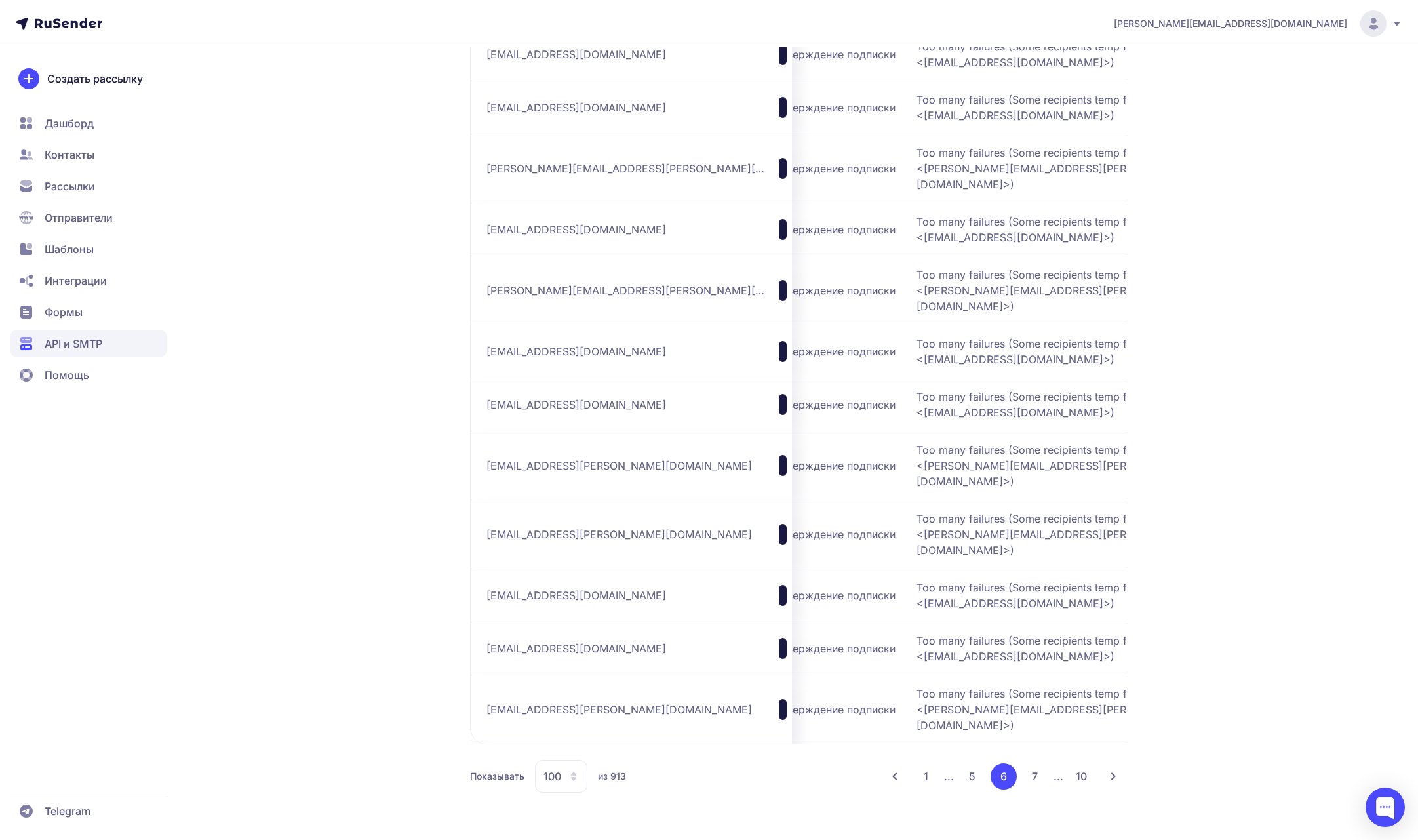
click at [933, 774] on button "1" at bounding box center [926, 776] width 26 height 26
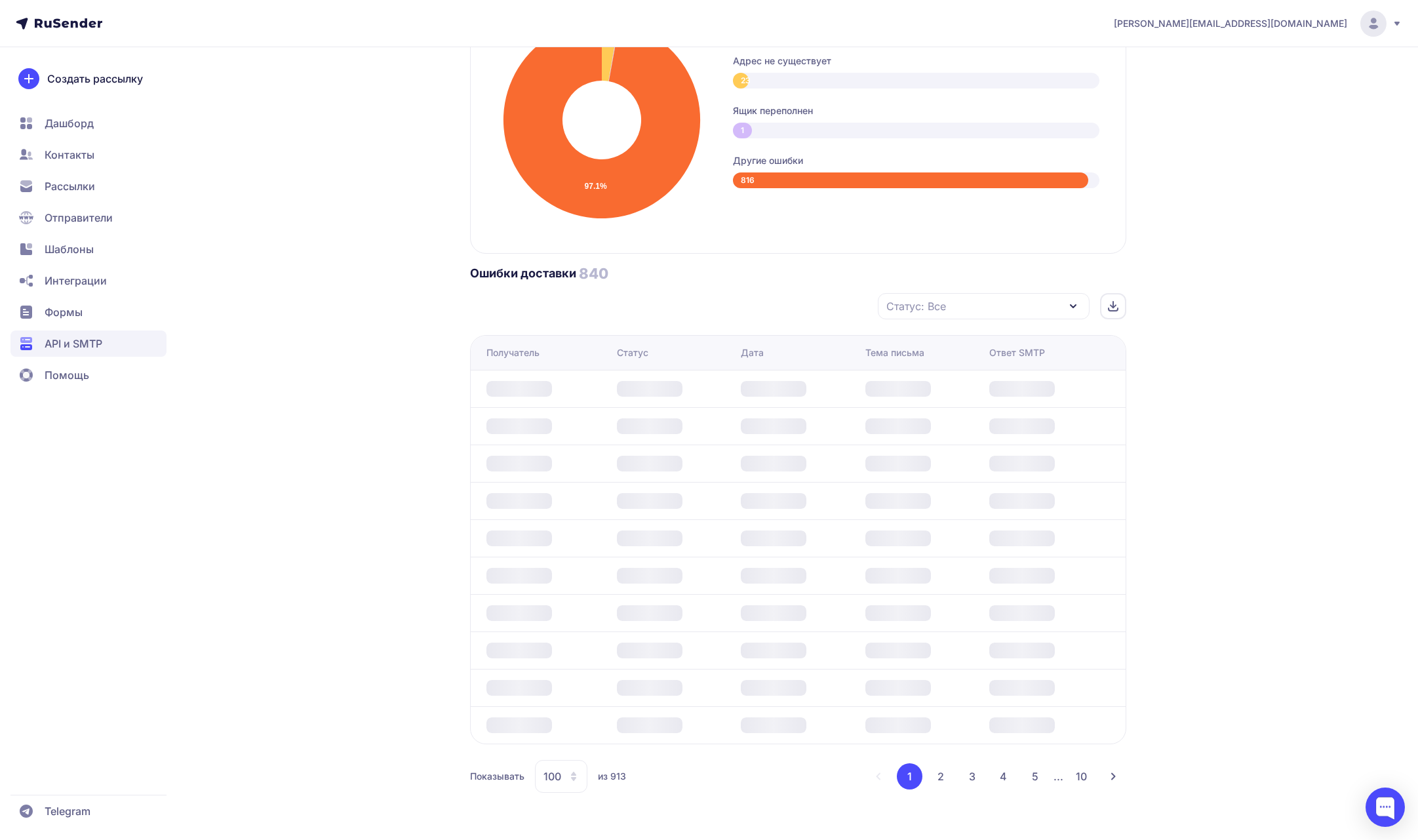
scroll to position [710, 0]
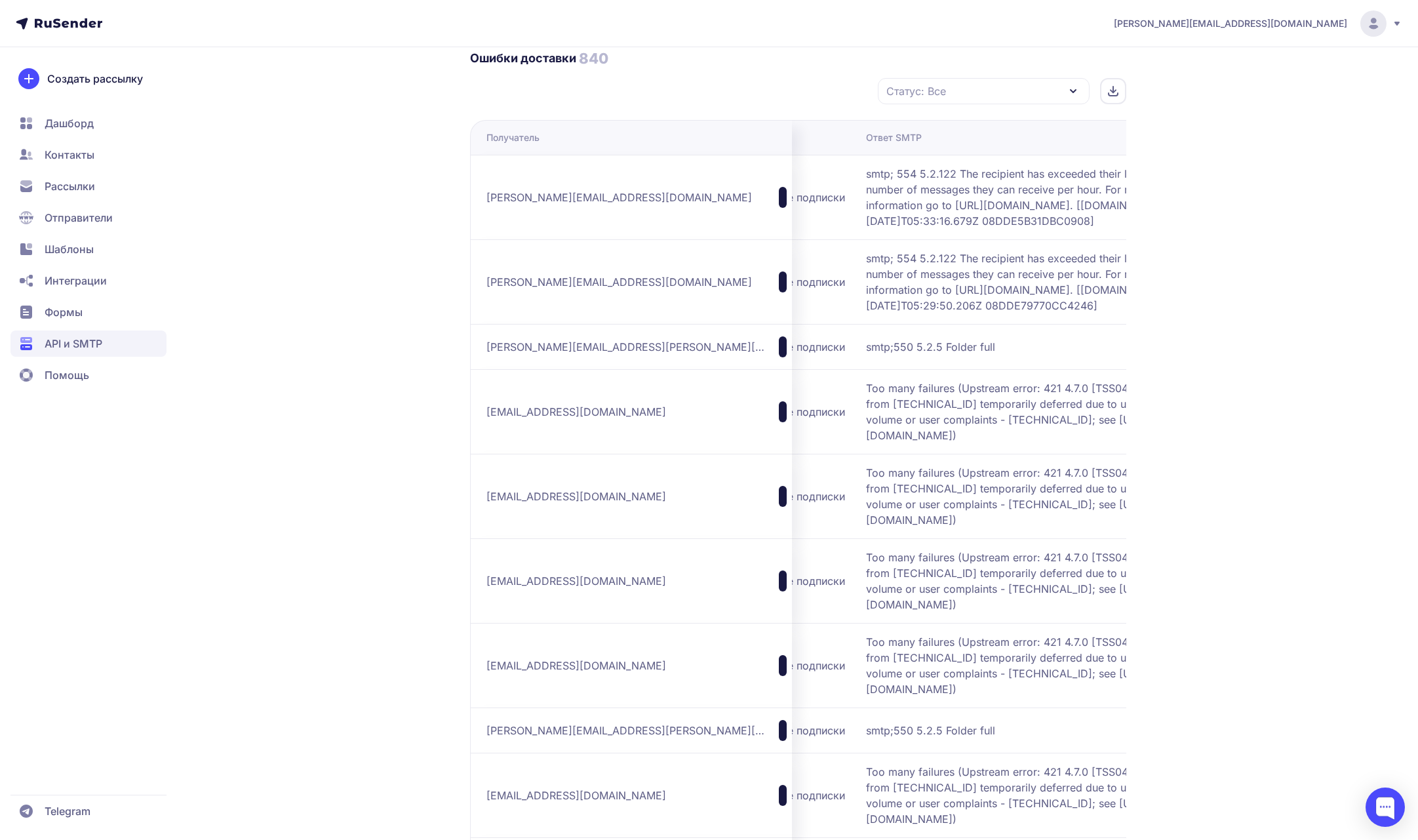
drag, startPoint x: 1011, startPoint y: 464, endPoint x: 787, endPoint y: 418, distance: 228.7
click at [866, 418] on span "Too many failures (Upstream error: 421 4.7.0 [TSS04] Messages from [TECHNICAL_I…" at bounding box center [1030, 411] width 328 height 63
click at [866, 422] on span "Too many failures (Upstream error: 421 4.7.0 [TSS04] Messages from [TECHNICAL_I…" at bounding box center [1030, 411] width 328 height 63
drag, startPoint x: 609, startPoint y: 446, endPoint x: 488, endPoint y: 444, distance: 121.0
click at [488, 422] on div "[EMAIL_ADDRESS][DOMAIN_NAME]" at bounding box center [637, 411] width 300 height 21
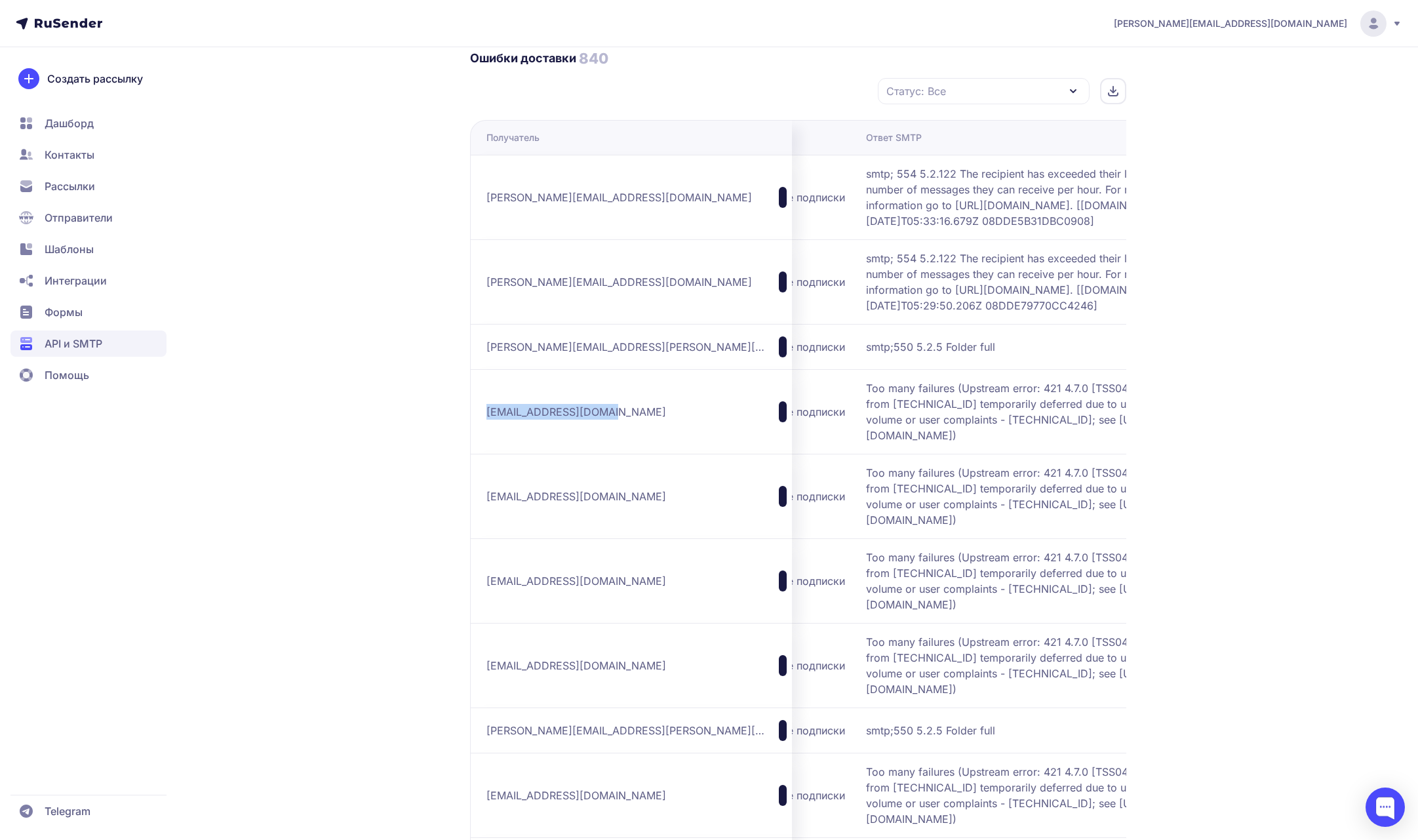
drag, startPoint x: 487, startPoint y: 444, endPoint x: 614, endPoint y: 442, distance: 127.0
click at [614, 422] on div "[EMAIL_ADDRESS][DOMAIN_NAME]" at bounding box center [637, 411] width 300 height 21
drag, startPoint x: 873, startPoint y: 434, endPoint x: 809, endPoint y: 434, distance: 64.0
click at [866, 434] on span "Too many failures (Upstream error: 421 4.7.0 [TSS04] Messages from [TECHNICAL_I…" at bounding box center [1030, 411] width 328 height 63
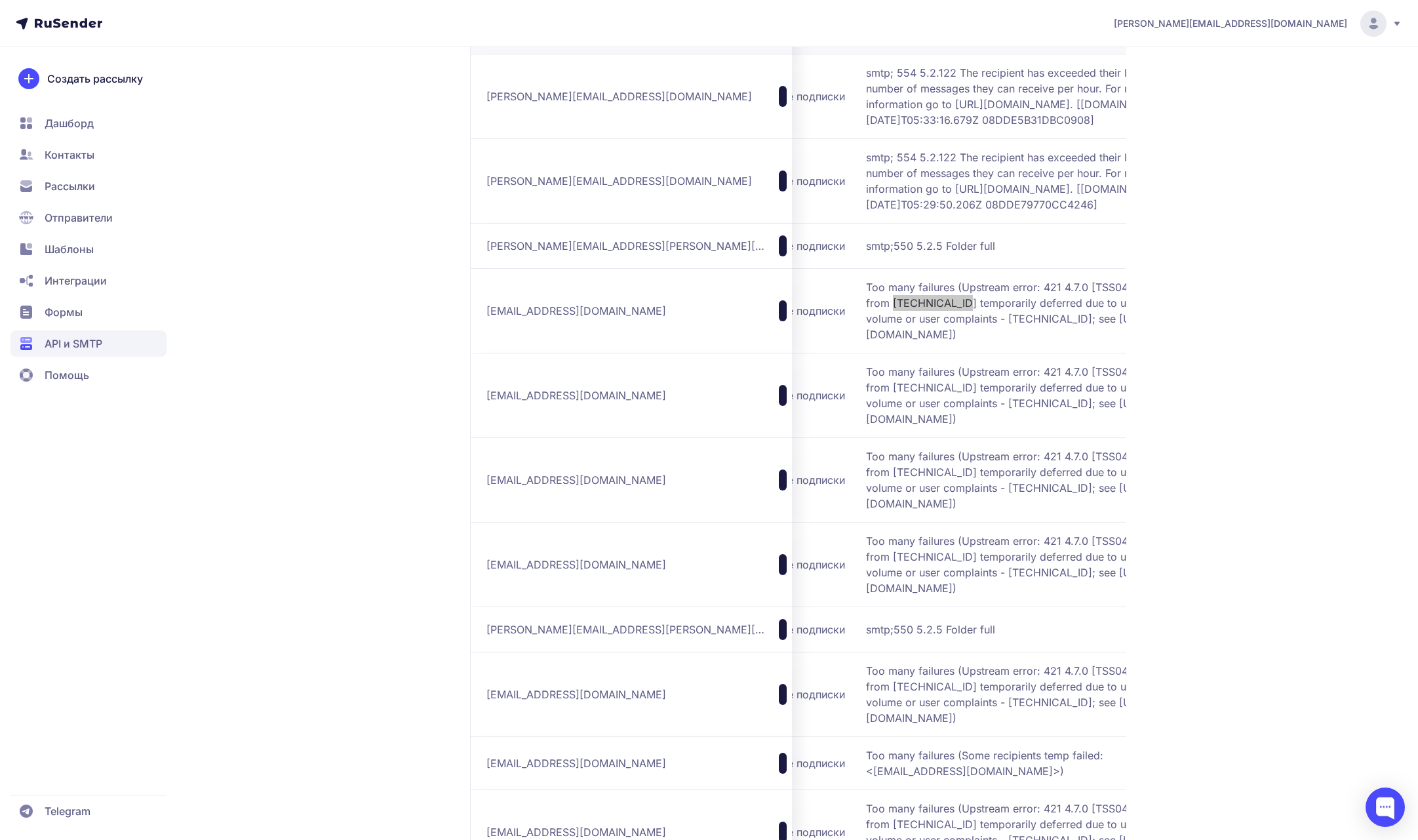
scroll to position [1032, 0]
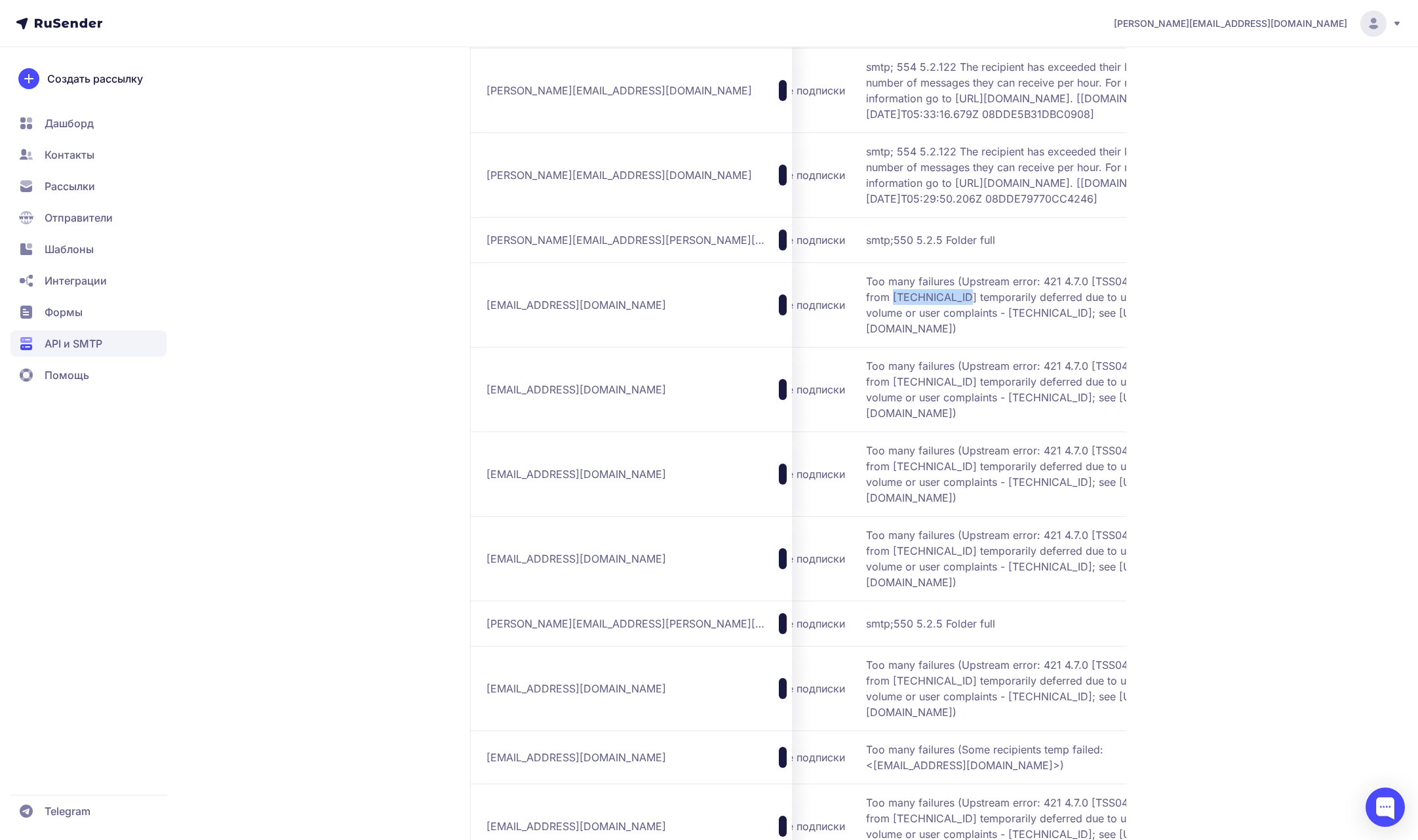
drag, startPoint x: 1025, startPoint y: 447, endPoint x: 781, endPoint y: 396, distance: 249.3
click at [866, 396] on span "Too many failures (Upstream error: 421 4.7.0 [TSS04] Messages from [TECHNICAL_I…" at bounding box center [1030, 389] width 328 height 63
drag, startPoint x: 1018, startPoint y: 529, endPoint x: 784, endPoint y: 484, distance: 238.3
click at [866, 484] on span "Too many failures (Upstream error: 421 4.7.0 [TSS04] Messages from [TECHNICAL_I…" at bounding box center [1030, 474] width 328 height 63
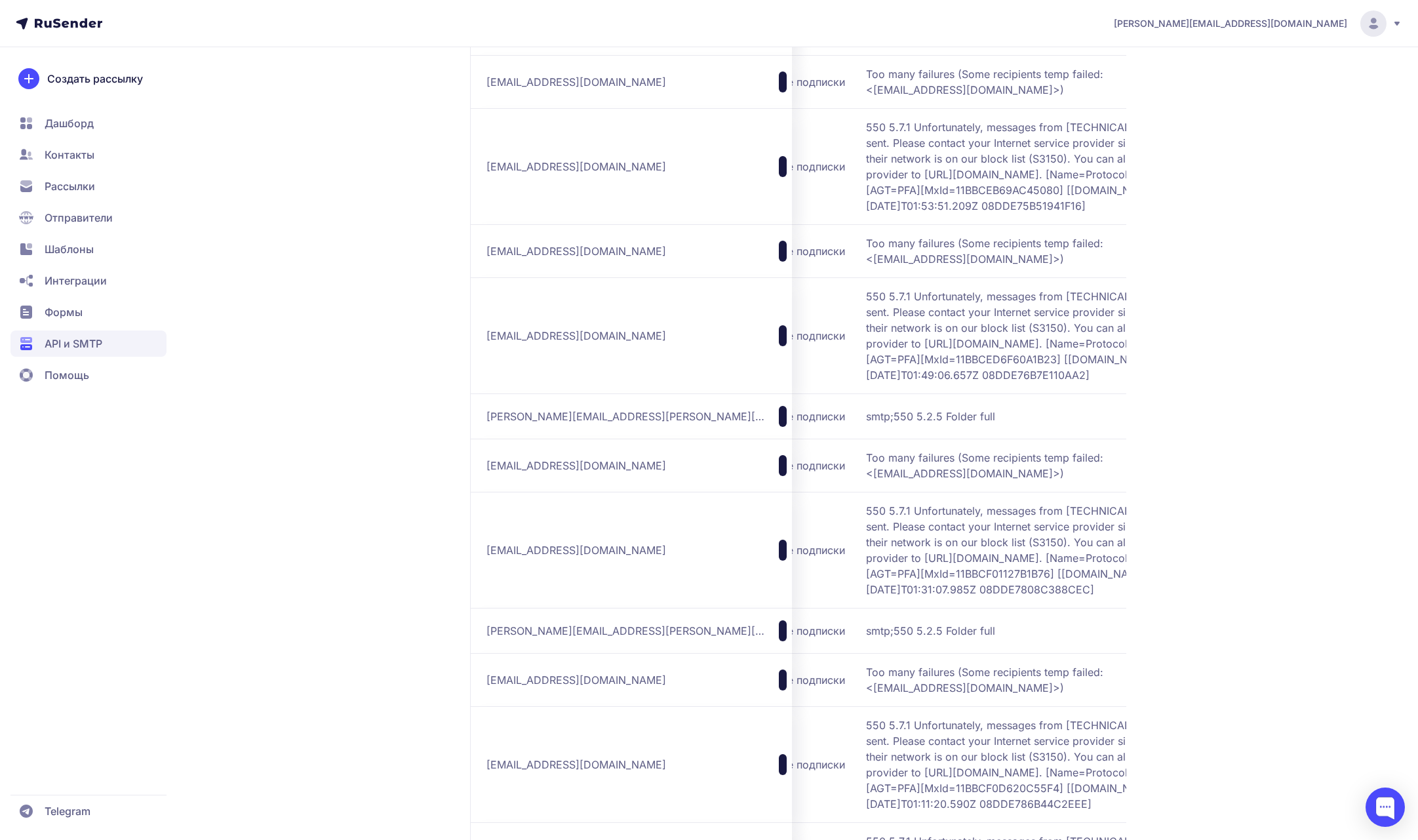
scroll to position [8061, 0]
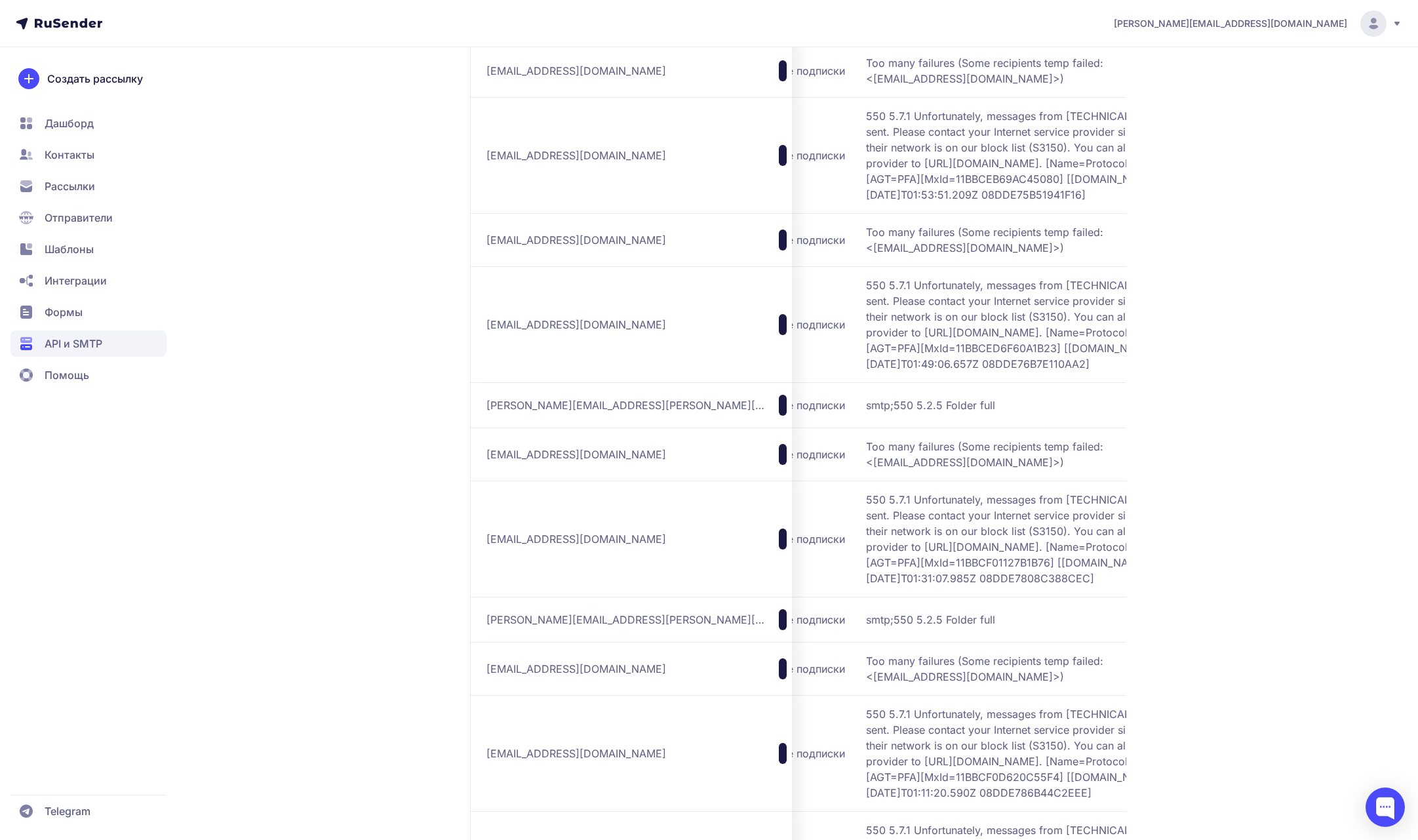
drag, startPoint x: 486, startPoint y: 453, endPoint x: 658, endPoint y: 458, distance: 172.1
drag, startPoint x: 1016, startPoint y: 479, endPoint x: 783, endPoint y: 429, distance: 238.3
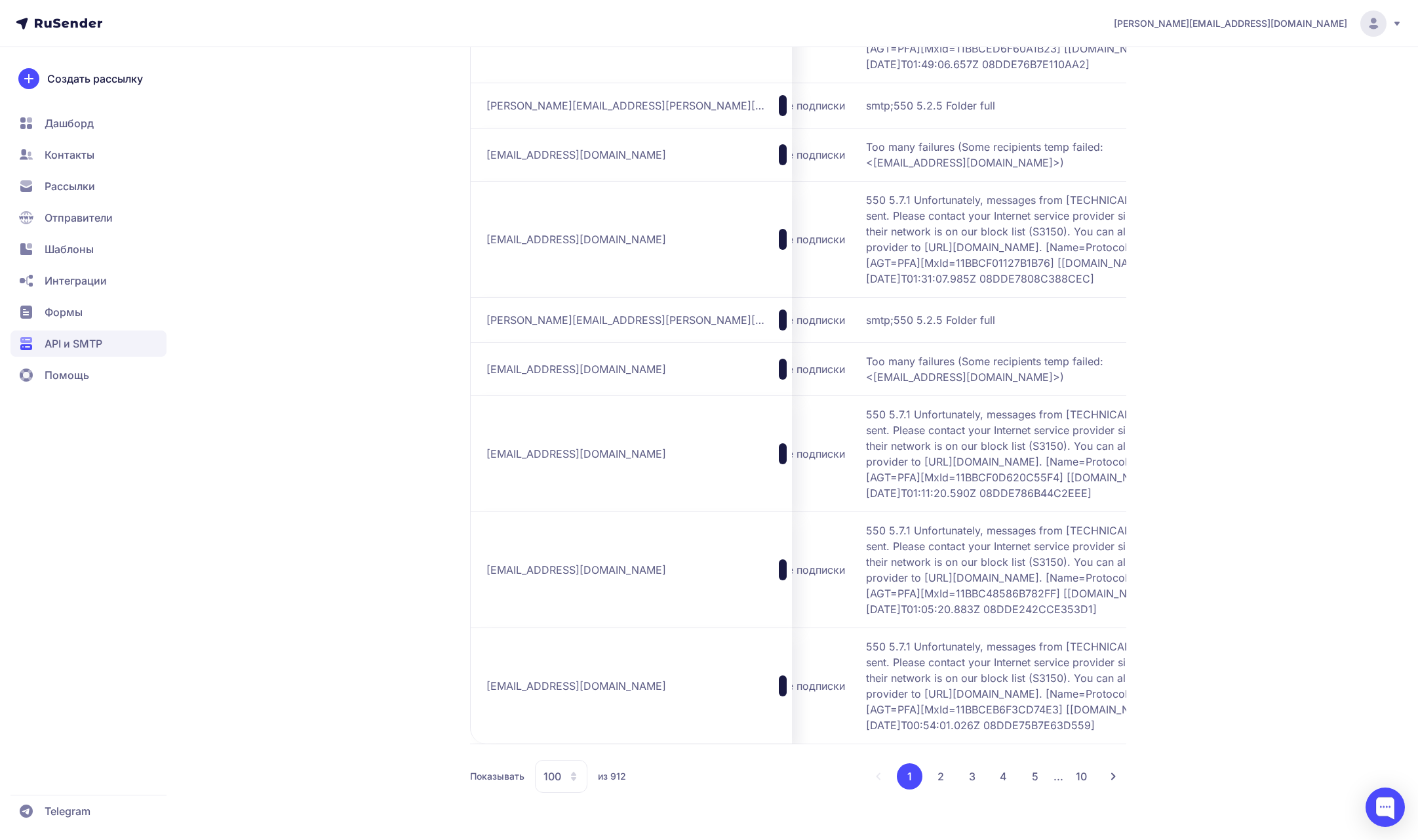
scroll to position [9147, 0]
click at [962, 407] on span "550 5.7.1 Unfortunately, messages from [TECHNICAL_ID] weren't sent. Please cont…" at bounding box center [1030, 454] width 328 height 94
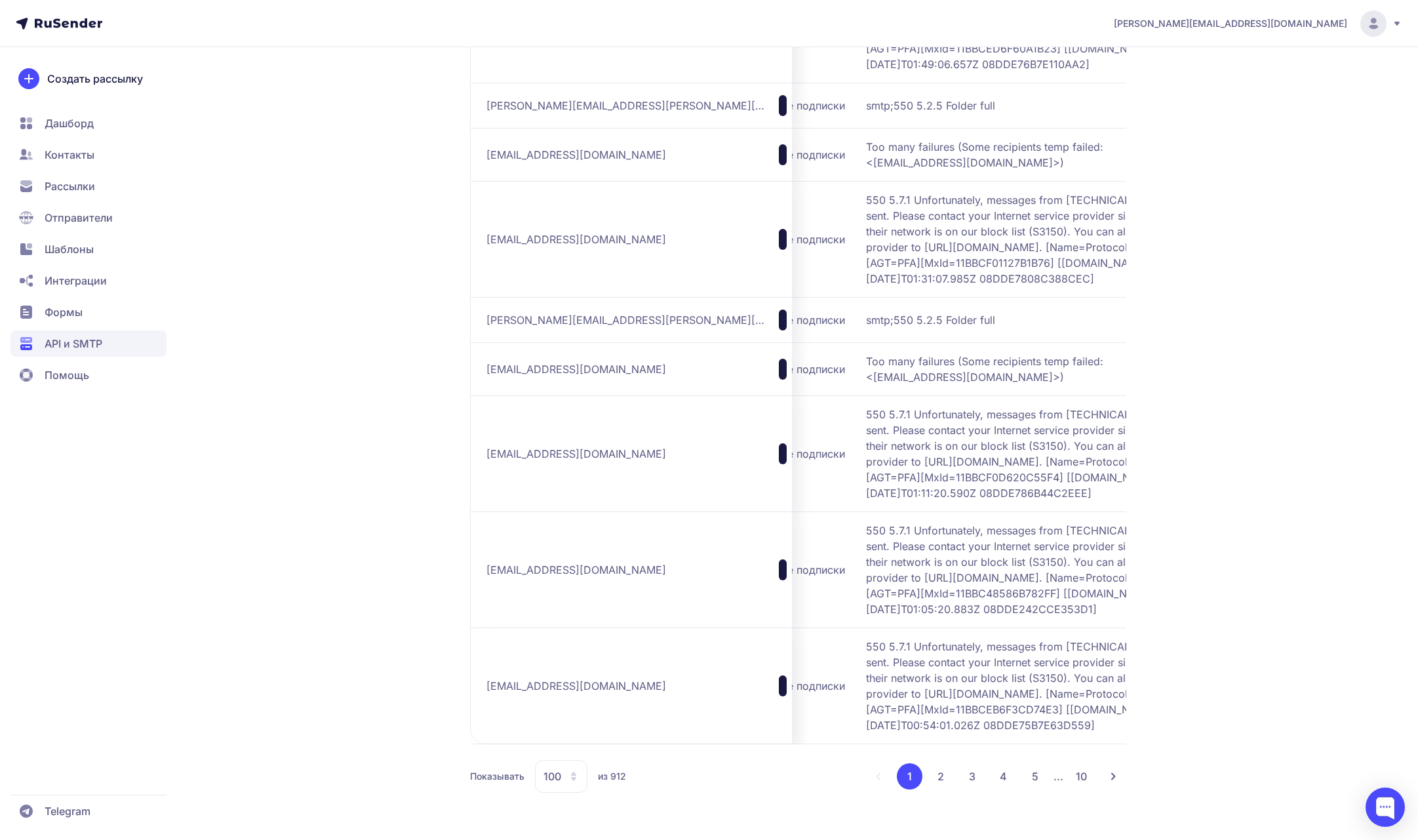
click at [985, 192] on span "550 5.7.1 Unfortunately, messages from [TECHNICAL_ID] weren't sent. Please cont…" at bounding box center [1030, 239] width 328 height 94
click at [634, 511] on td "[EMAIL_ADDRESS][DOMAIN_NAME]" at bounding box center [631, 569] width 322 height 116
drag, startPoint x: 603, startPoint y: 523, endPoint x: 488, endPoint y: 523, distance: 115.0
click at [488, 559] on div "[EMAIL_ADDRESS][DOMAIN_NAME]" at bounding box center [637, 569] width 300 height 21
drag, startPoint x: 912, startPoint y: 531, endPoint x: 780, endPoint y: 467, distance: 146.7
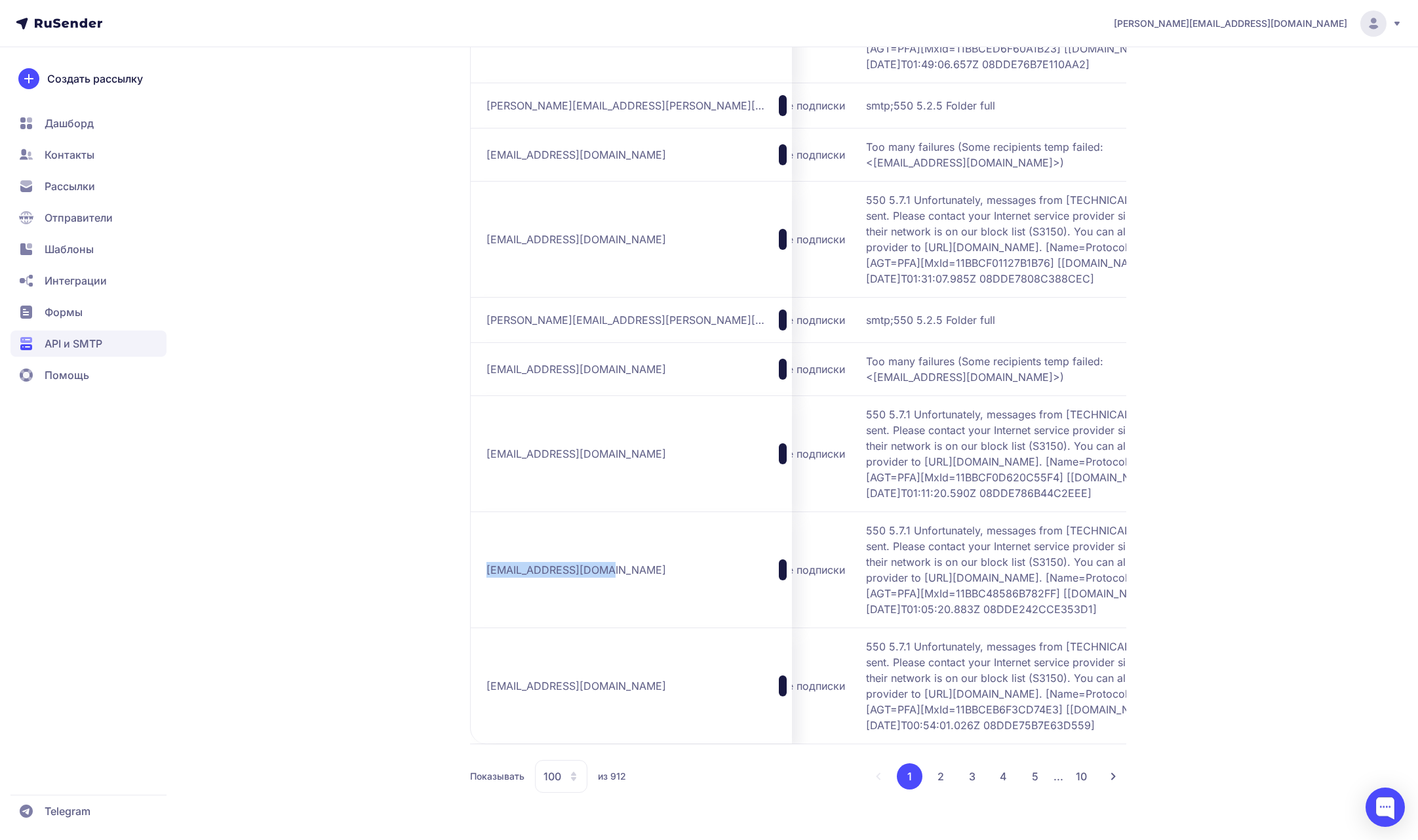
click at [861, 511] on td "550 5.7.1 Unfortunately, messages from [TECHNICAL_ID] weren't sent. Please cont…" at bounding box center [1035, 569] width 349 height 116
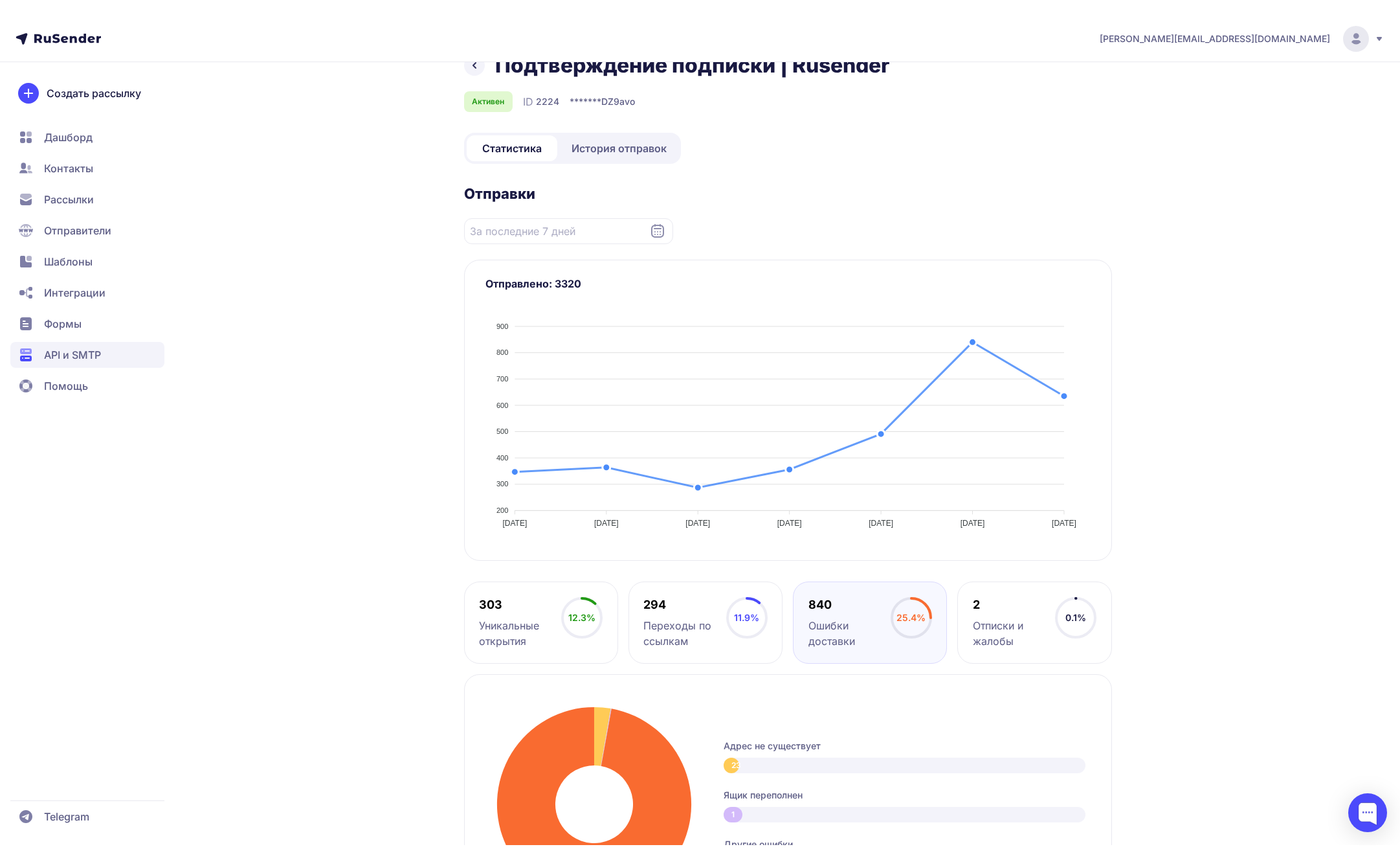
scroll to position [0, 0]
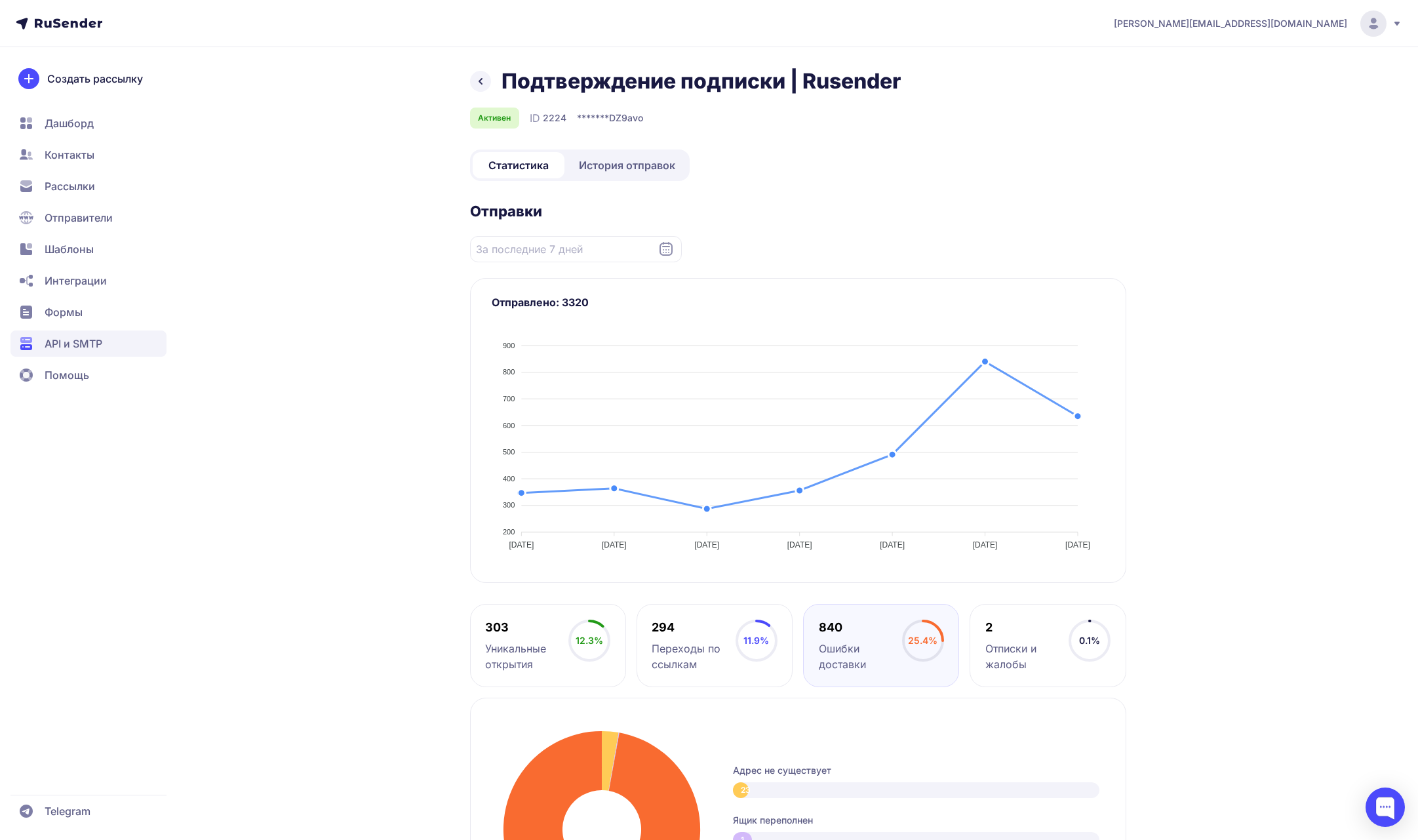
click at [72, 115] on span "Дашборд" at bounding box center [69, 123] width 49 height 16
click at [477, 77] on icon at bounding box center [481, 82] width 16 height 16
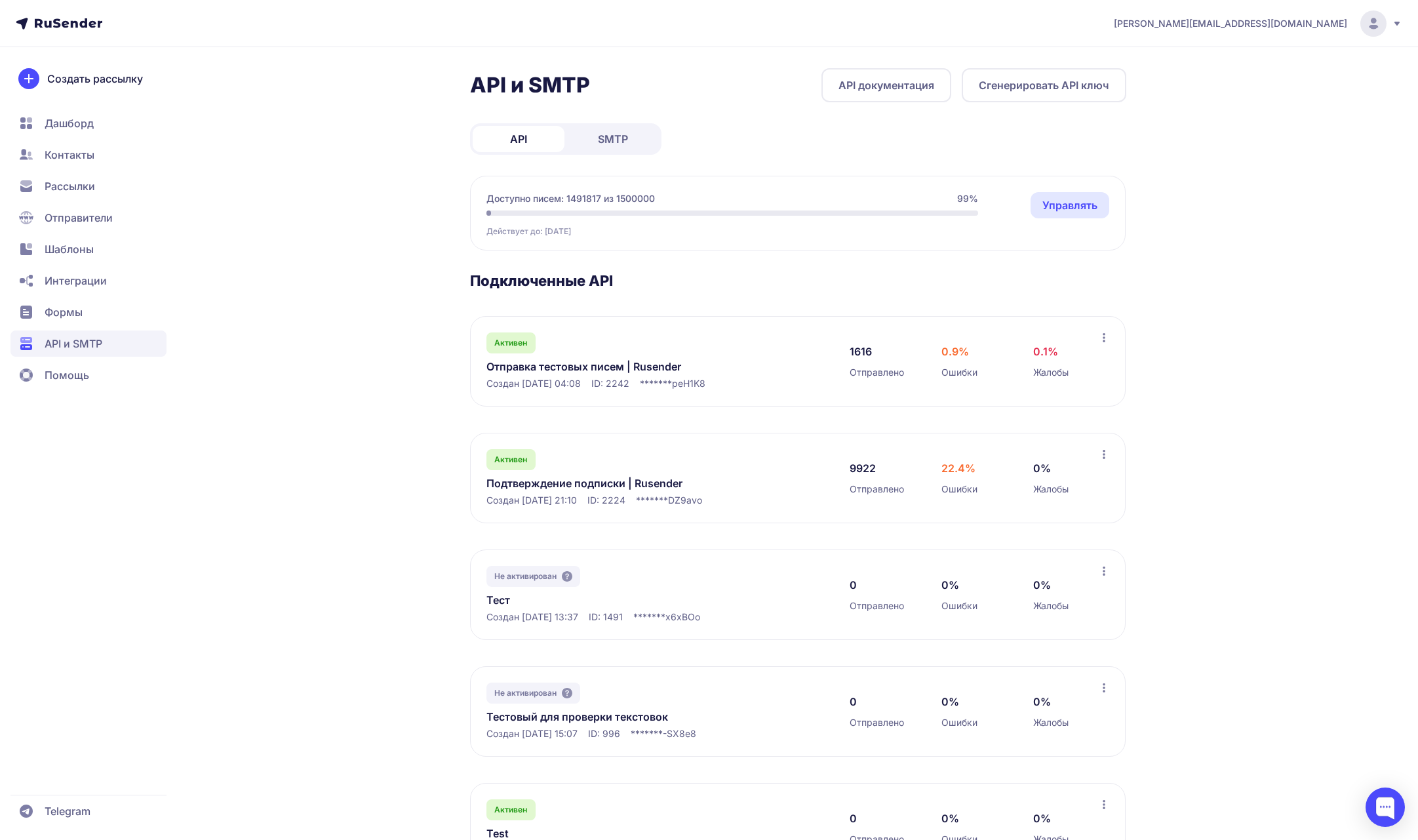
click at [1107, 340] on icon at bounding box center [1104, 337] width 10 height 10
click at [1179, 338] on div "API и SMTP API документация Сгенерировать API ключ API SMTP Доступно писем: 149…" at bounding box center [709, 545] width 945 height 953
click at [671, 359] on link "Отправка тестовых писем | Rusender" at bounding box center [621, 367] width 269 height 16
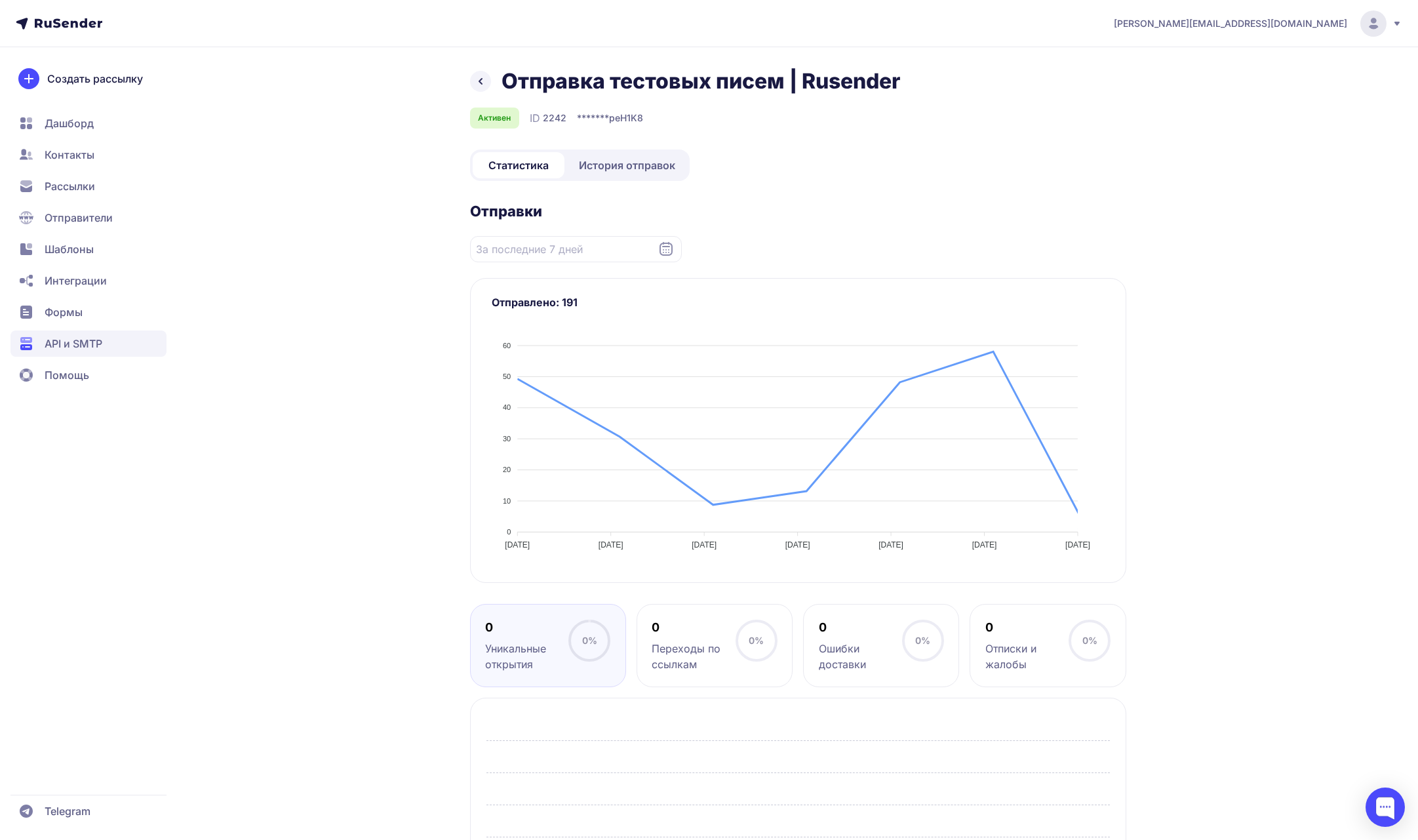
click at [633, 171] on span "История отправок" at bounding box center [627, 165] width 97 height 16
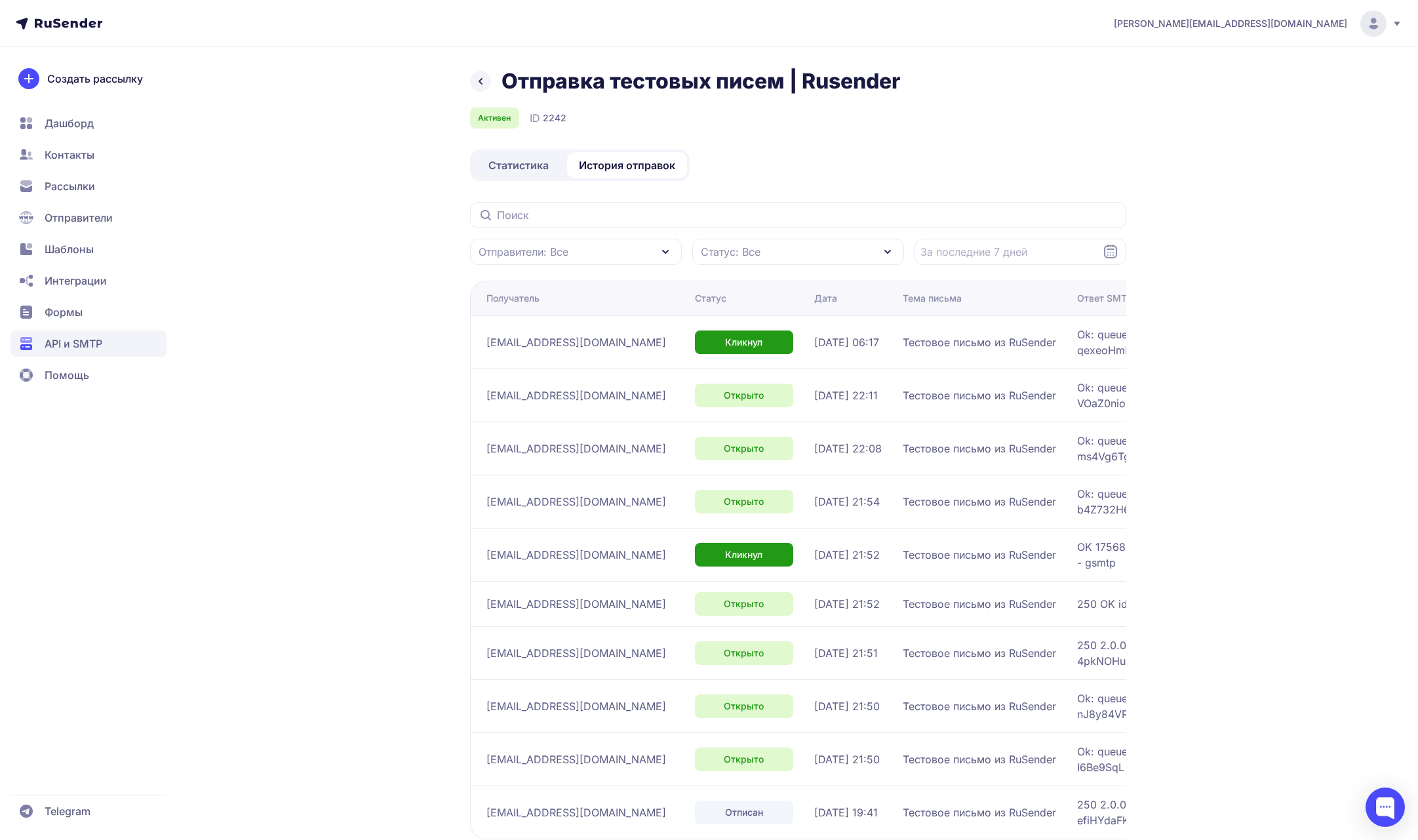
click at [617, 253] on div "Отправители: Все" at bounding box center [576, 251] width 212 height 26
drag, startPoint x: 615, startPoint y: 317, endPoint x: 411, endPoint y: 320, distance: 204.0
click at [412, 320] on div "Отправка тестовых писем | Rusender Активен ID 2242 Статистика История отправок …" at bounding box center [709, 494] width 945 height 851
click at [411, 320] on div "Отправка тестовых писем | Rusender Активен ID 2242 Статистика История отправок …" at bounding box center [709, 494] width 945 height 851
click at [499, 167] on span "Статистика" at bounding box center [518, 165] width 60 height 16
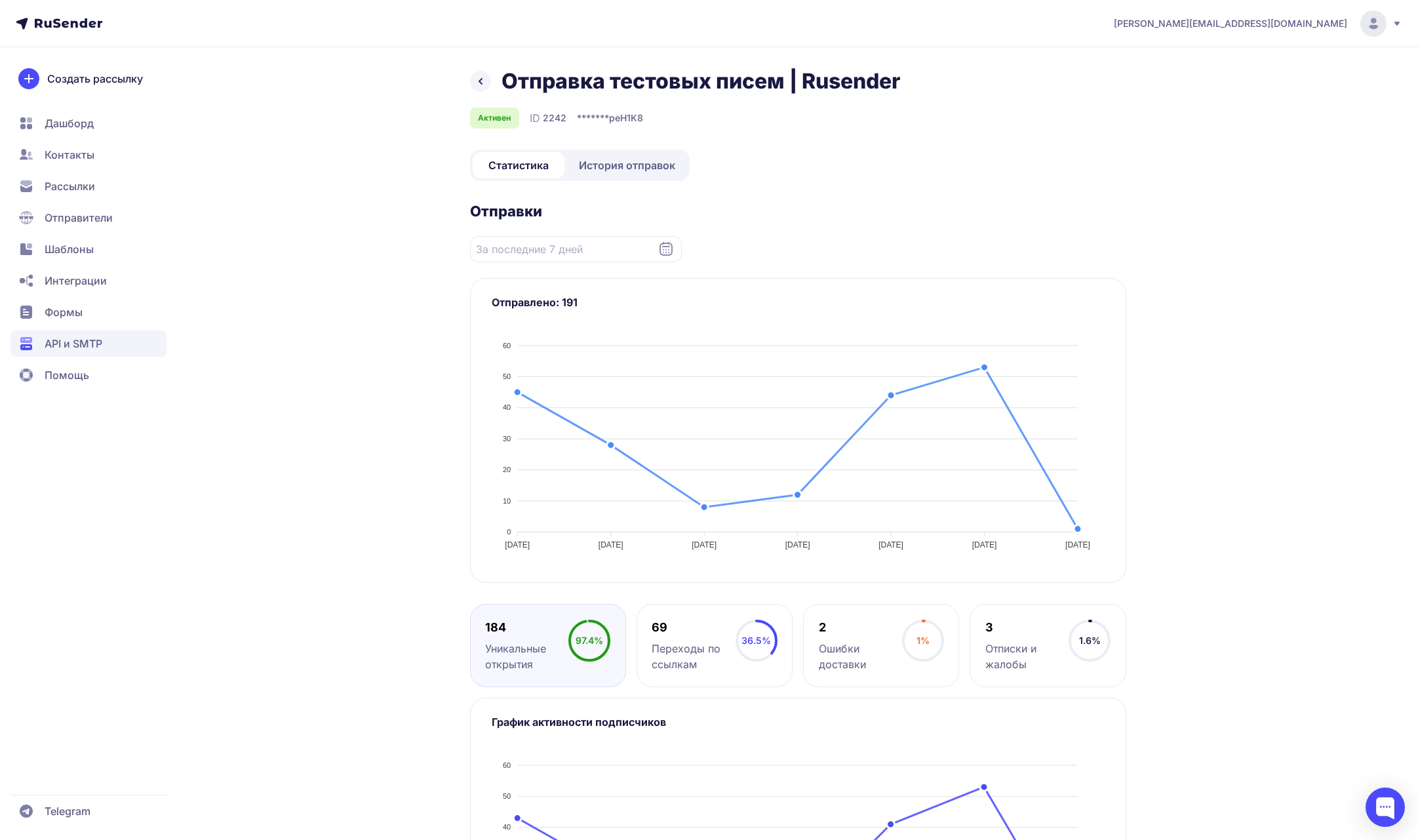
click at [625, 168] on span "История отправок" at bounding box center [627, 165] width 97 height 16
